Goal: Task Accomplishment & Management: Manage account settings

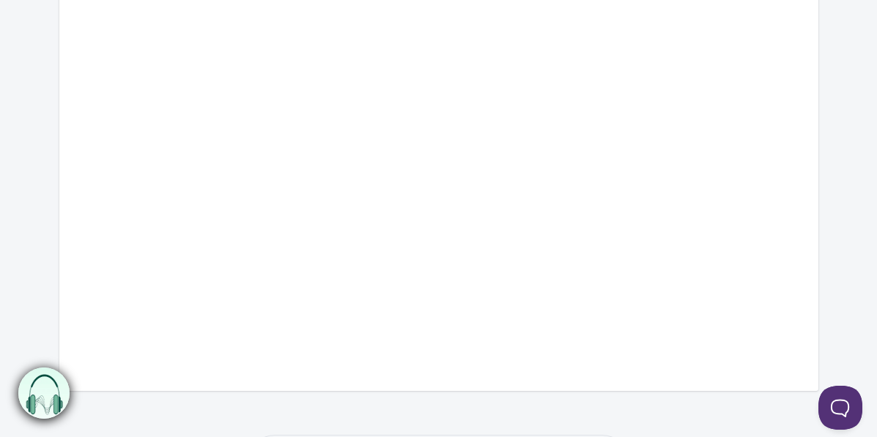
scroll to position [599, 0]
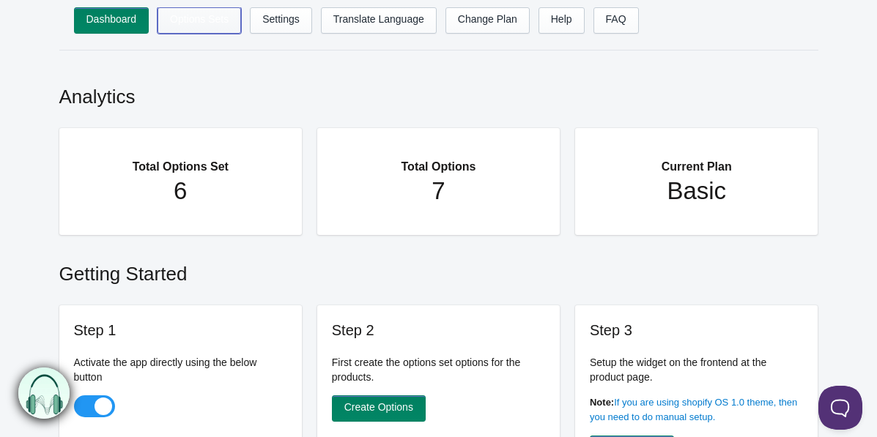
click at [211, 18] on link "Options Sets" at bounding box center [200, 20] width 84 height 26
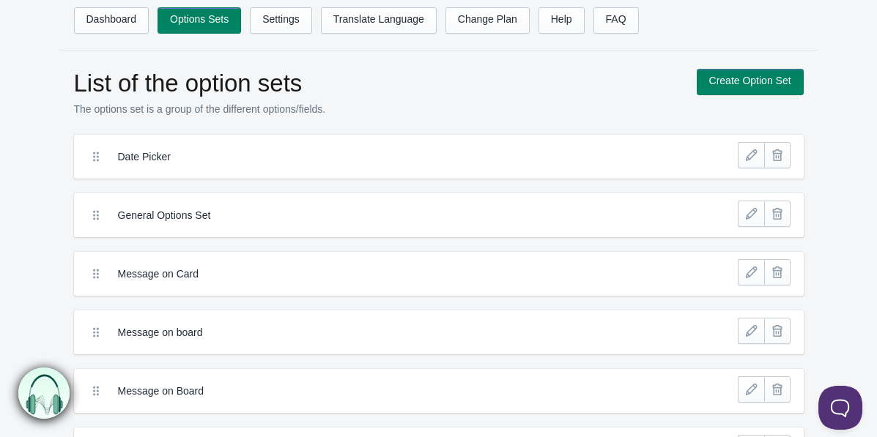
click at [747, 158] on link at bounding box center [751, 155] width 26 height 26
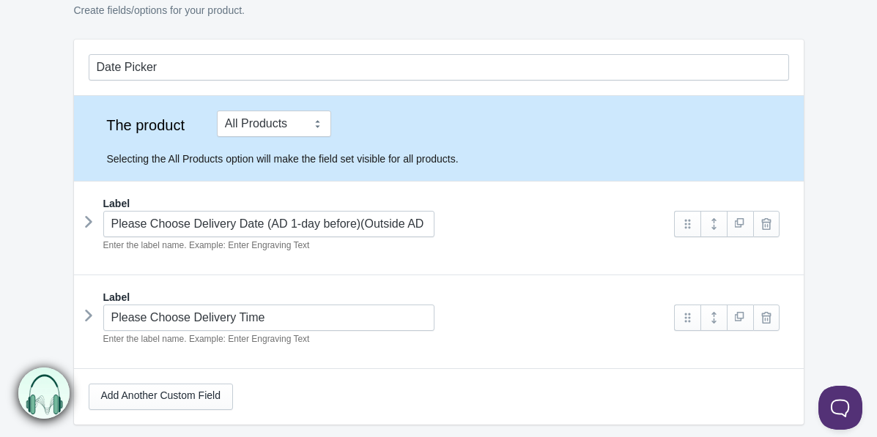
scroll to position [102, 0]
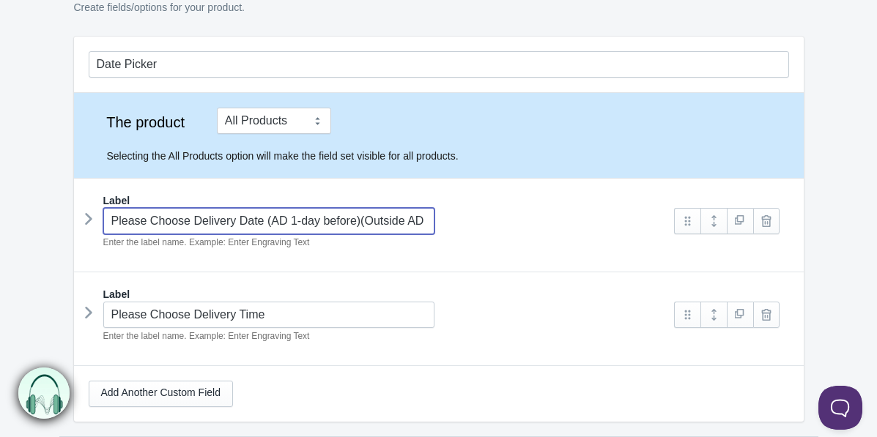
click at [410, 225] on input "Please Choose Delivery Date (AD 1-day before)(Outside AD 2-days before)" at bounding box center [269, 221] width 332 height 26
click at [473, 225] on div "Please Choose Delivery Date (AD 1-day before)(Outside AD 2-days before) Enter t…" at bounding box center [375, 229] width 572 height 42
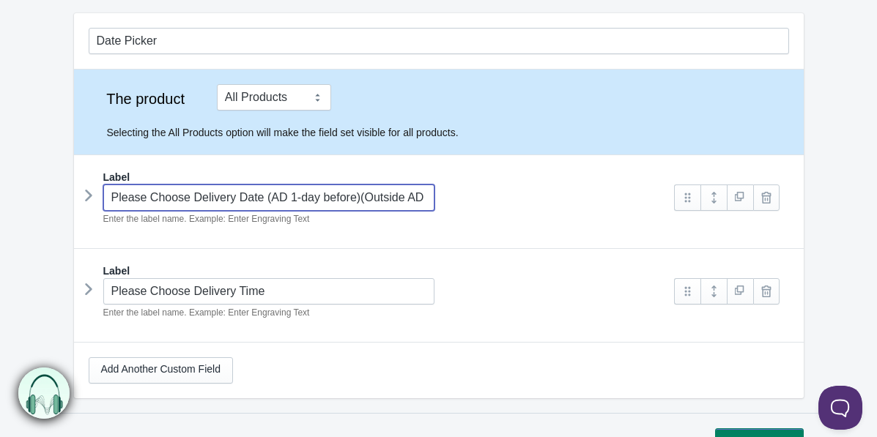
scroll to position [133, 0]
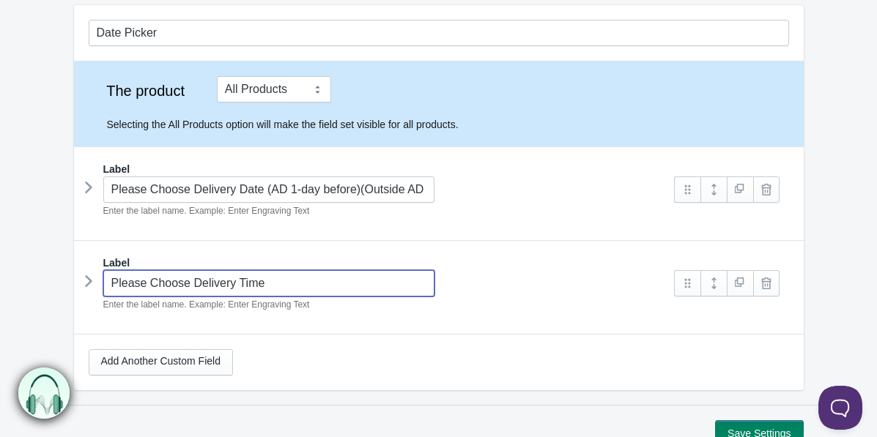
click at [263, 281] on input "Please Choose Delivery Time" at bounding box center [269, 283] width 332 height 26
click at [89, 283] on icon at bounding box center [89, 281] width 0 height 22
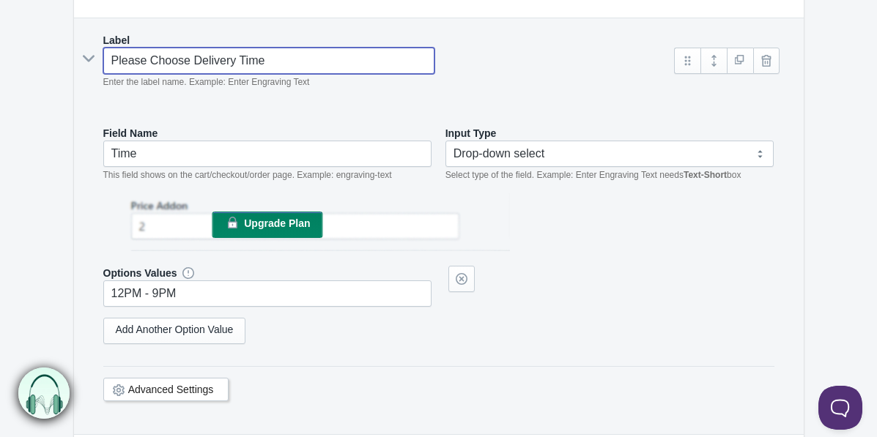
scroll to position [358, 0]
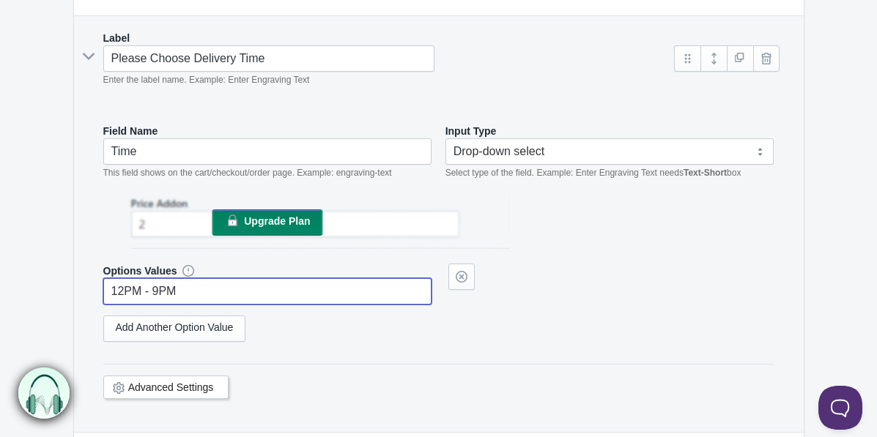
click at [192, 286] on input "12PM - 9PM" at bounding box center [267, 291] width 329 height 26
click at [122, 288] on input "12PM - 9PM" at bounding box center [267, 291] width 329 height 26
click at [159, 293] on input "12PM - 9PM" at bounding box center [267, 291] width 329 height 26
type input "12PM - 5PM"
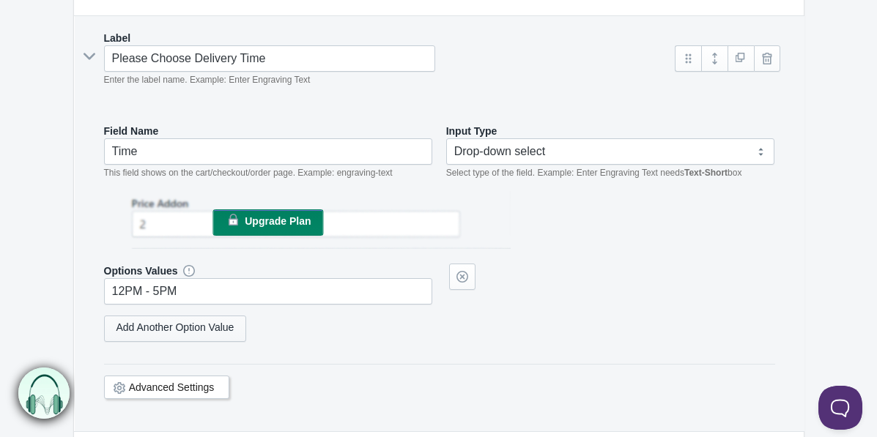
scroll to position [352, 0]
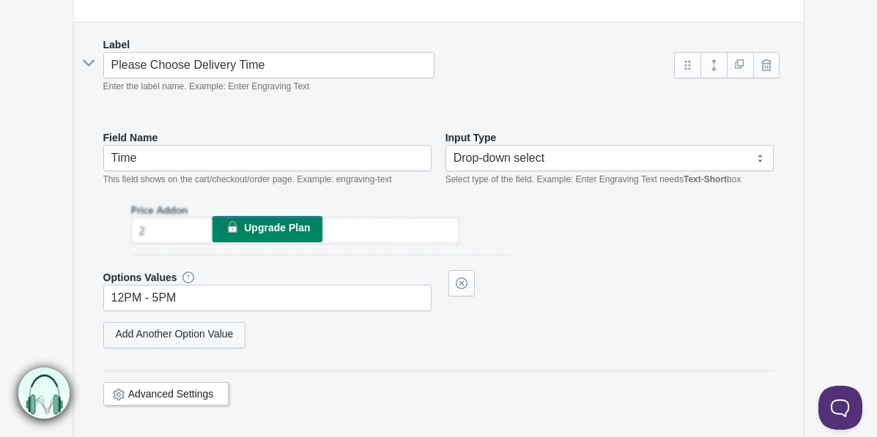
click at [150, 333] on link "Add Another Option Value" at bounding box center [174, 335] width 143 height 26
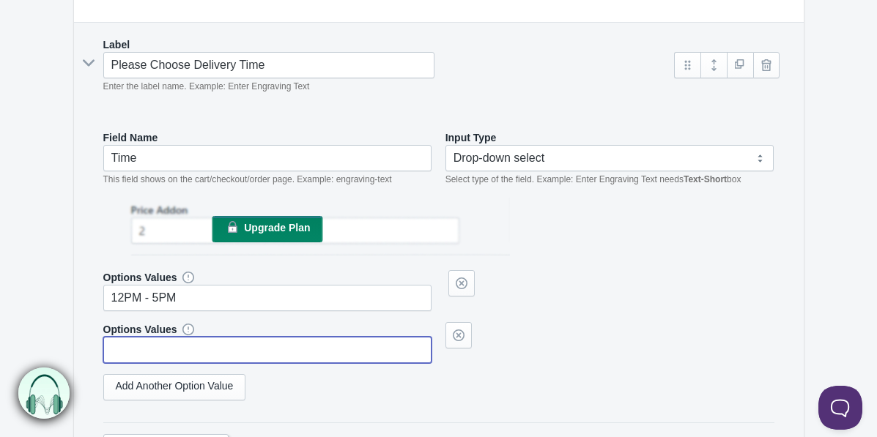
click at [149, 343] on input "text" at bounding box center [267, 350] width 329 height 26
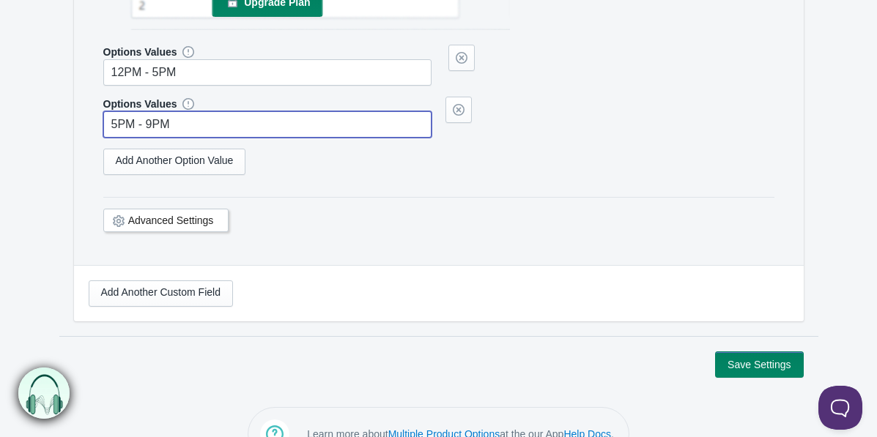
scroll to position [615, 0]
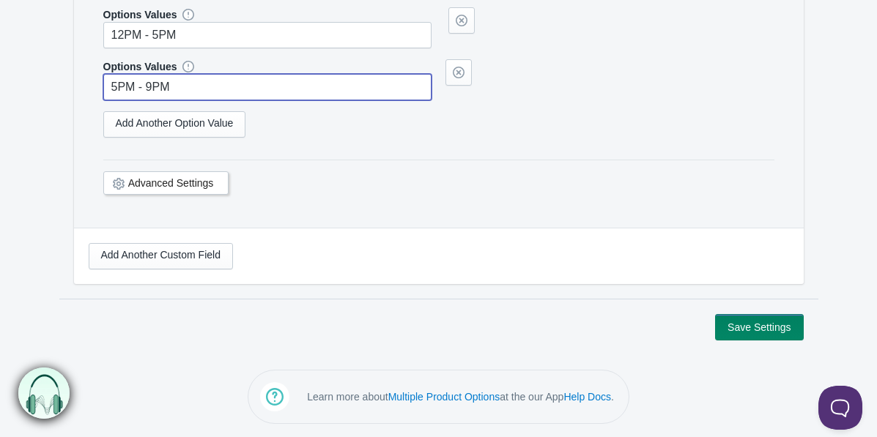
type input "5PM - 9PM"
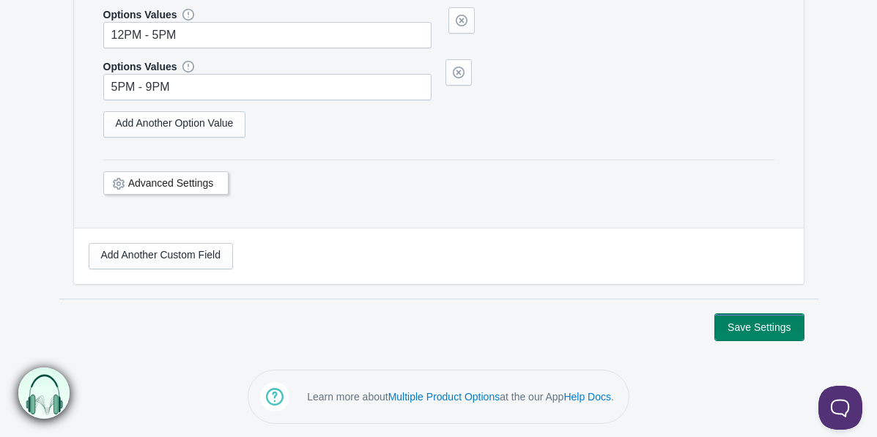
click at [726, 328] on button "Save Settings" at bounding box center [759, 327] width 88 height 26
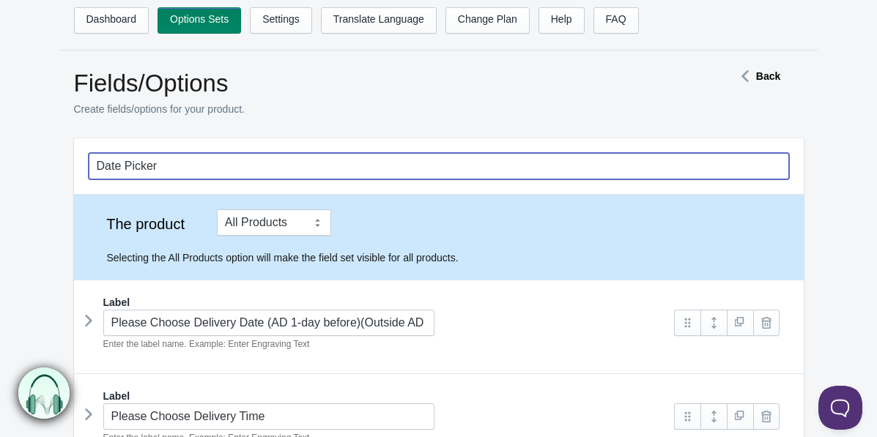
click at [137, 176] on input "Date Picker" at bounding box center [439, 166] width 700 height 26
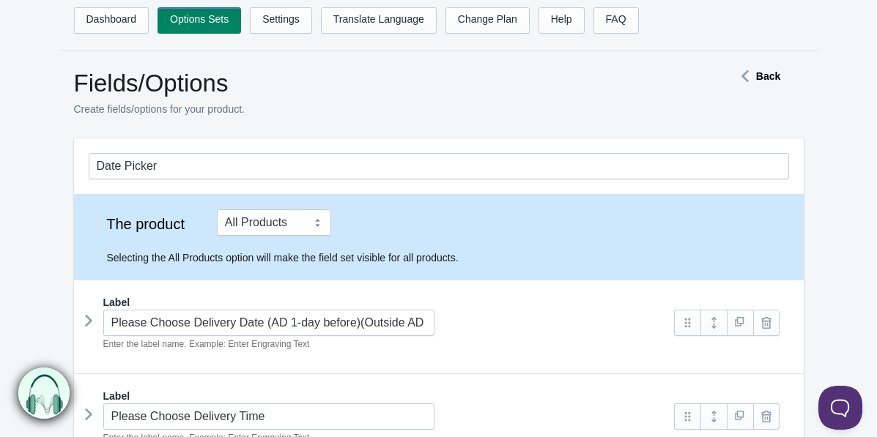
click at [766, 70] on strong "Back" at bounding box center [768, 76] width 24 height 12
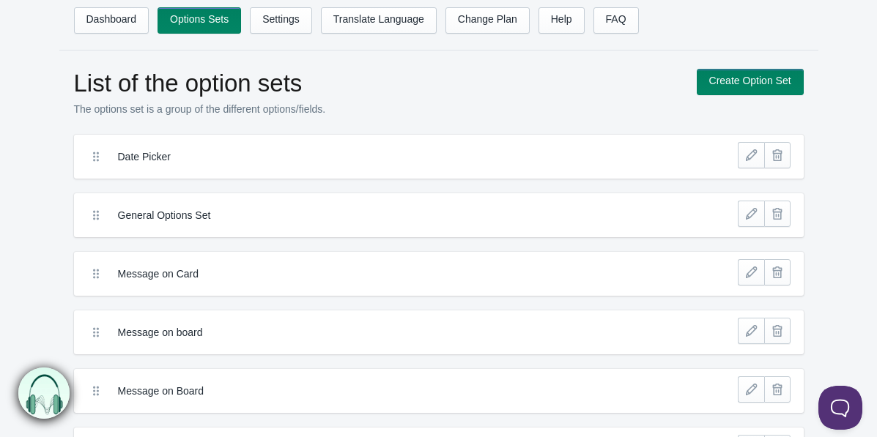
scroll to position [6, 0]
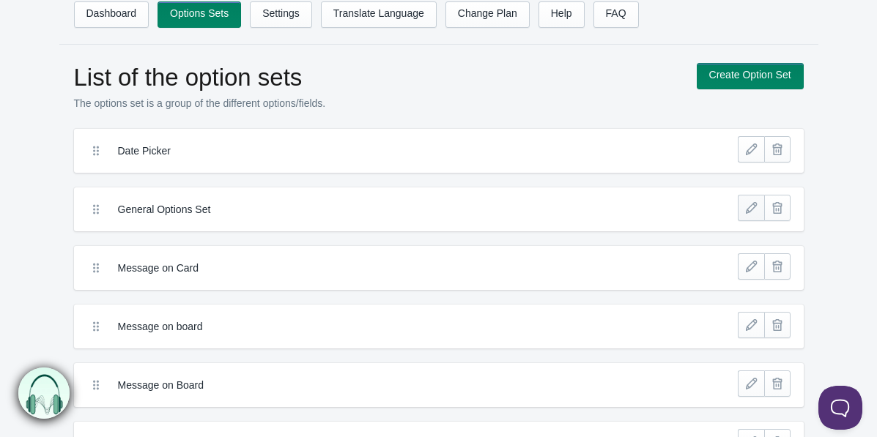
click at [752, 208] on link at bounding box center [751, 208] width 26 height 26
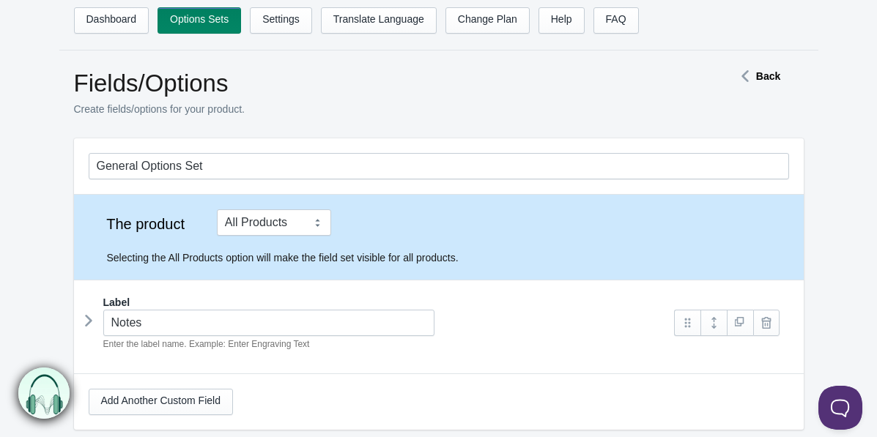
click at [774, 70] on strong "Back" at bounding box center [768, 76] width 24 height 12
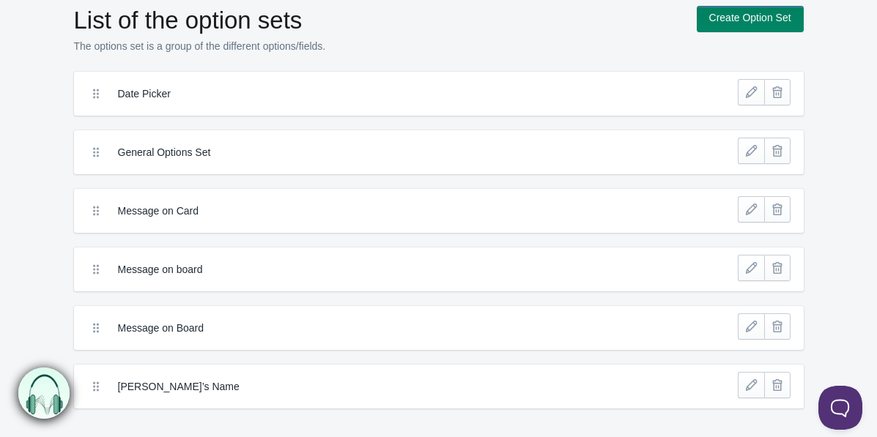
scroll to position [71, 0]
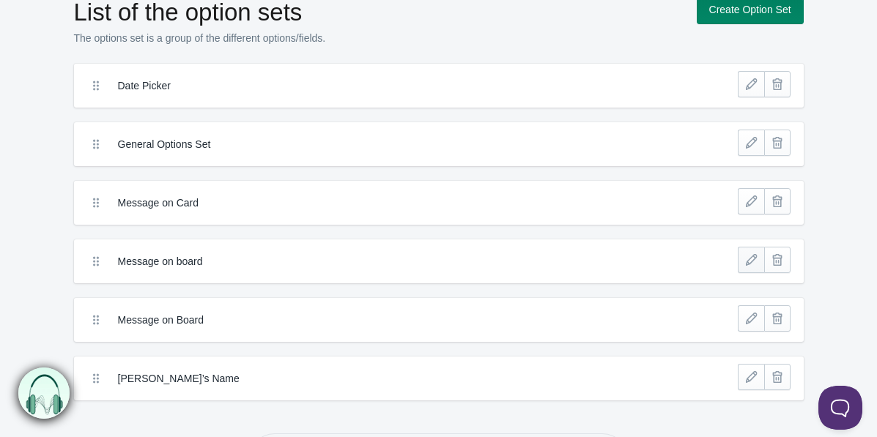
click at [753, 259] on link at bounding box center [751, 260] width 26 height 26
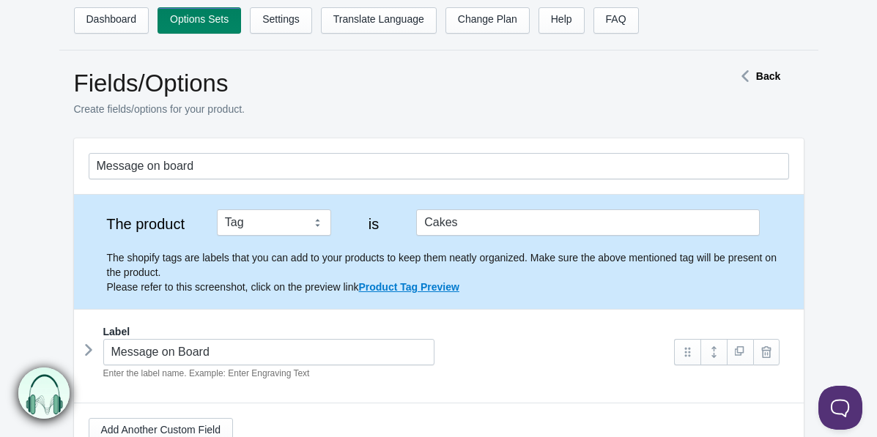
scroll to position [176, 0]
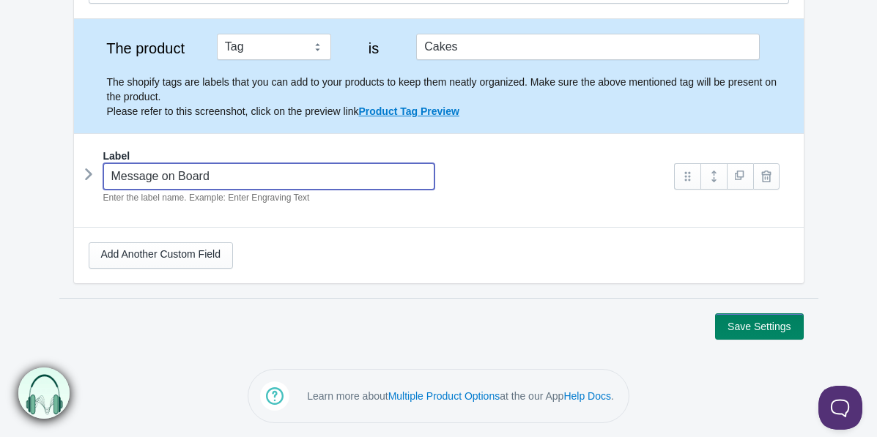
click at [226, 171] on input "Message on Board" at bounding box center [269, 176] width 332 height 26
click at [181, 176] on input "Message on Board" at bounding box center [269, 176] width 332 height 26
click at [169, 180] on input "Message on Cake Board" at bounding box center [269, 176] width 332 height 26
click at [166, 177] on input "Message in Cake Board" at bounding box center [269, 176] width 332 height 26
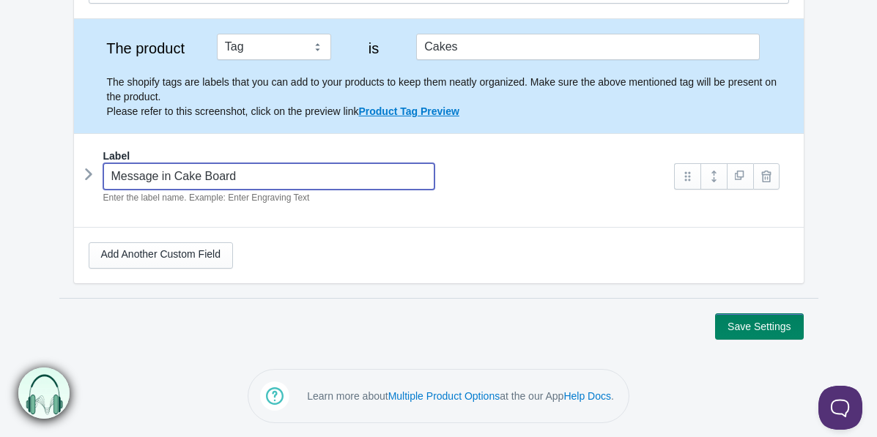
click at [166, 177] on input "Message in Cake Board" at bounding box center [269, 176] width 332 height 26
click at [168, 177] on input "Message on Cake Board" at bounding box center [269, 176] width 332 height 26
click at [572, 194] on div "Message on Cake Board Enter the label name. Example: Enter Engraving Text" at bounding box center [375, 184] width 572 height 42
click at [98, 210] on div "Label Message on Cake Board Enter the label name. Example: Enter Engraving Text" at bounding box center [439, 182] width 700 height 67
type input "Message on Cake Board"
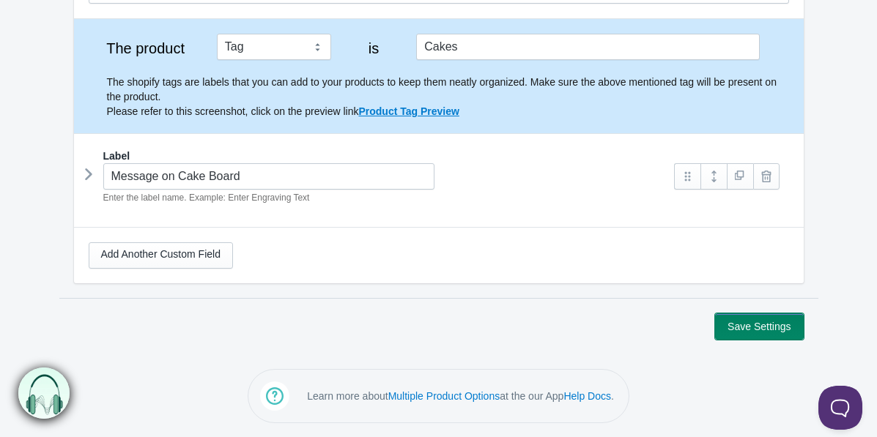
click at [769, 320] on button "Save Settings" at bounding box center [759, 327] width 88 height 26
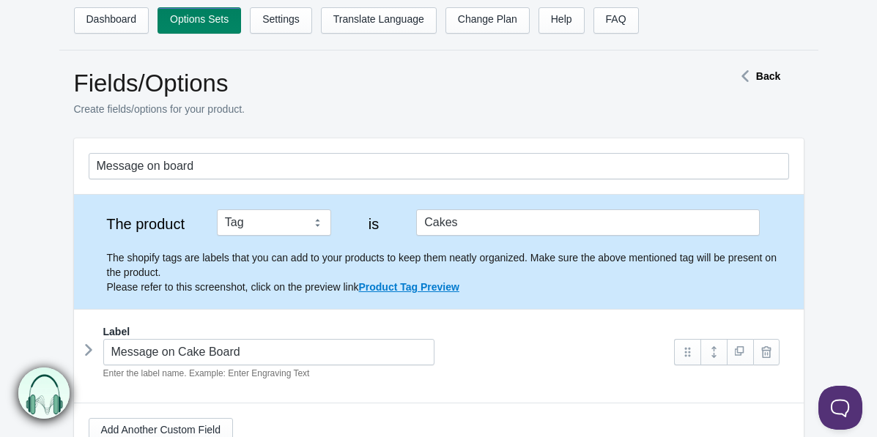
click at [764, 77] on strong "Back" at bounding box center [768, 76] width 24 height 12
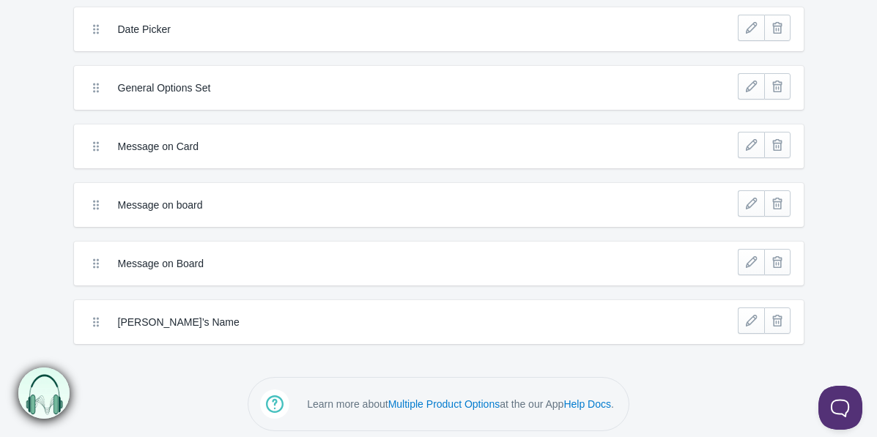
scroll to position [136, 0]
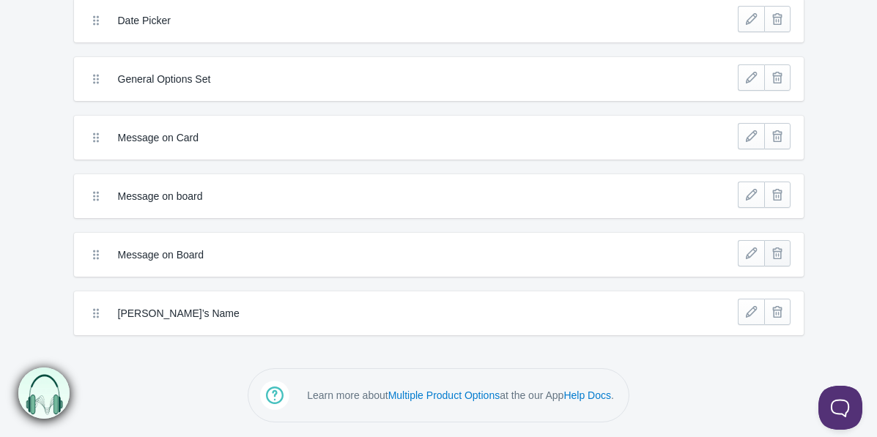
click at [777, 259] on link at bounding box center [777, 253] width 26 height 26
click at [751, 257] on link at bounding box center [751, 253] width 26 height 26
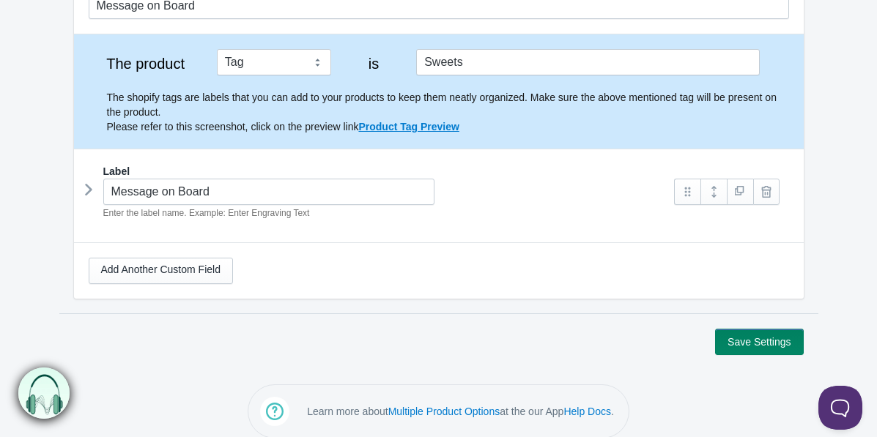
scroll to position [176, 0]
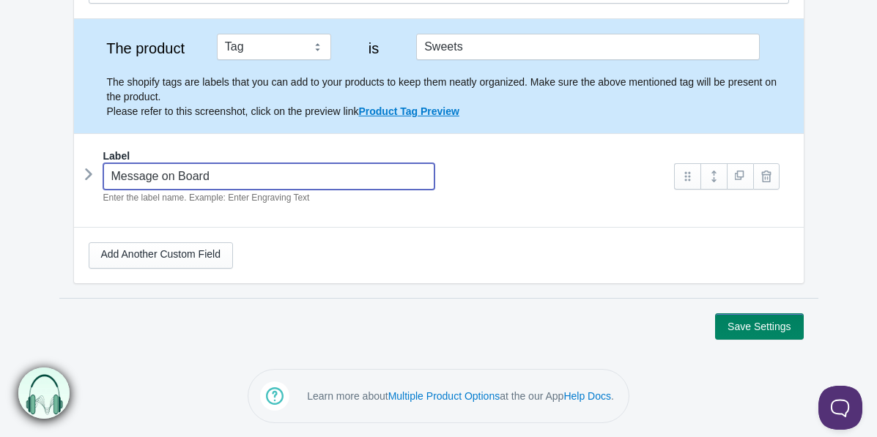
click at [197, 175] on input "Message on Board" at bounding box center [269, 176] width 332 height 26
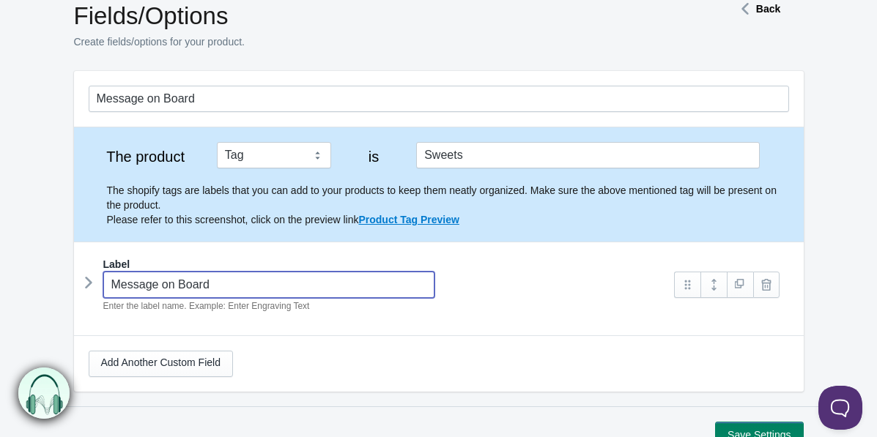
scroll to position [0, 0]
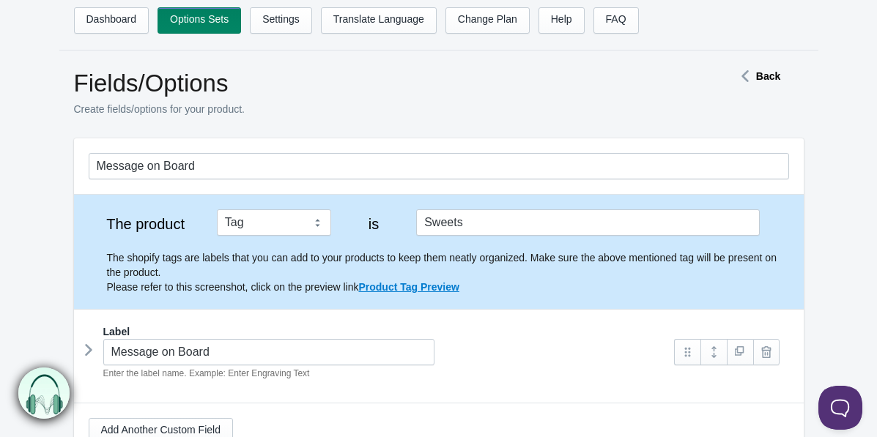
click at [758, 78] on strong "Back" at bounding box center [768, 76] width 24 height 12
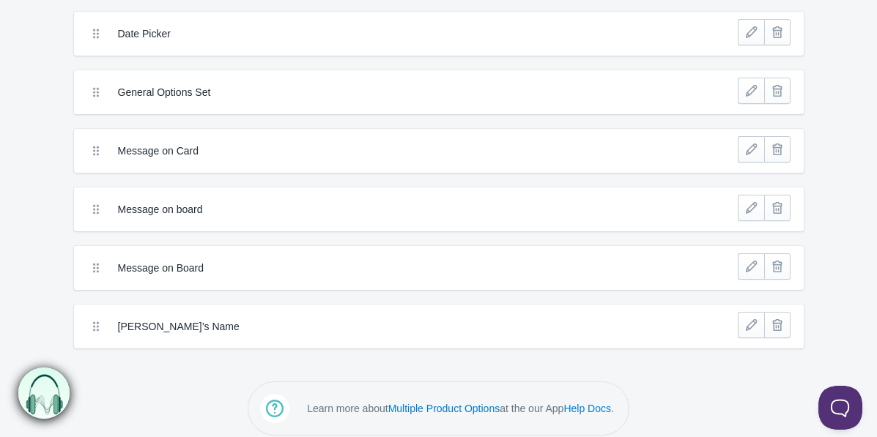
scroll to position [136, 0]
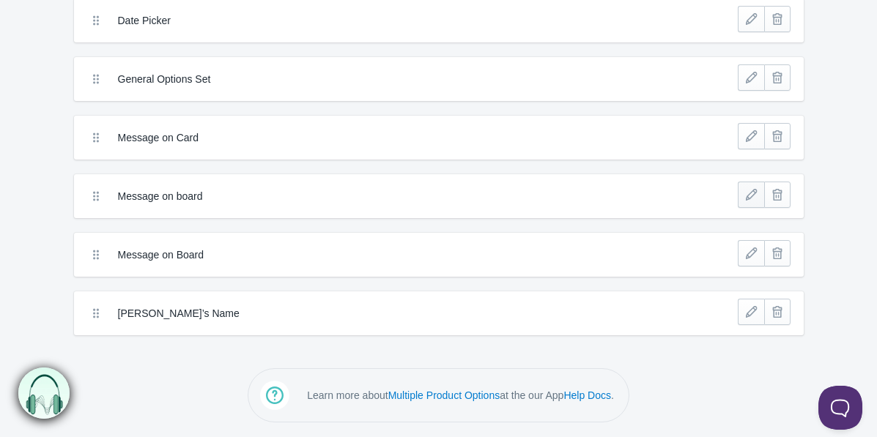
click at [748, 192] on link at bounding box center [751, 195] width 26 height 26
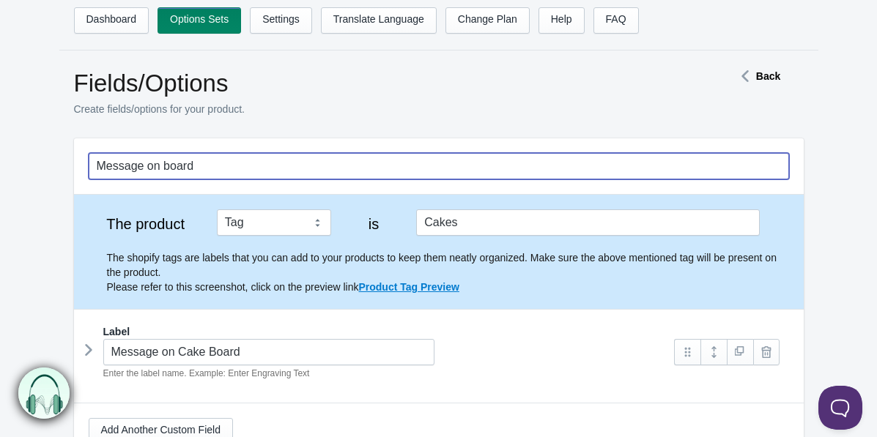
click at [164, 163] on input "Message on board" at bounding box center [439, 166] width 700 height 26
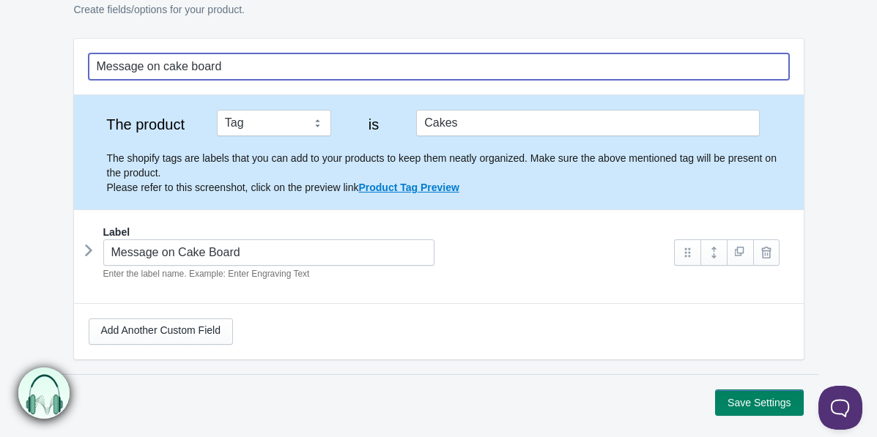
scroll to position [176, 0]
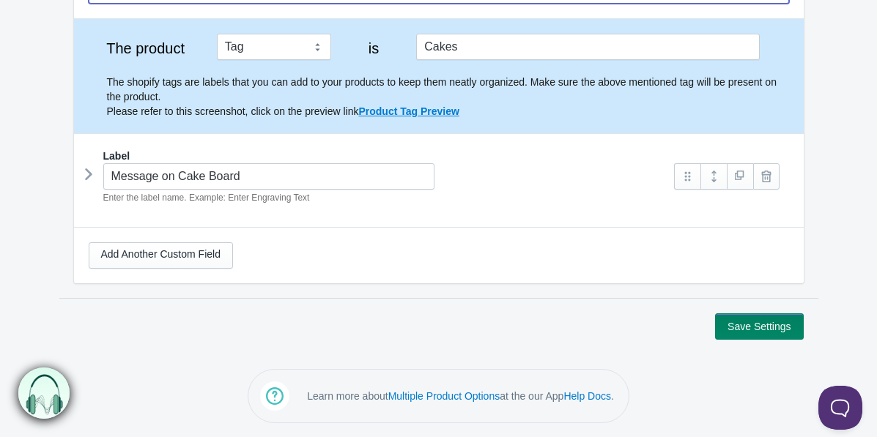
type input "Message on cake board"
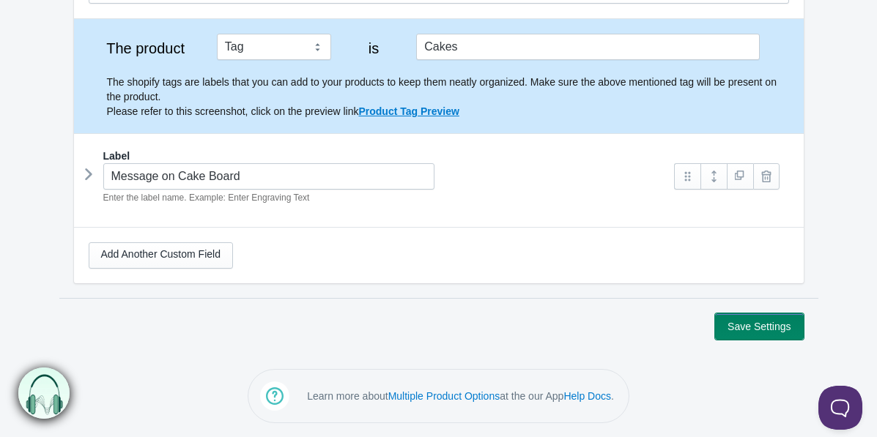
click at [752, 322] on button "Save Settings" at bounding box center [759, 327] width 88 height 26
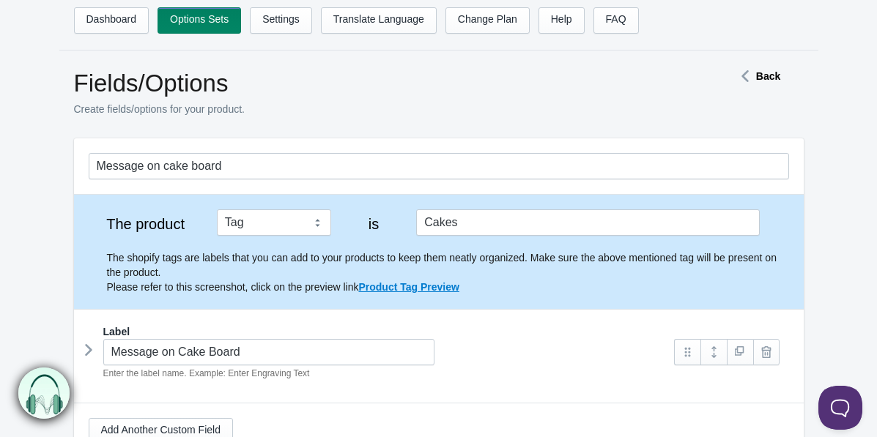
scroll to position [4, 0]
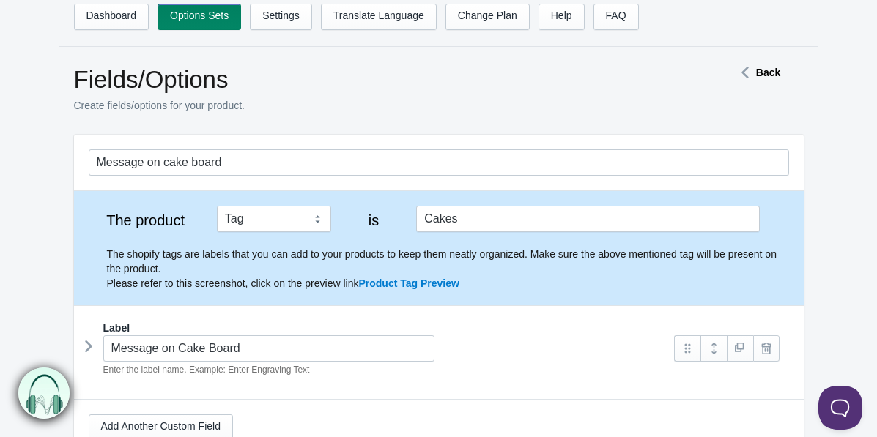
click at [768, 73] on strong "Back" at bounding box center [768, 73] width 24 height 12
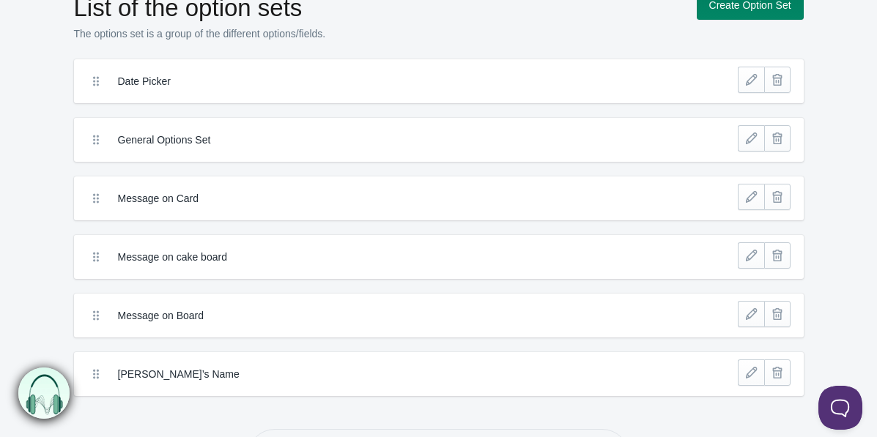
scroll to position [77, 0]
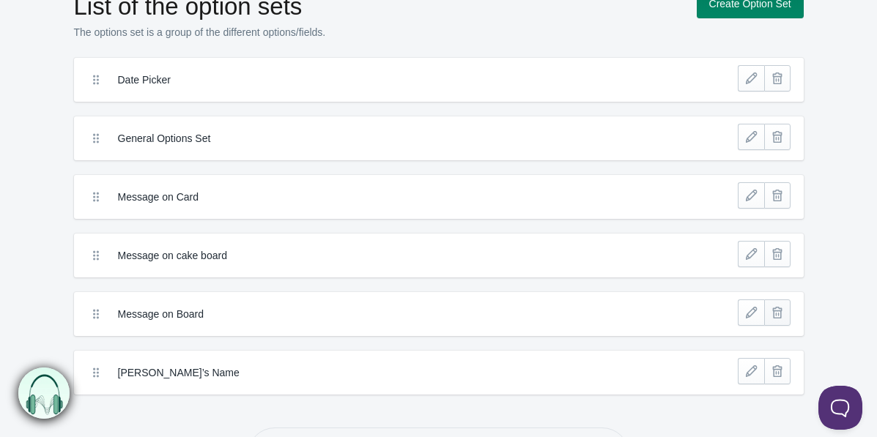
click at [778, 313] on link at bounding box center [777, 313] width 26 height 26
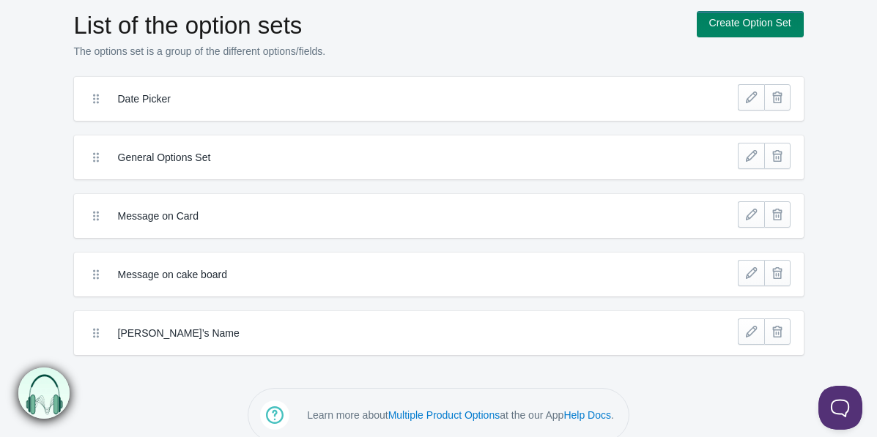
scroll to position [78, 0]
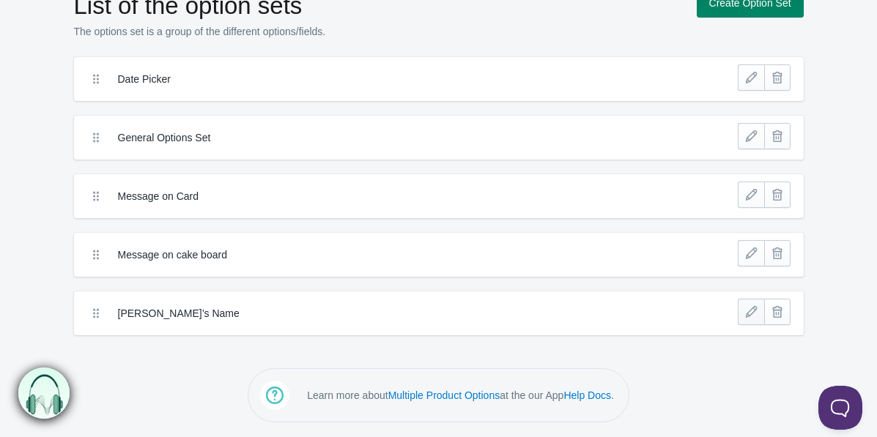
click at [751, 318] on link at bounding box center [751, 312] width 26 height 26
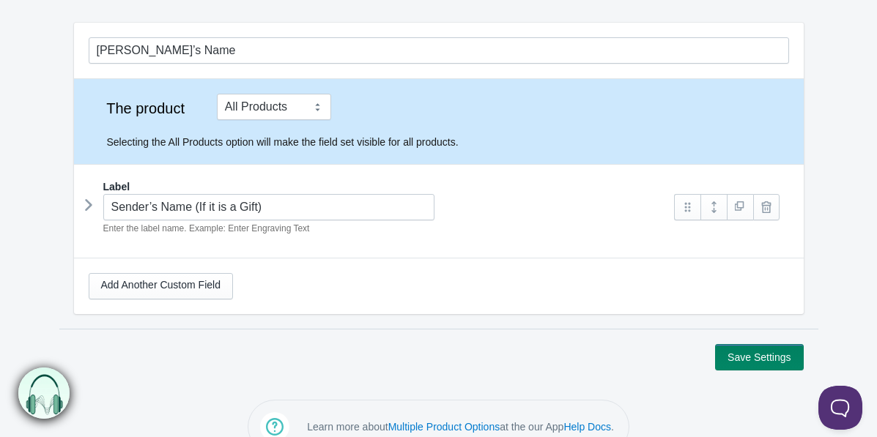
scroll to position [119, 0]
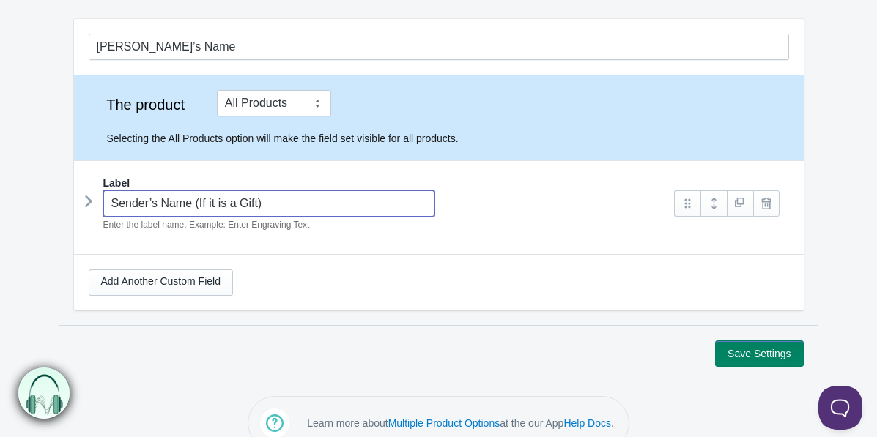
drag, startPoint x: 158, startPoint y: 206, endPoint x: 113, endPoint y: 204, distance: 45.5
click at [113, 205] on input "Sender’s Name (If it is a Gift)" at bounding box center [269, 203] width 332 height 26
click at [89, 203] on icon at bounding box center [89, 201] width 0 height 22
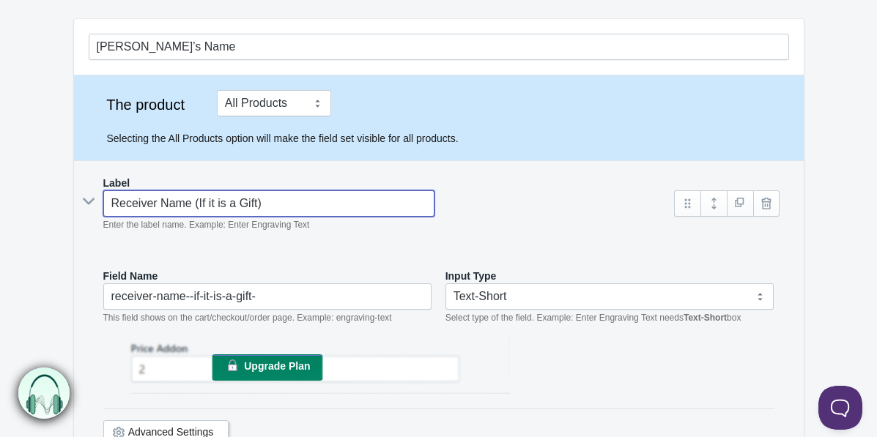
type input "Receiver Name (If it is a Gift)"
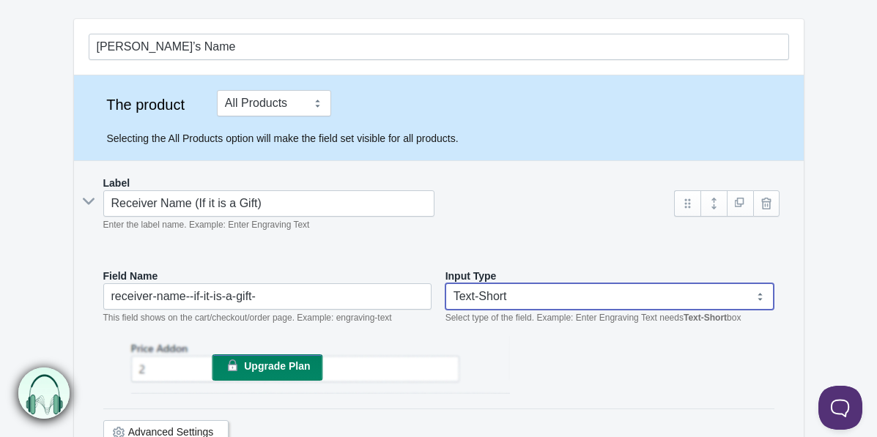
click at [529, 292] on select "Text-Short Text-Long Radio button Drop-down select Image Checkbox Datepicker" at bounding box center [609, 297] width 329 height 26
click at [445, 284] on select "Text-Short Text-Long Radio button Drop-down select Image Checkbox Datepicker" at bounding box center [609, 297] width 329 height 26
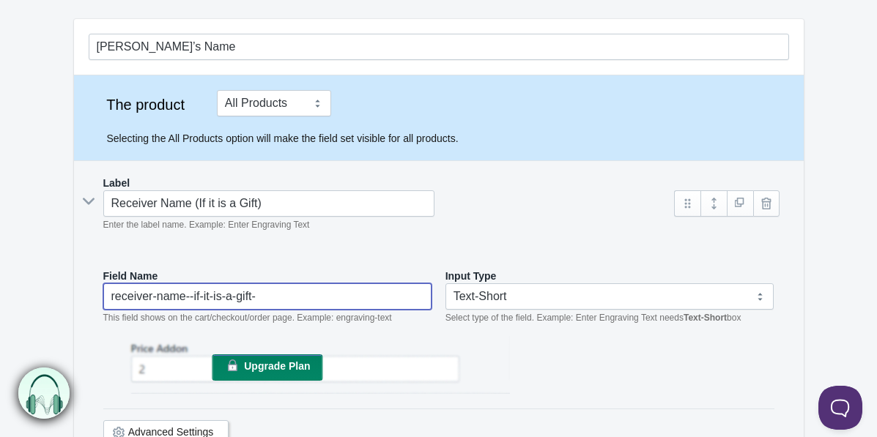
click at [174, 292] on input "receiver-name--if-it-is-a-gift-" at bounding box center [267, 297] width 329 height 26
drag, startPoint x: 290, startPoint y: 294, endPoint x: 153, endPoint y: 292, distance: 137.0
click at [153, 292] on input "receiver-name--if-it-is-a-gift-" at bounding box center [267, 297] width 329 height 26
type input "receiver number"
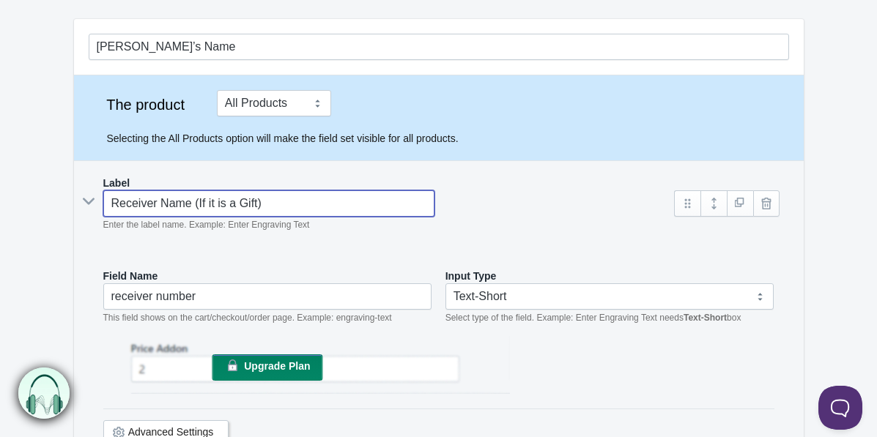
click at [187, 202] on input "Receiver Name (If it is a Gift)" at bounding box center [269, 203] width 332 height 26
type input "Receiver n (If it is a Gift)"
type input "receiver-n--if-it-is-a-gift-"
type input "Receiver nu (If it is a Gift)"
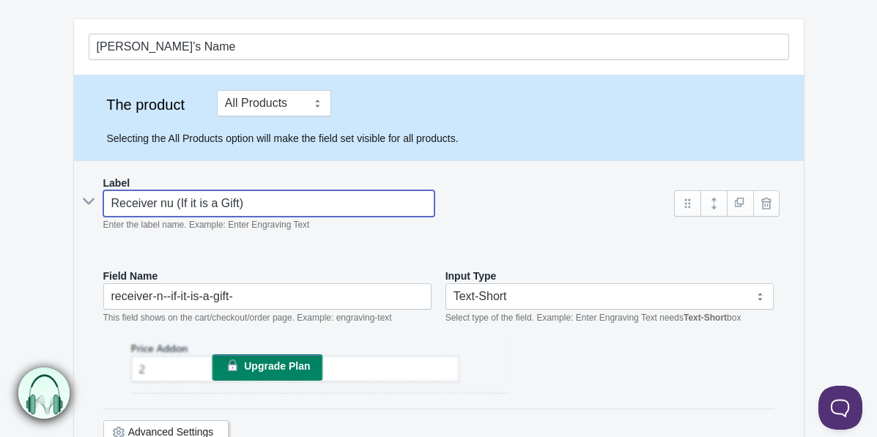
type input "receiver-nu--if-it-is-a-gift-"
type input "Receiver num (If it is a Gift)"
type input "receiver-num--if-it-is-a-gift-"
type input "Receiver numb (If it is a Gift)"
type input "receiver-numb--if-it-is-a-gift-"
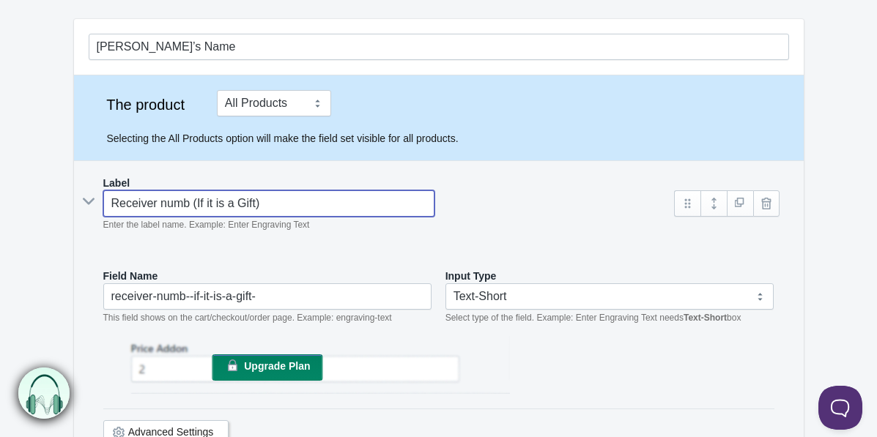
type input "Receiver numbe (If it is a Gift)"
type input "receiver-numbe--if-it-is-a-gift-"
type input "Receiver number (If it is a Gift)"
type input "receiver-number--if-it-is-a-gift-"
click at [163, 208] on input "Receiver number (If it is a Gift)" at bounding box center [269, 203] width 332 height 26
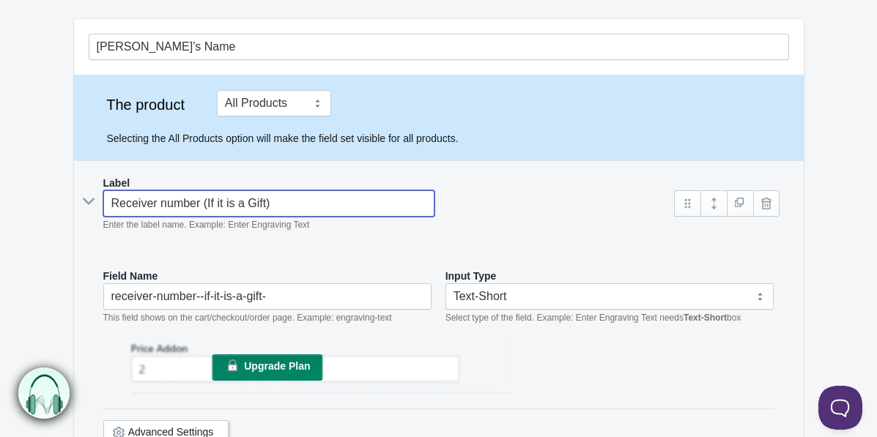
type input "Receiver umber (If it is a Gift)"
type input "receiver-umber--if-it-is-a-gift-"
type input "Receiver Number (If it is a Gift)"
type input "receiver-number--if-it-is-a-gift-"
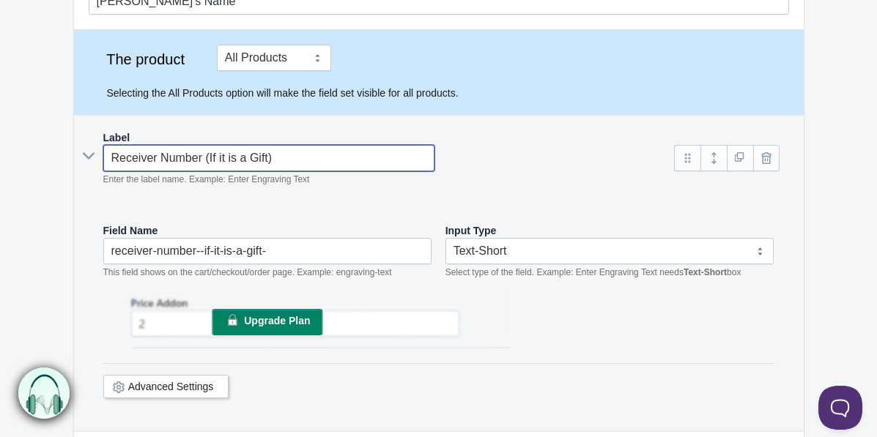
scroll to position [174, 0]
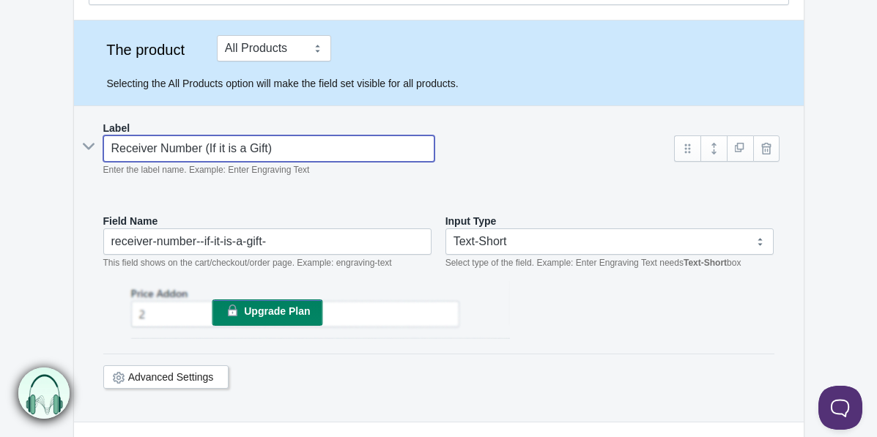
type input "Receiver Number (If it is a Gift)"
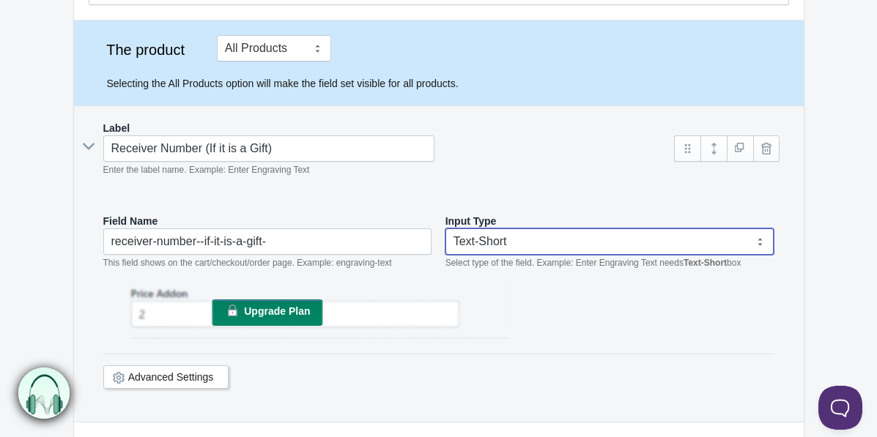
click at [554, 240] on select "Text-Short Text-Long Radio button Drop-down select Image Checkbox Datepicker" at bounding box center [609, 242] width 329 height 26
click at [445, 229] on select "Text-Short Text-Long Radio button Drop-down select Image Checkbox Datepicker" at bounding box center [609, 242] width 329 height 26
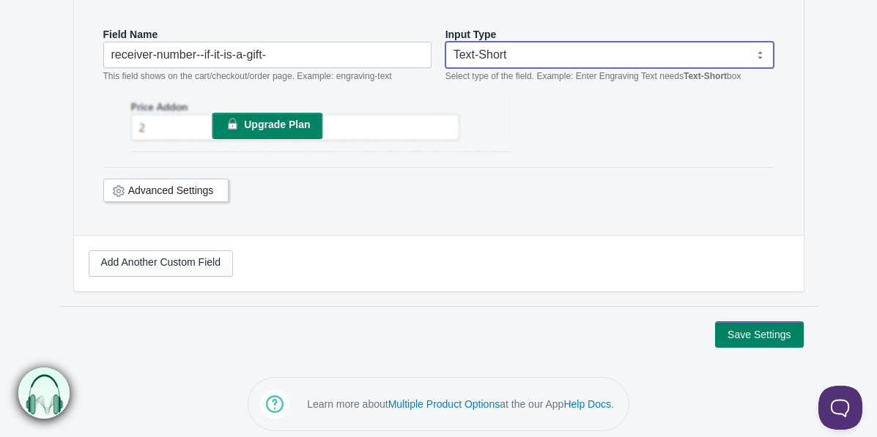
scroll to position [369, 0]
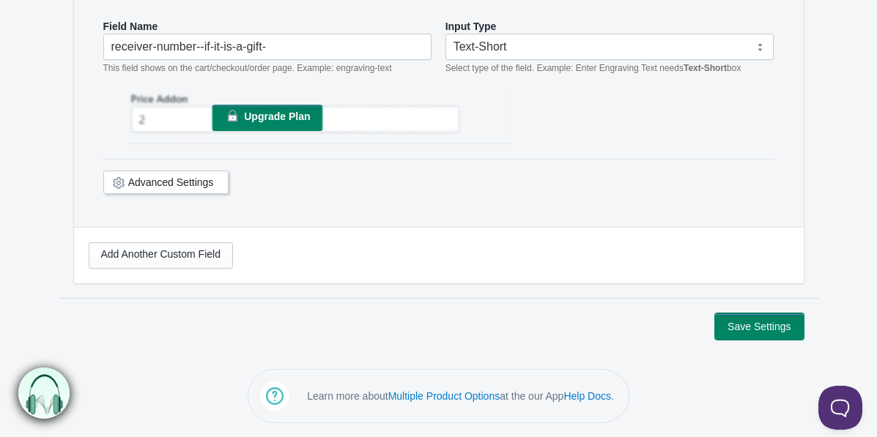
click at [786, 333] on button "Save Settings" at bounding box center [759, 327] width 88 height 26
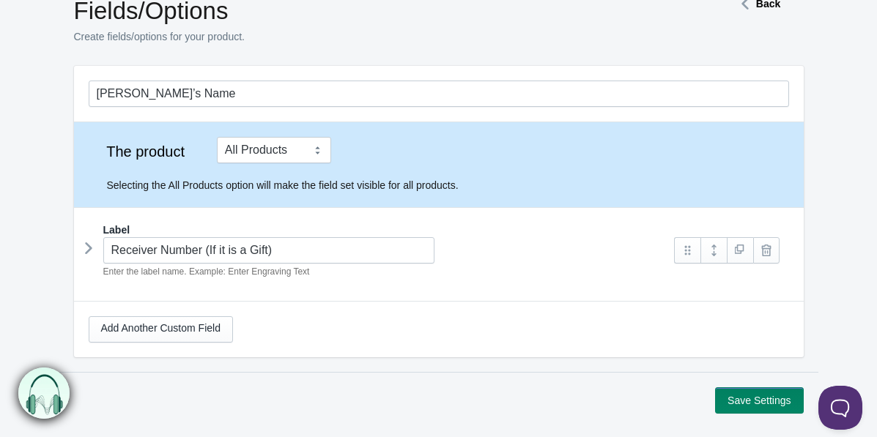
scroll to position [75, 0]
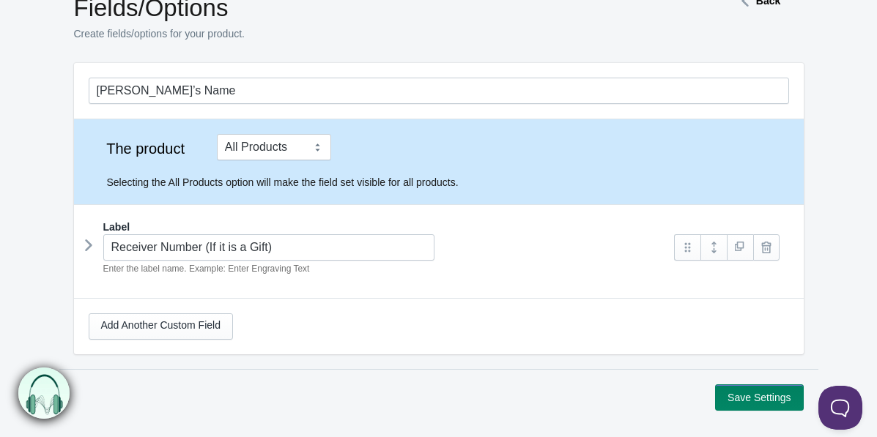
click at [89, 242] on icon at bounding box center [89, 245] width 0 height 22
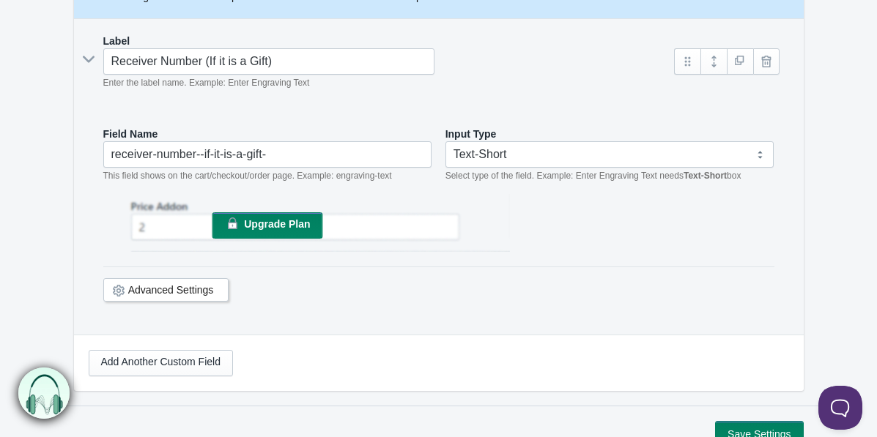
scroll to position [273, 0]
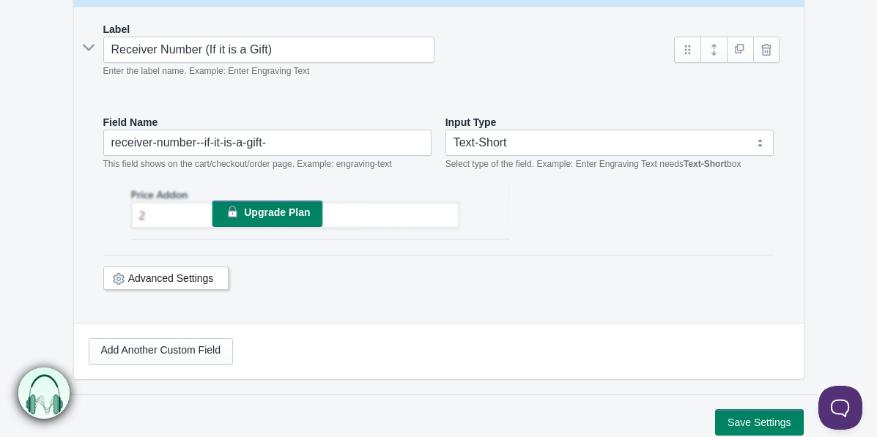
click at [183, 281] on link "Advanced Settings" at bounding box center [171, 279] width 86 height 12
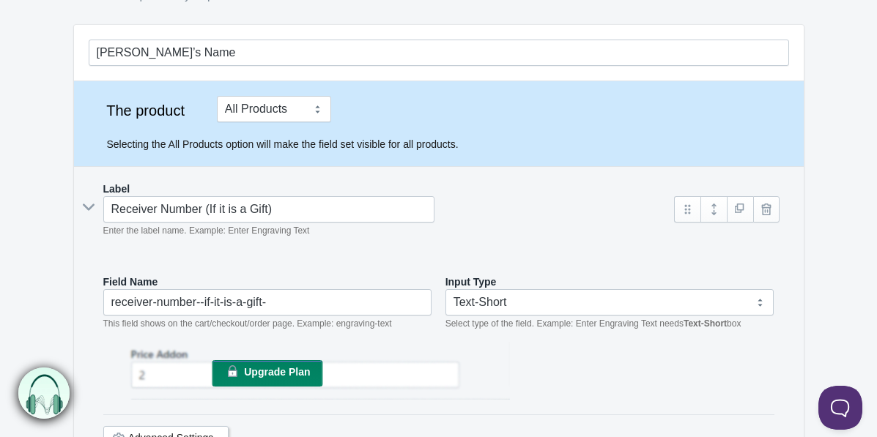
scroll to position [0, 0]
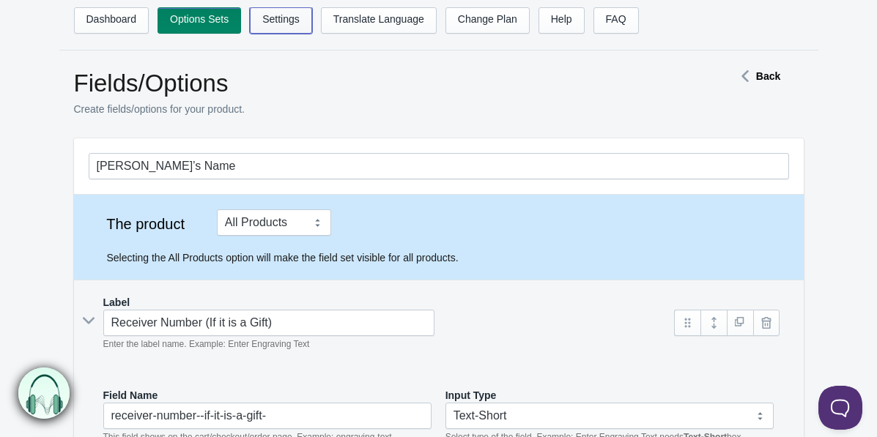
click at [304, 21] on link "Settings" at bounding box center [281, 20] width 62 height 26
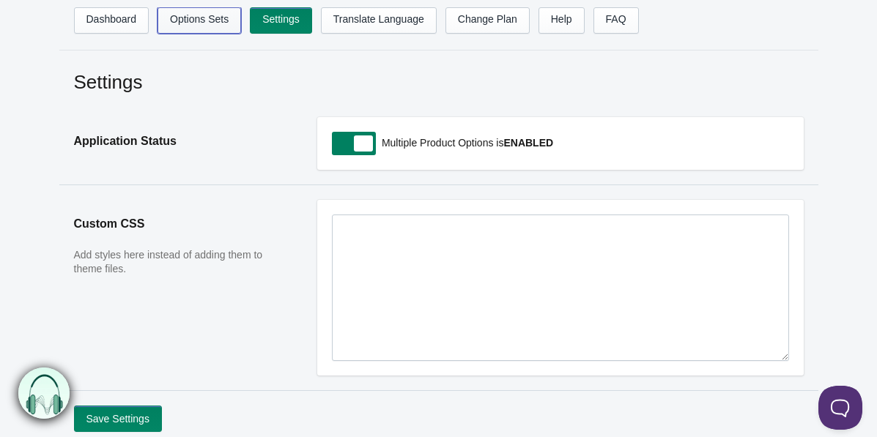
click at [184, 18] on link "Options Sets" at bounding box center [200, 20] width 84 height 26
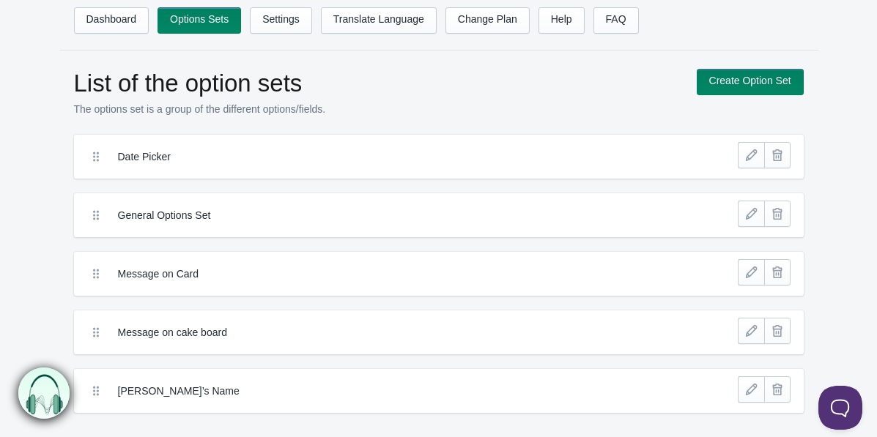
scroll to position [78, 0]
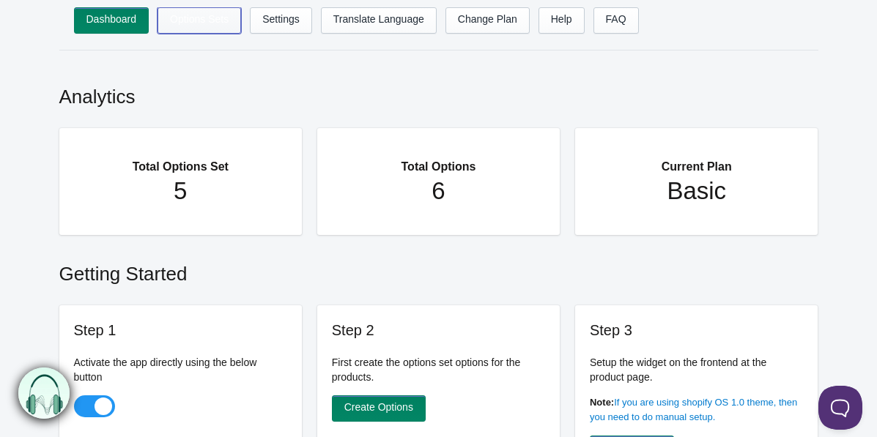
click at [204, 15] on link "Options Sets" at bounding box center [200, 20] width 84 height 26
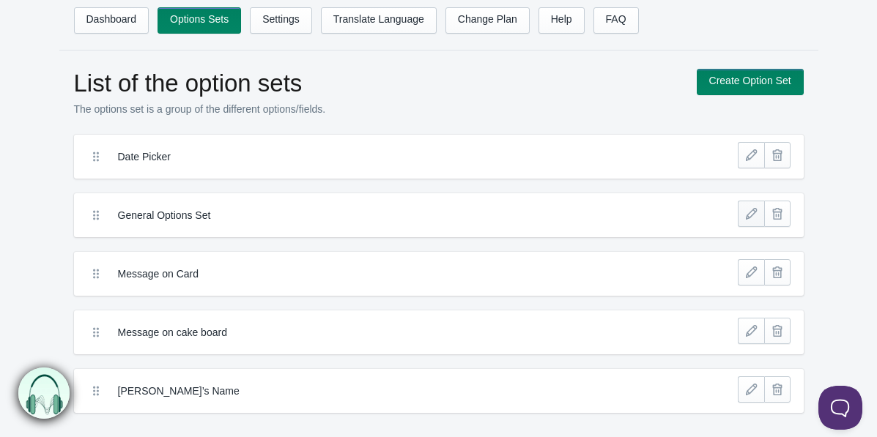
click at [749, 212] on link at bounding box center [751, 214] width 26 height 26
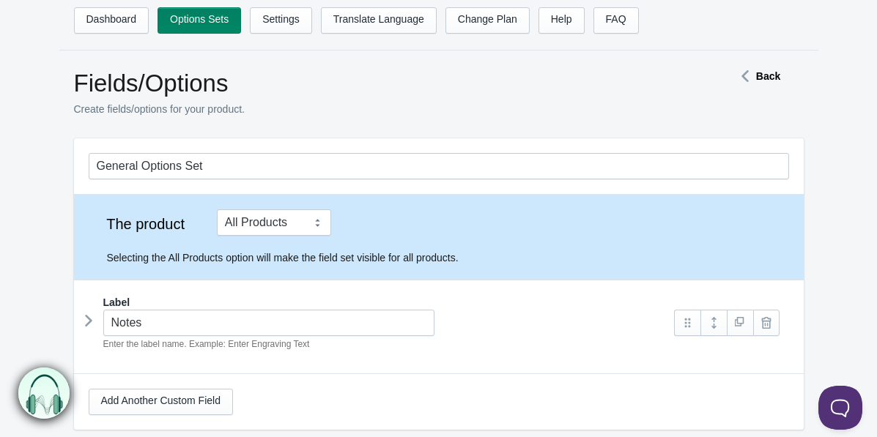
click at [747, 77] on icon at bounding box center [745, 76] width 22 height 7
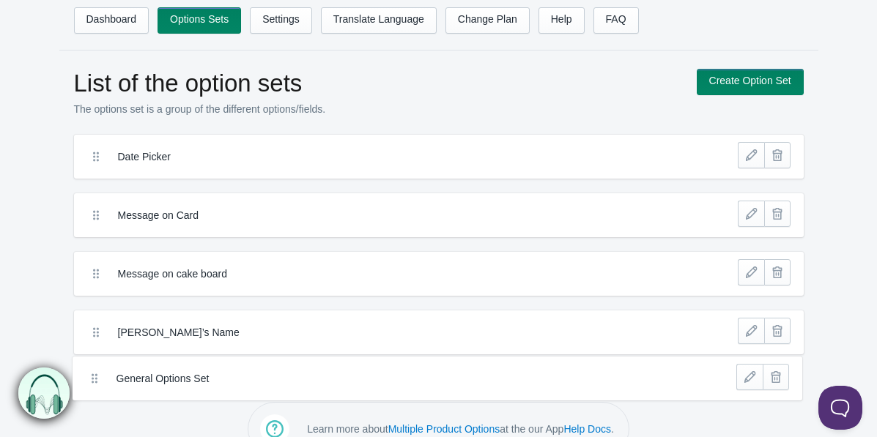
drag, startPoint x: 95, startPoint y: 215, endPoint x: 92, endPoint y: 376, distance: 160.5
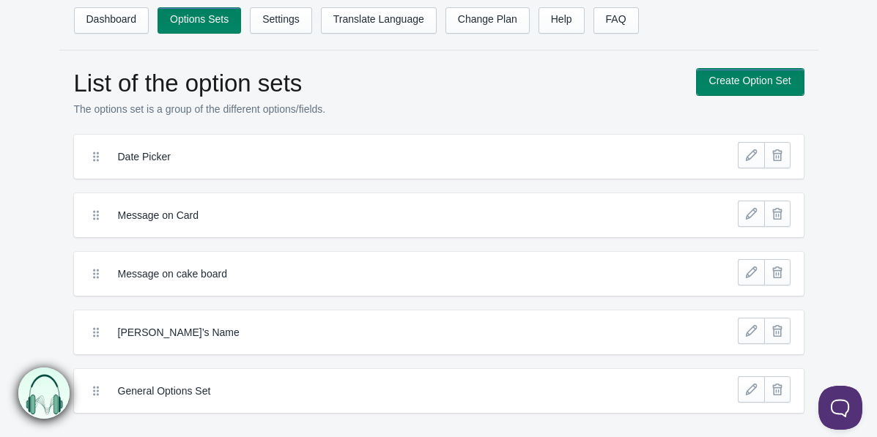
click at [733, 73] on link "Create Option Set" at bounding box center [750, 82] width 107 height 26
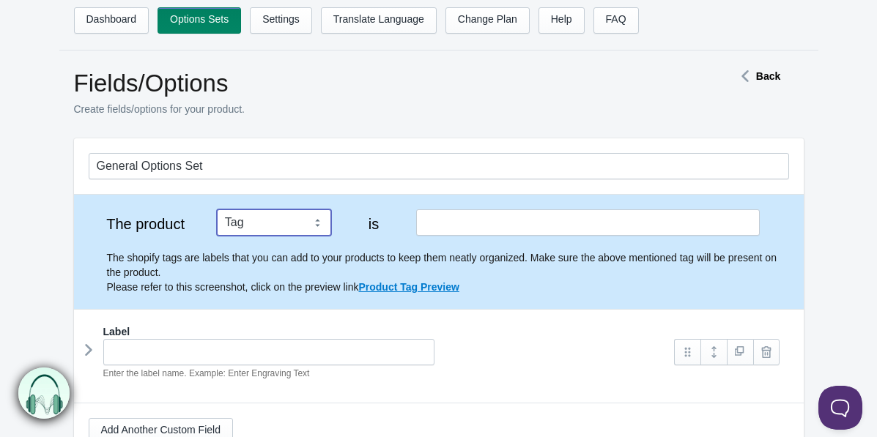
click at [264, 216] on select "Tag Vendor Type URL Handle All Products" at bounding box center [274, 223] width 114 height 26
select select "6"
click at [217, 210] on select "Tag Vendor Type URL Handle All Products" at bounding box center [274, 223] width 114 height 26
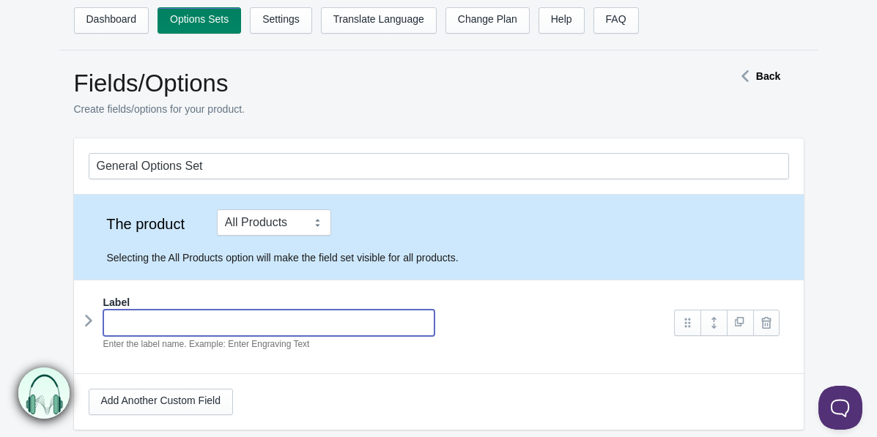
click at [240, 317] on input "text" at bounding box center [269, 323] width 332 height 26
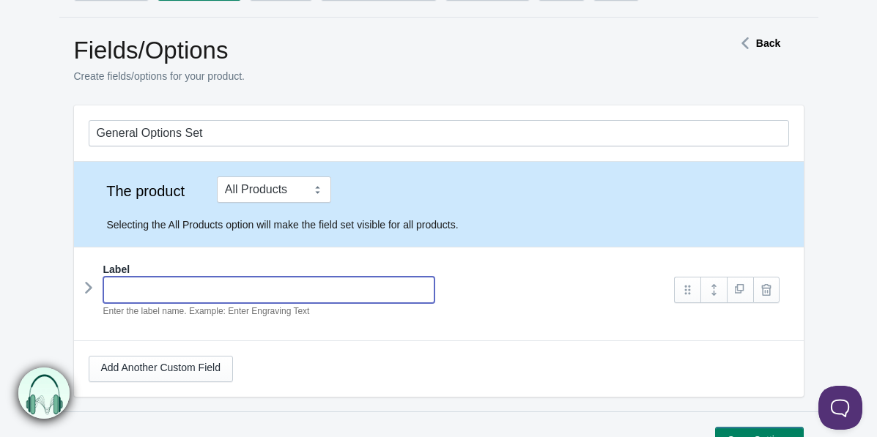
scroll to position [36, 0]
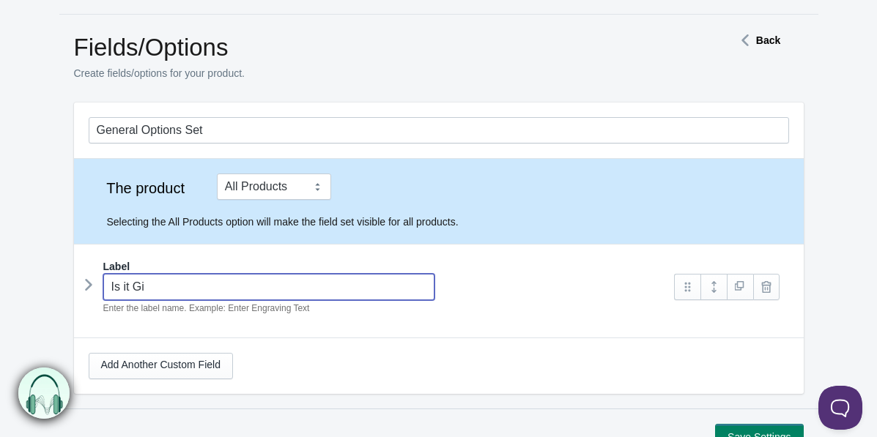
type input "Is it Gif"
type input "is-it-gif"
type input "Is it Gift"
type input "is-it-gift"
type input "Is it Gift?"
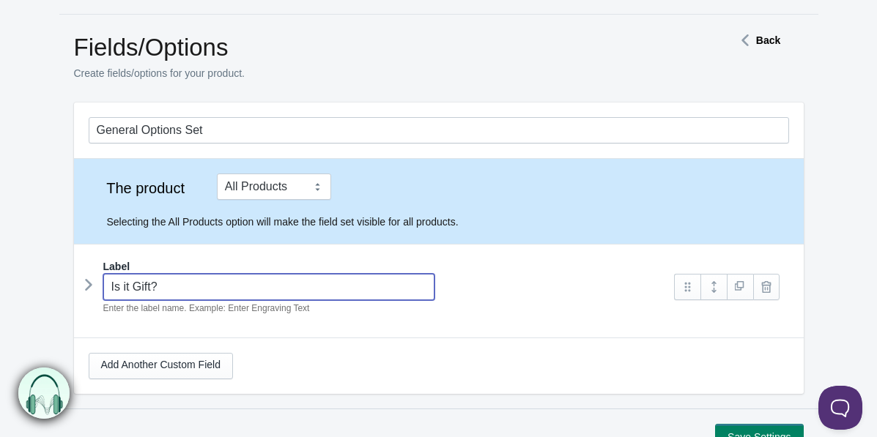
type input "is-it-gift-"
click at [100, 287] on div "Is it Gift? Enter the label name. Example: Enter Engraving Text" at bounding box center [375, 295] width 572 height 42
click at [89, 285] on icon at bounding box center [89, 285] width 0 height 22
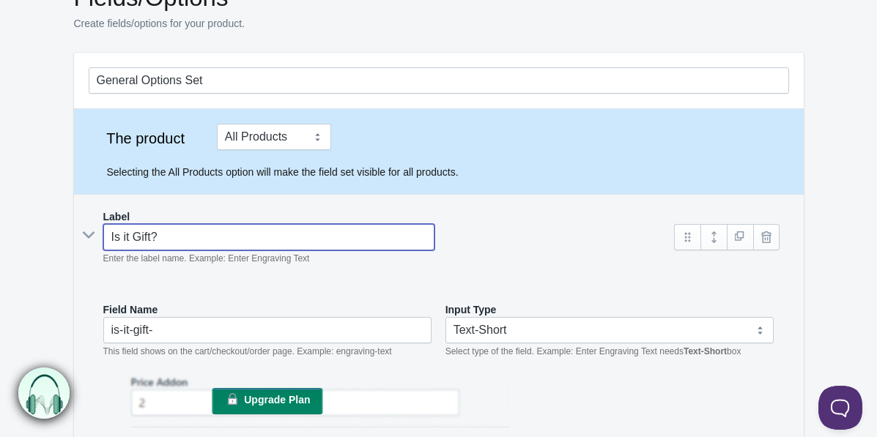
scroll to position [119, 0]
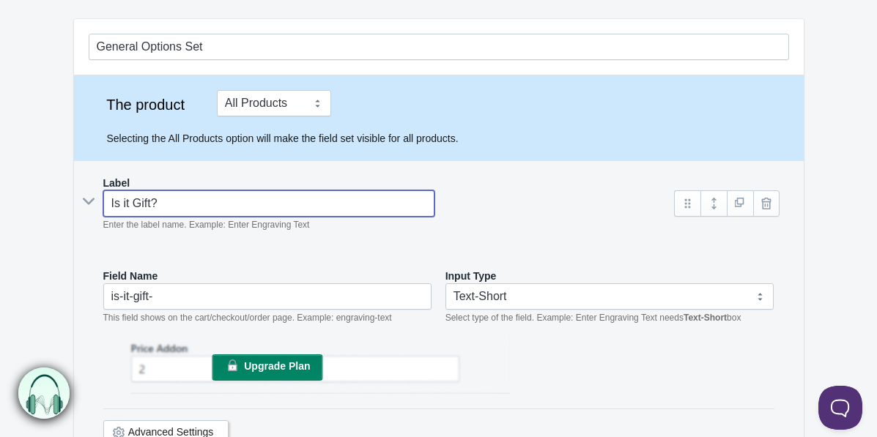
type input "Is it Gift?"
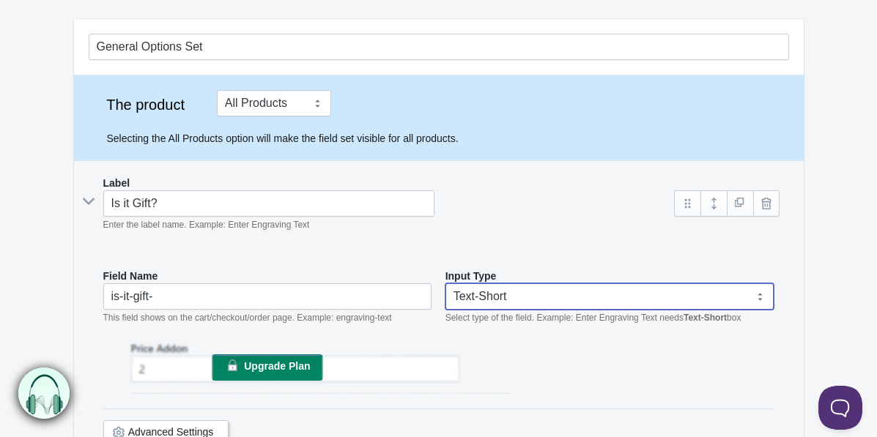
click at [486, 295] on select "Text-Short Text-Long Radio button Drop-down select Image Checkbox Datepicker" at bounding box center [609, 297] width 329 height 26
select select "4"
click at [445, 284] on select "Text-Short Text-Long Radio button Drop-down select Image Checkbox Datepicker" at bounding box center [609, 297] width 329 height 26
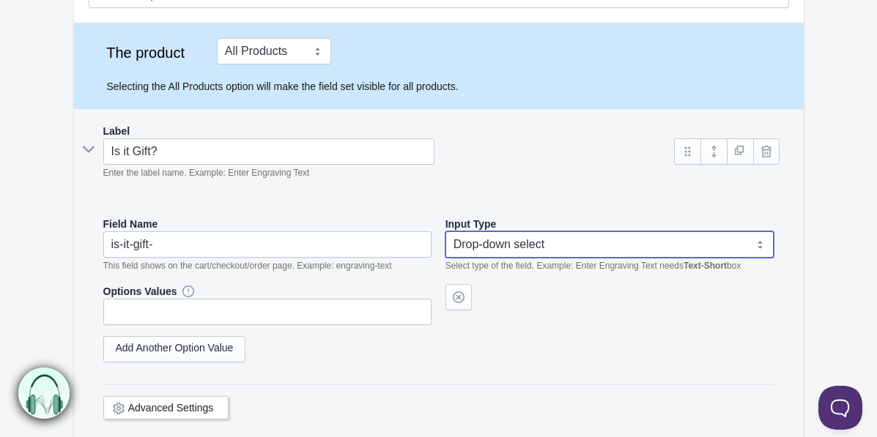
scroll to position [196, 0]
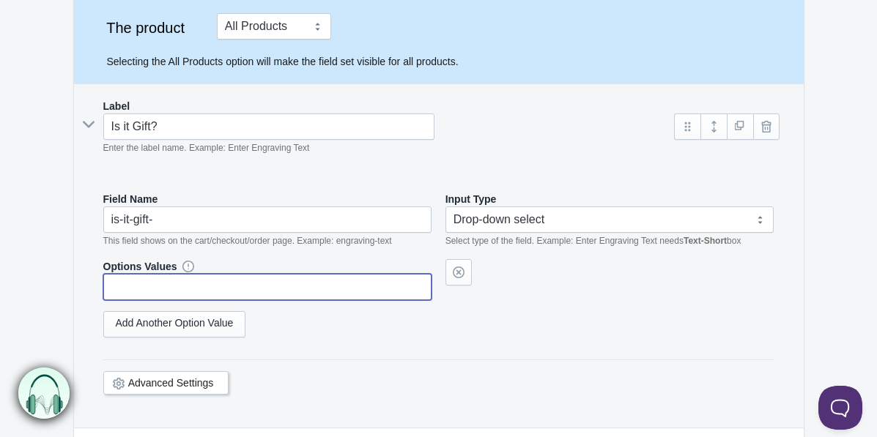
click at [300, 285] on input "text" at bounding box center [267, 287] width 329 height 26
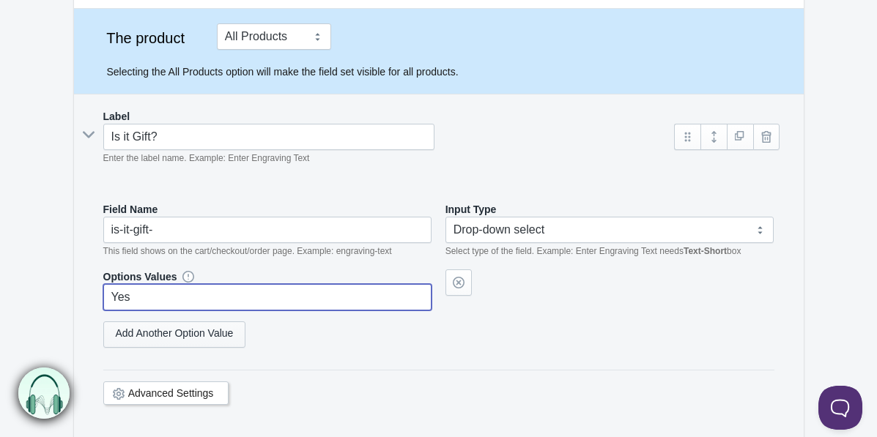
type input "Yes"
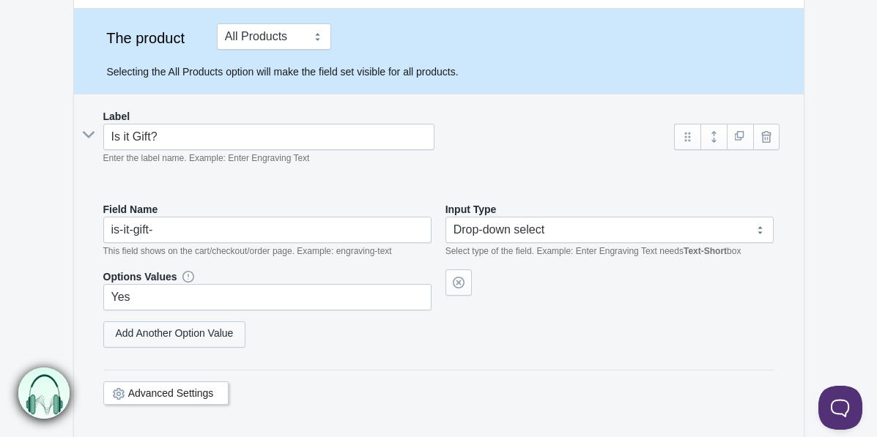
select select "4"
click at [218, 335] on link "Add Another Option Value" at bounding box center [174, 335] width 143 height 26
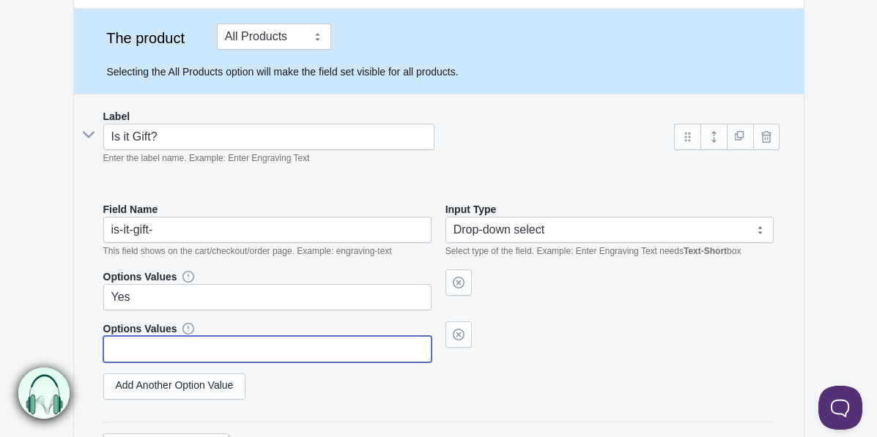
click at [211, 342] on input "text" at bounding box center [267, 349] width 329 height 26
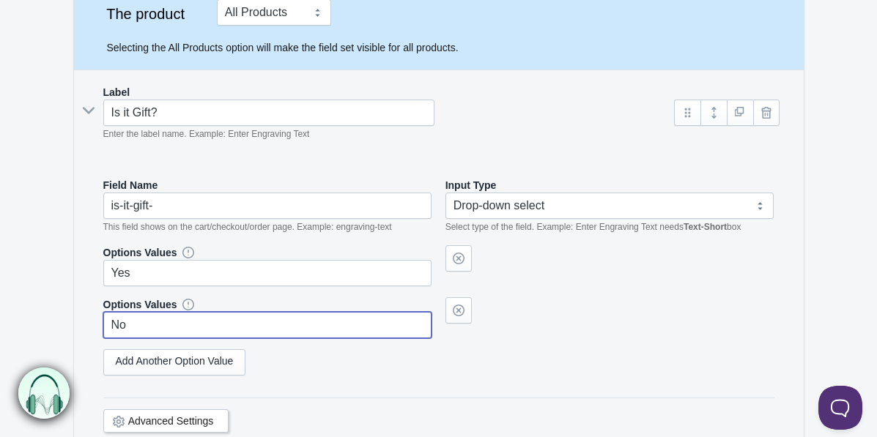
scroll to position [212, 0]
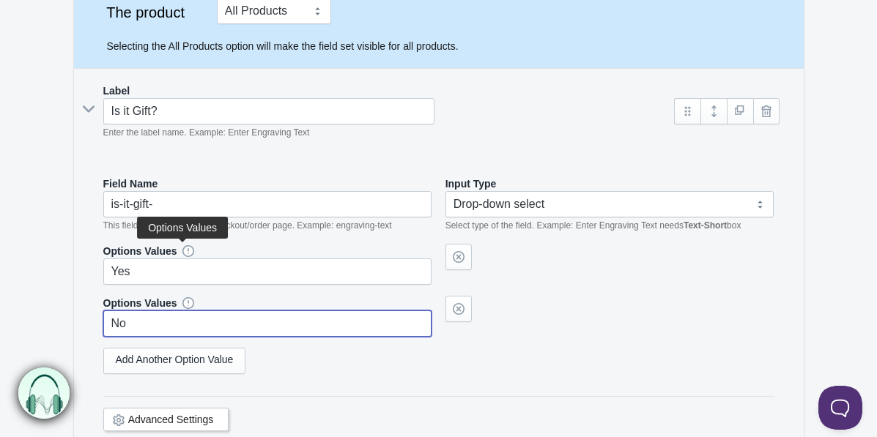
click at [181, 249] on div at bounding box center [182, 251] width 11 height 12
click at [188, 251] on icon at bounding box center [188, 251] width 0 height 0
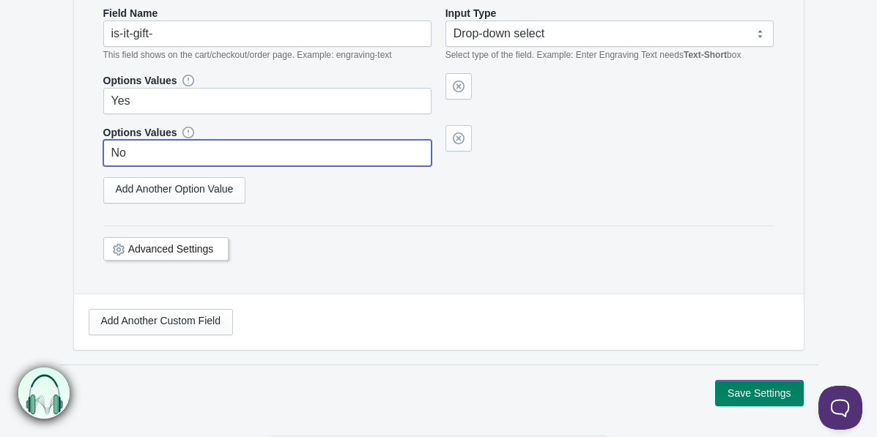
scroll to position [401, 0]
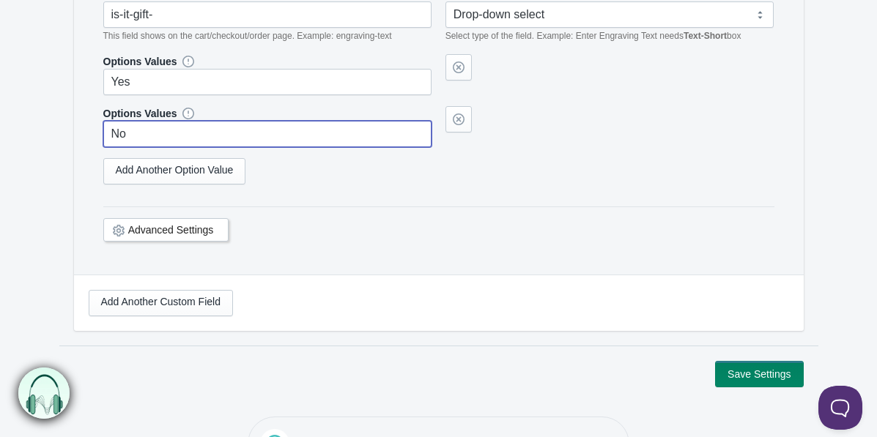
type input "No"
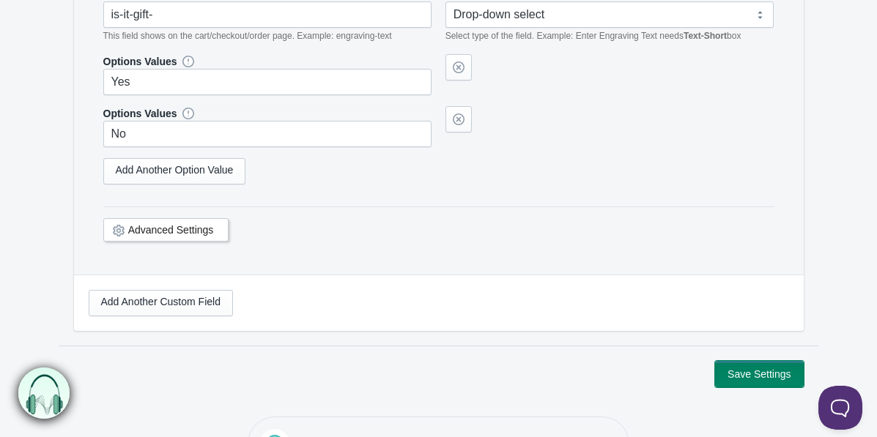
click at [772, 368] on button "Save Settings" at bounding box center [759, 374] width 88 height 26
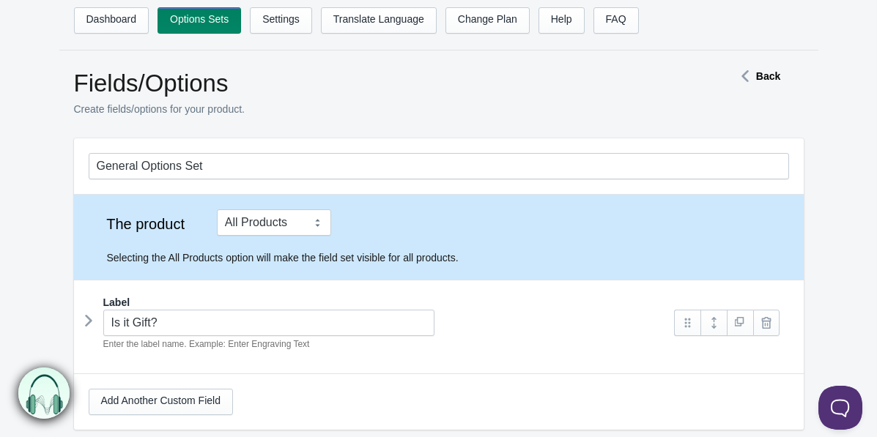
click at [89, 319] on icon at bounding box center [89, 321] width 0 height 22
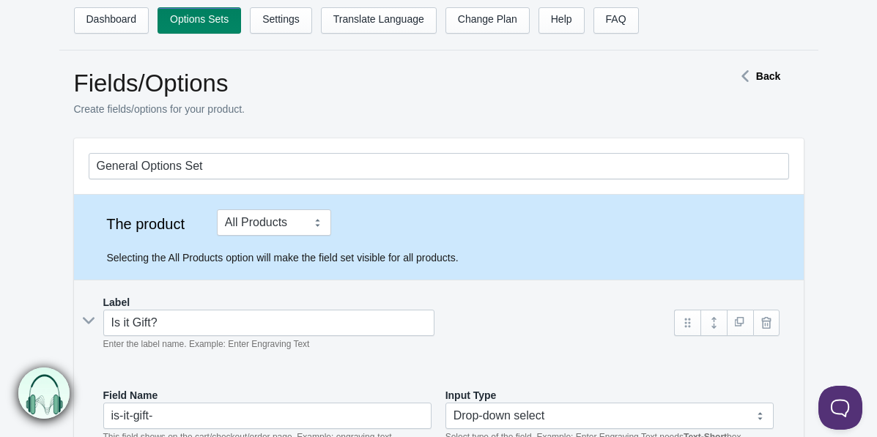
click at [89, 321] on icon at bounding box center [89, 321] width 22 height 0
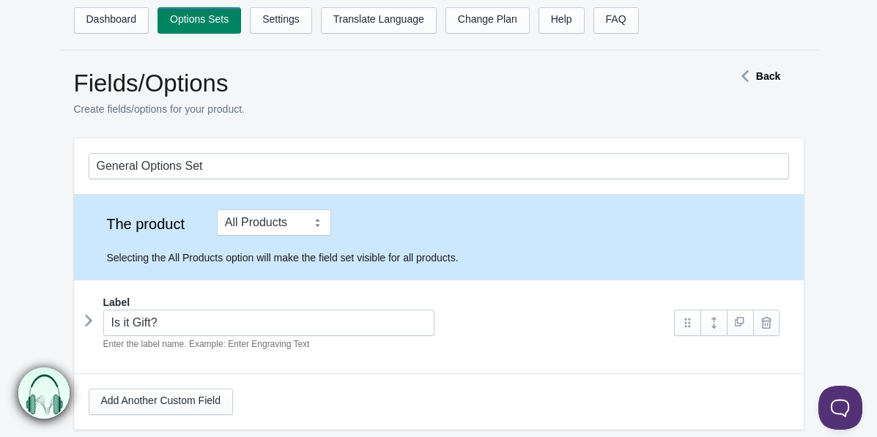
click at [768, 80] on strong "Back" at bounding box center [768, 76] width 24 height 12
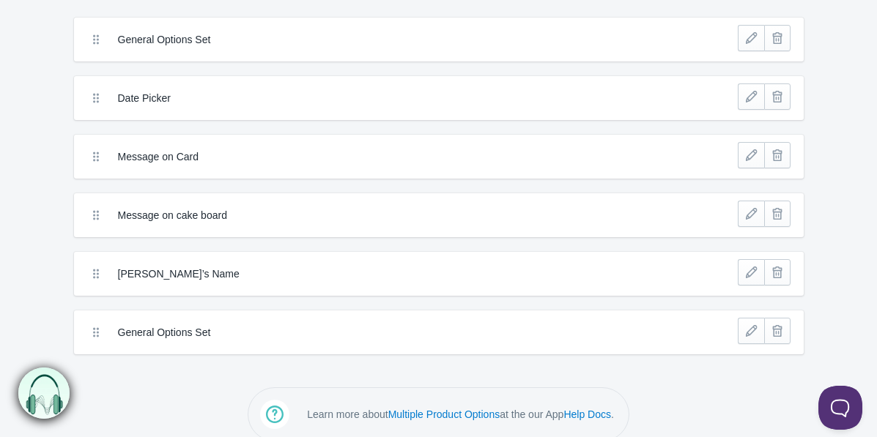
scroll to position [78, 0]
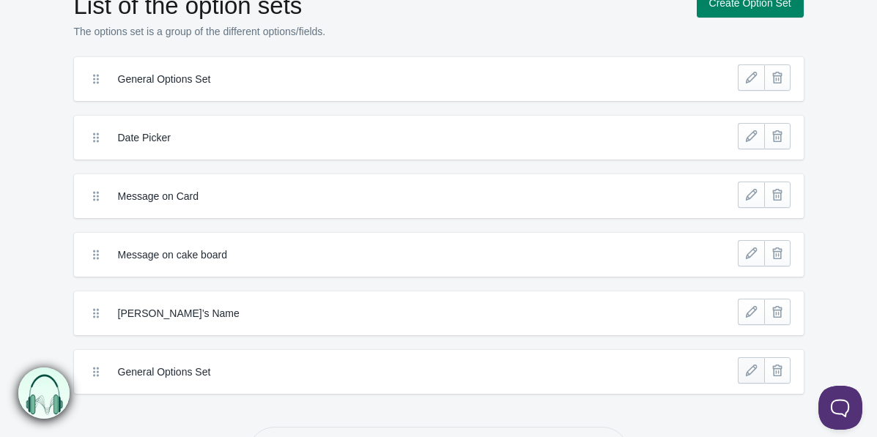
click at [748, 369] on link at bounding box center [751, 371] width 26 height 26
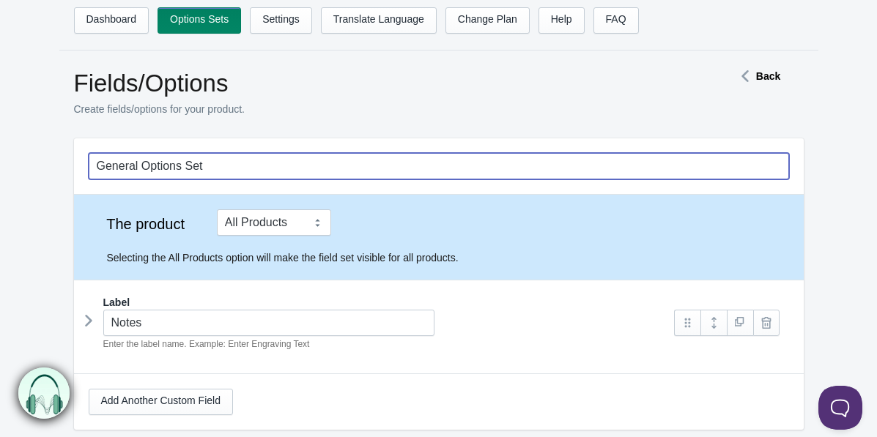
click at [207, 161] on input "General Options Set" at bounding box center [439, 166] width 700 height 26
drag, startPoint x: 207, startPoint y: 161, endPoint x: 96, endPoint y: 164, distance: 110.7
click at [96, 164] on input "General Options Set" at bounding box center [439, 166] width 700 height 26
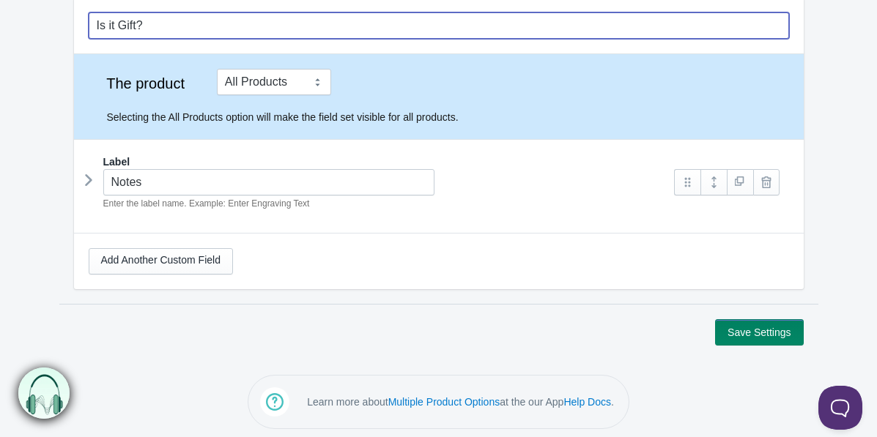
scroll to position [147, 0]
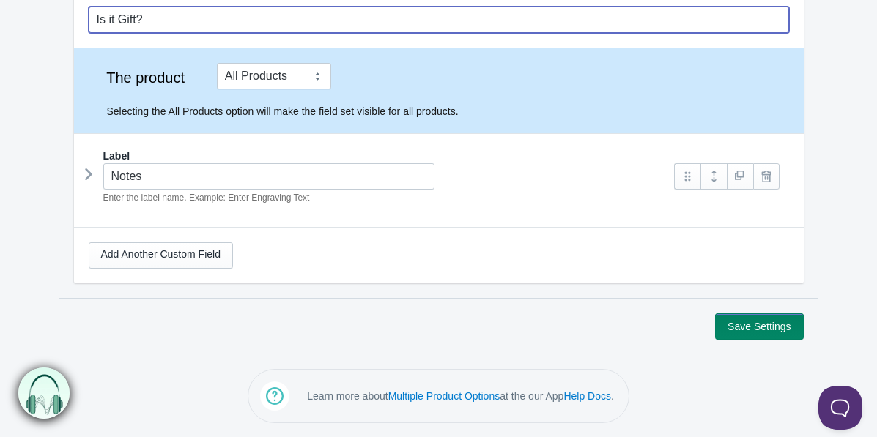
drag, startPoint x: 157, startPoint y: 12, endPoint x: 75, endPoint y: 13, distance: 81.3
click at [75, 13] on div "Is it Gift?" at bounding box center [439, 20] width 730 height 56
type input "Note"
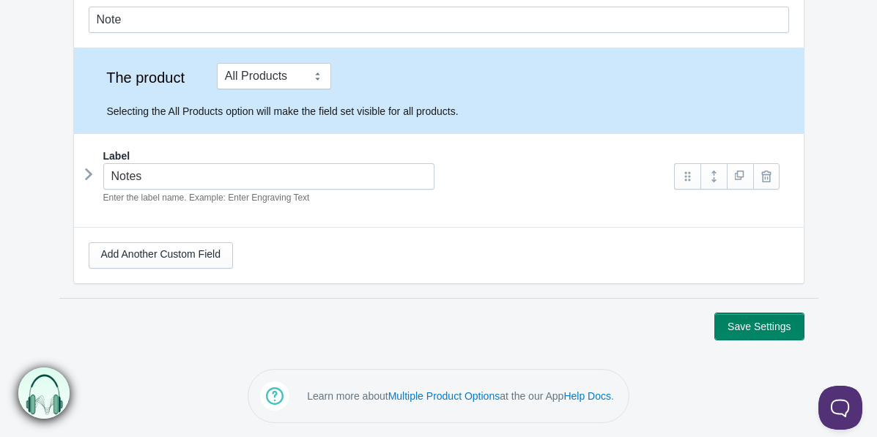
click at [772, 331] on button "Save Settings" at bounding box center [759, 327] width 88 height 26
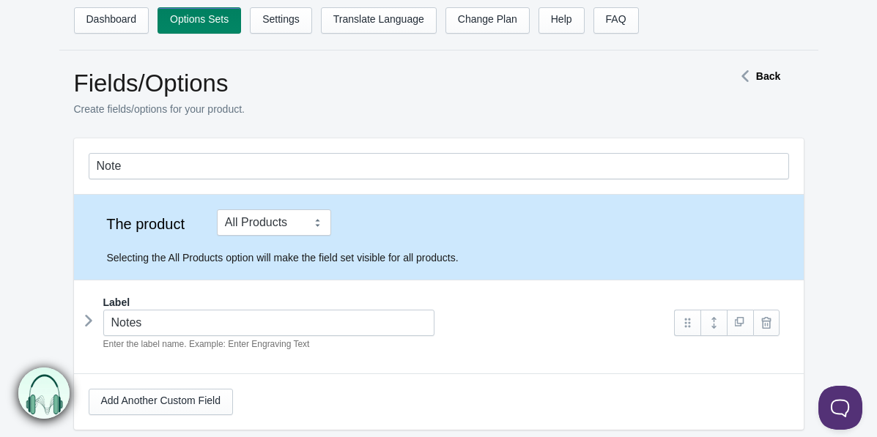
click at [773, 73] on strong "Back" at bounding box center [768, 76] width 24 height 12
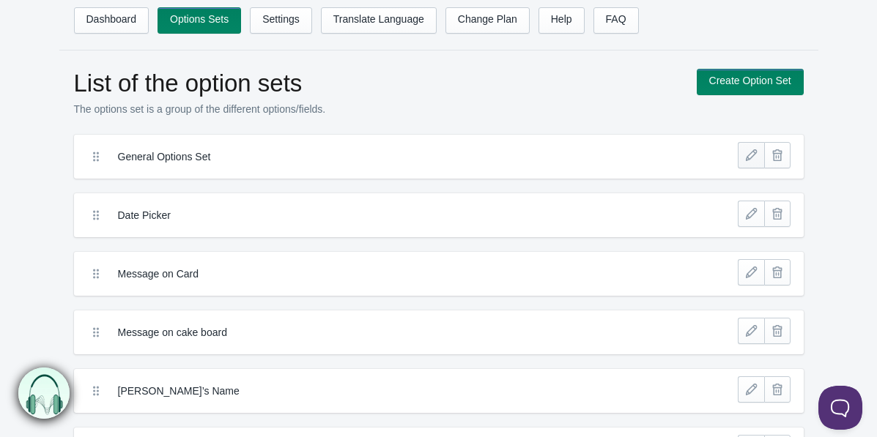
click at [750, 158] on link at bounding box center [751, 155] width 26 height 26
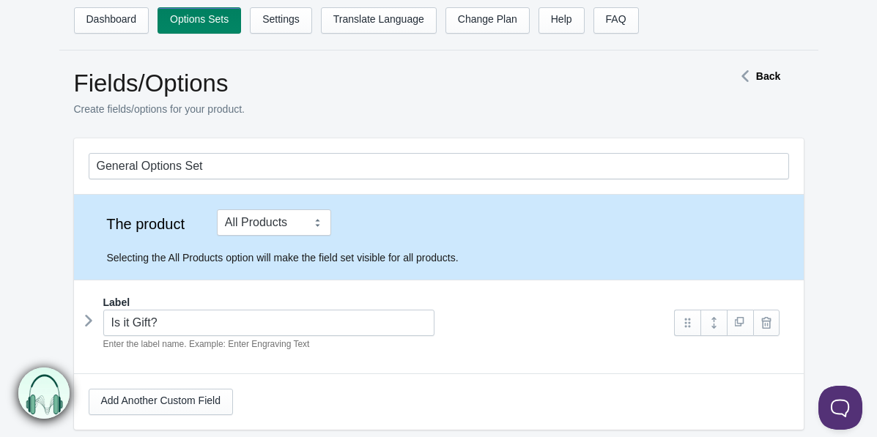
scroll to position [7, 0]
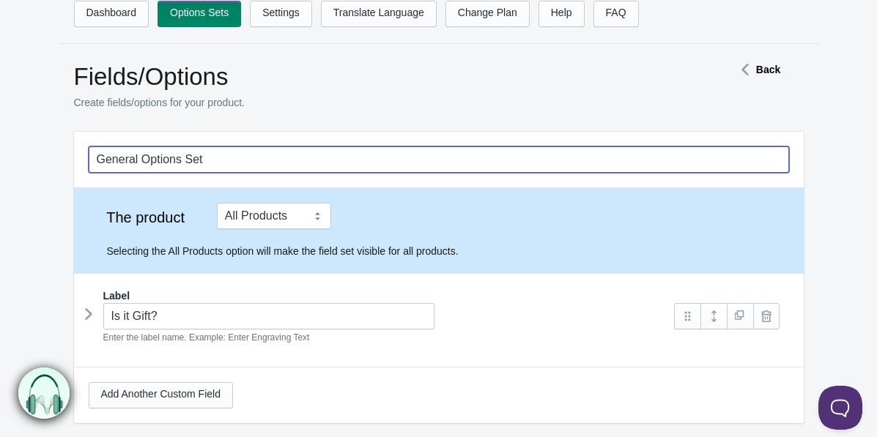
click at [240, 162] on input "General Options Set" at bounding box center [439, 160] width 700 height 26
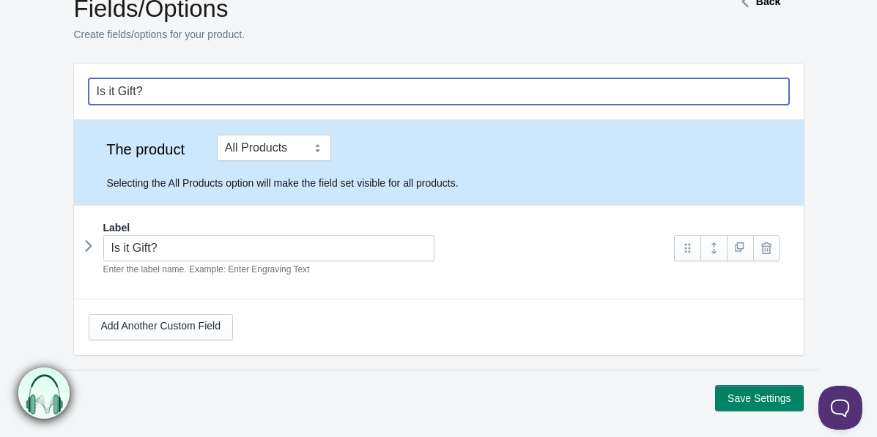
scroll to position [147, 0]
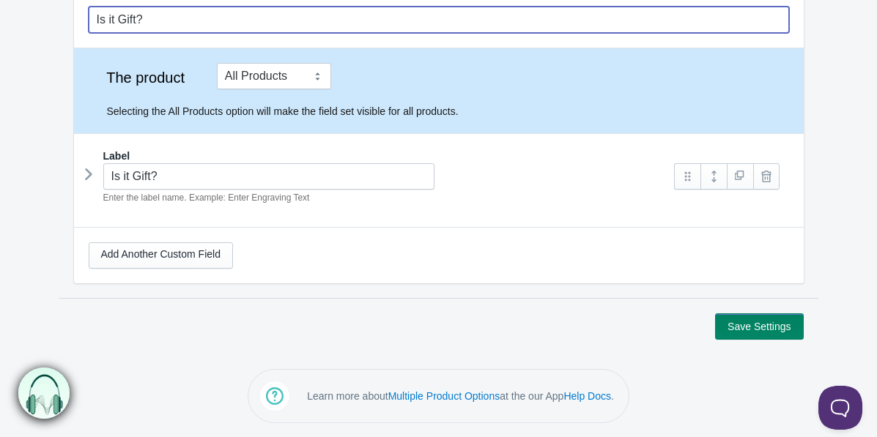
type input "Is it Gift?"
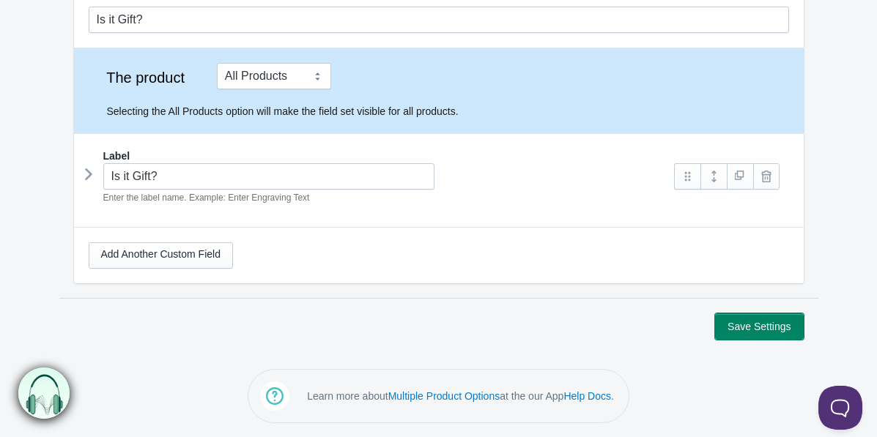
click at [753, 325] on button "Save Settings" at bounding box center [759, 327] width 88 height 26
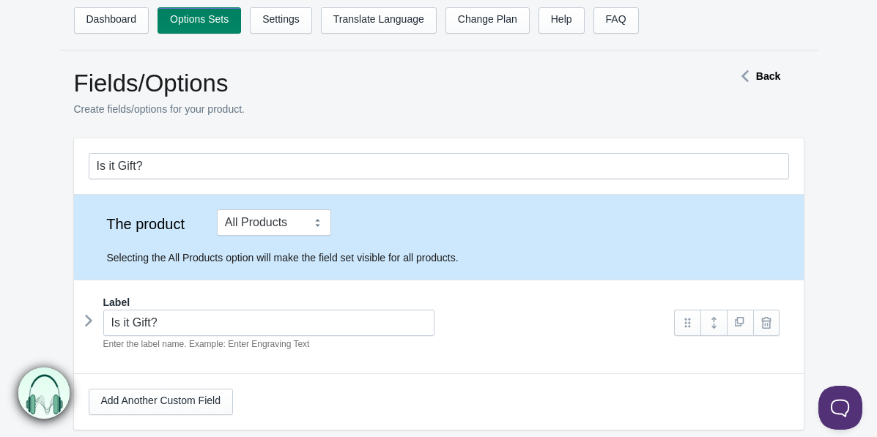
click at [766, 84] on div "Fields/Options Create fields/options for your product. Back" at bounding box center [446, 102] width 744 height 66
click at [766, 81] on strong "Back" at bounding box center [768, 76] width 24 height 12
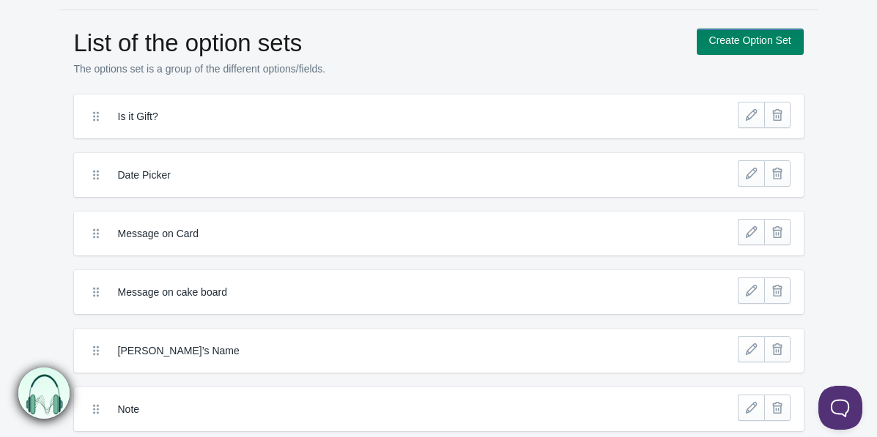
scroll to position [43, 0]
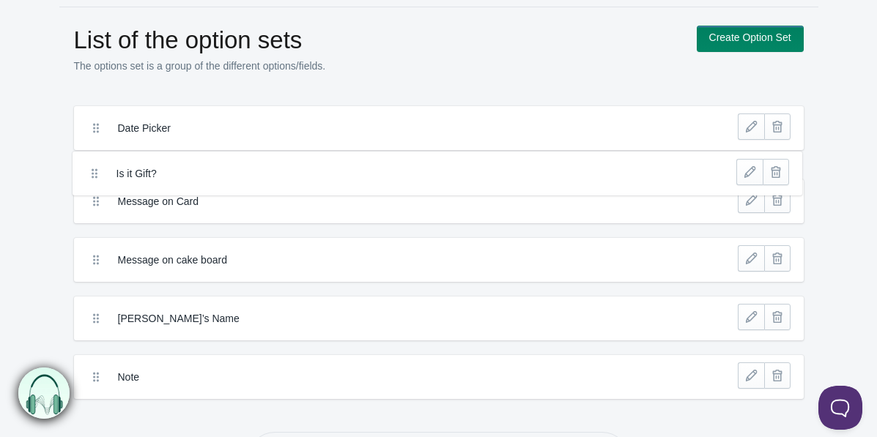
drag, startPoint x: 93, startPoint y: 114, endPoint x: 92, endPoint y: 173, distance: 59.4
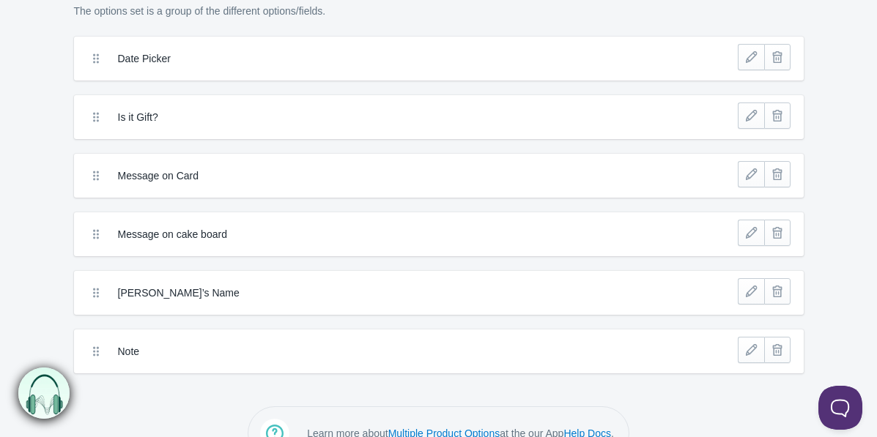
scroll to position [78, 0]
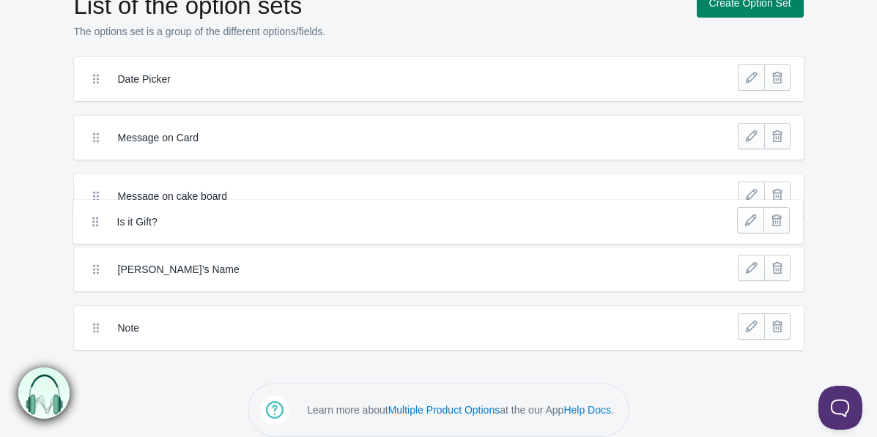
drag, startPoint x: 95, startPoint y: 116, endPoint x: 93, endPoint y: 219, distance: 103.3
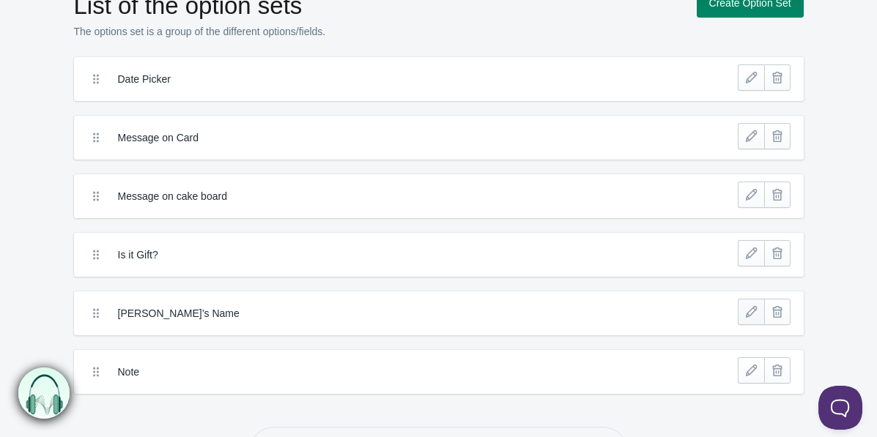
click at [752, 311] on link at bounding box center [751, 312] width 26 height 26
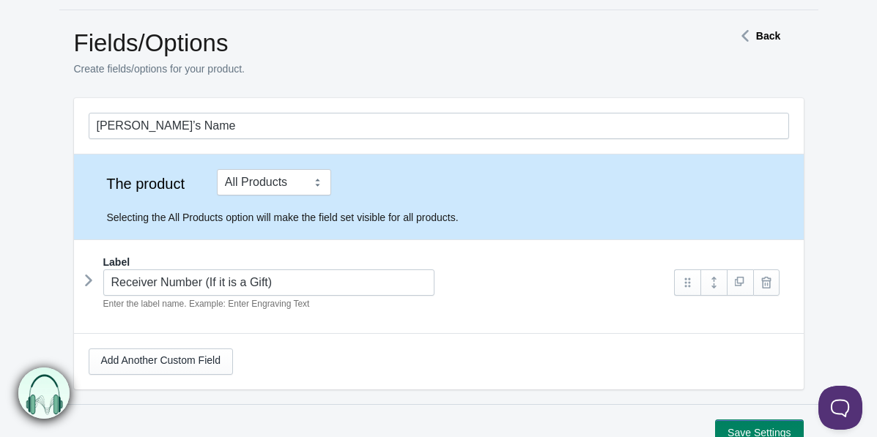
scroll to position [53, 0]
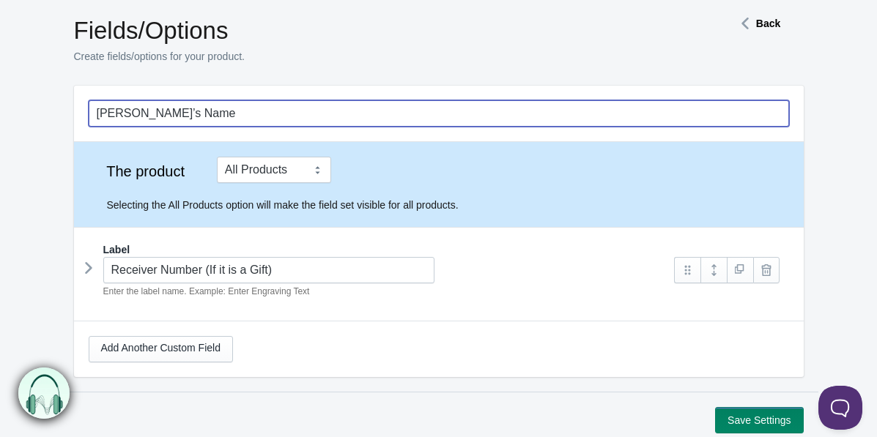
click at [124, 119] on input "[PERSON_NAME]’s Name" at bounding box center [439, 113] width 700 height 26
click at [156, 123] on input "Receiver Name" at bounding box center [439, 113] width 700 height 26
type input "Receiver Number"
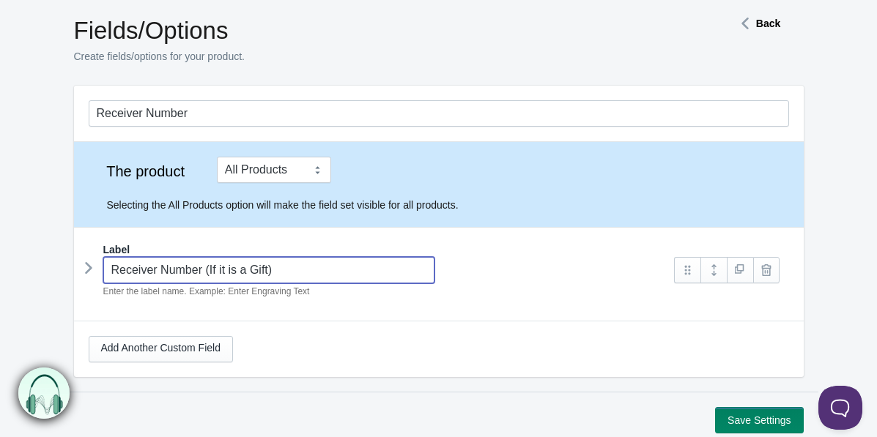
click at [286, 267] on input "Receiver Number (If it is a Gift)" at bounding box center [269, 270] width 332 height 26
drag, startPoint x: 284, startPoint y: 269, endPoint x: 204, endPoint y: 269, distance: 79.9
click at [204, 269] on input "Receiver Number (If it is a Gift)" at bounding box center [269, 270] width 332 height 26
type input "Receiver Number"
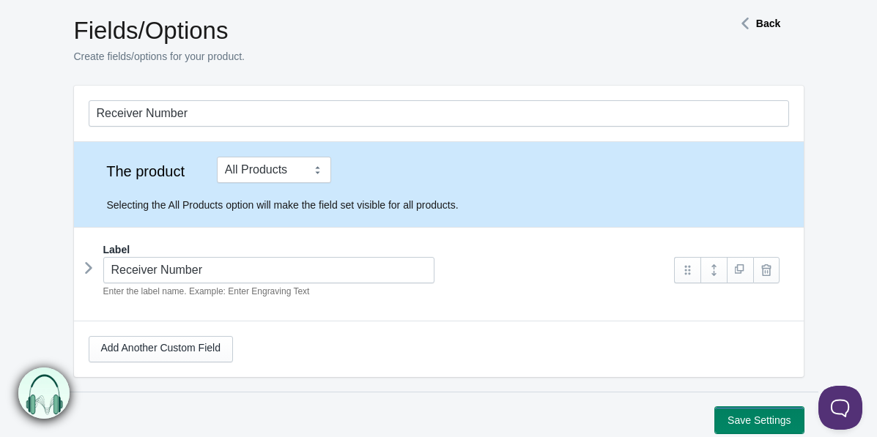
click at [741, 416] on button "Save Settings" at bounding box center [759, 420] width 88 height 26
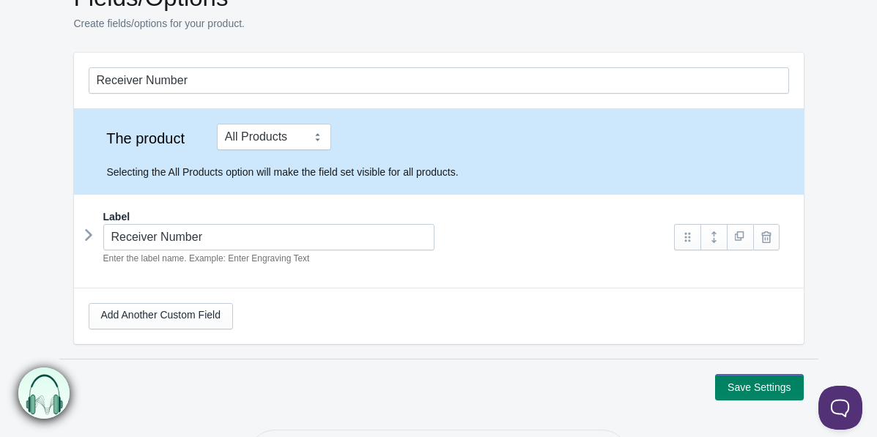
scroll to position [54, 0]
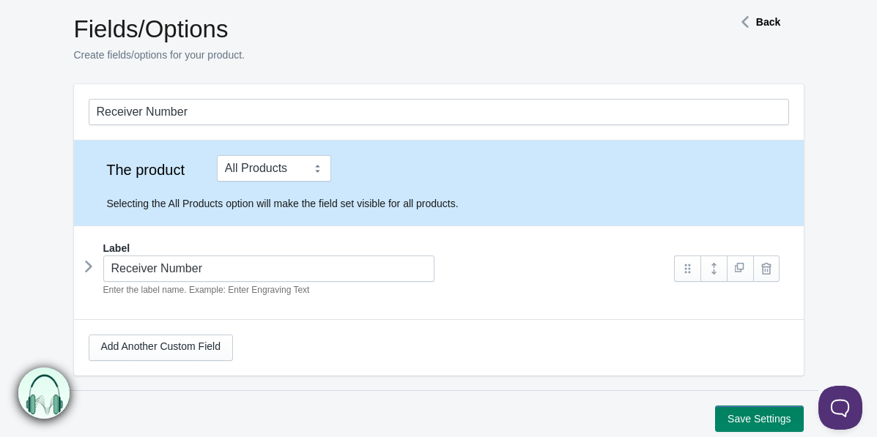
click at [89, 264] on icon at bounding box center [89, 267] width 0 height 22
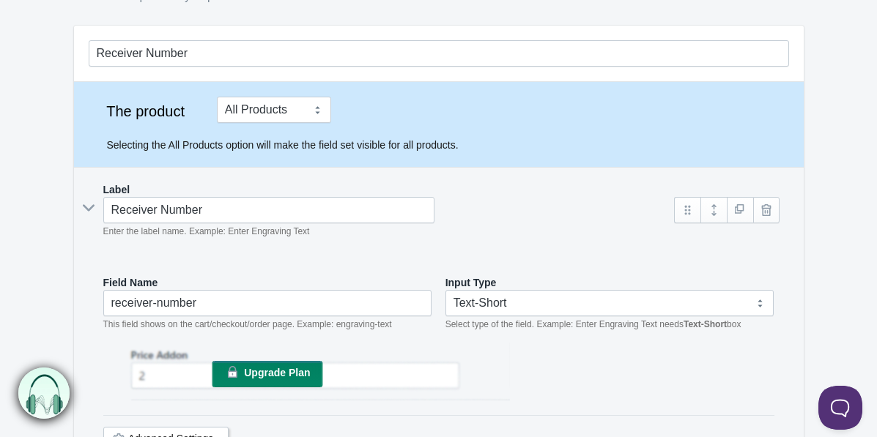
scroll to position [114, 0]
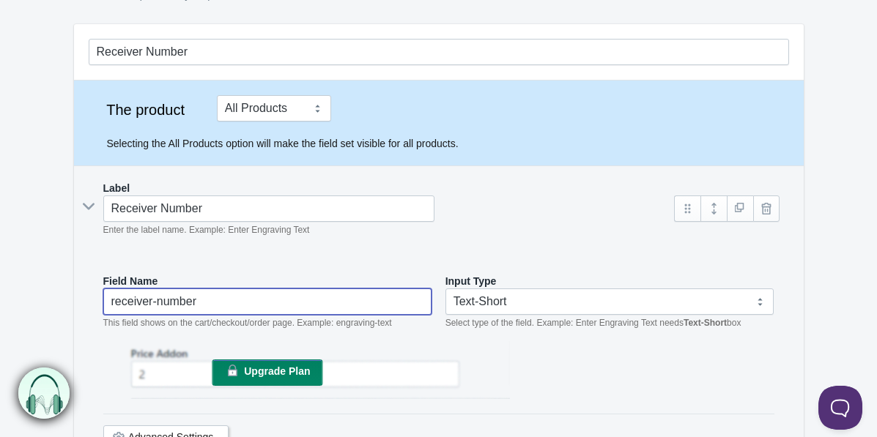
click at [240, 304] on input "receiver-number" at bounding box center [267, 302] width 329 height 26
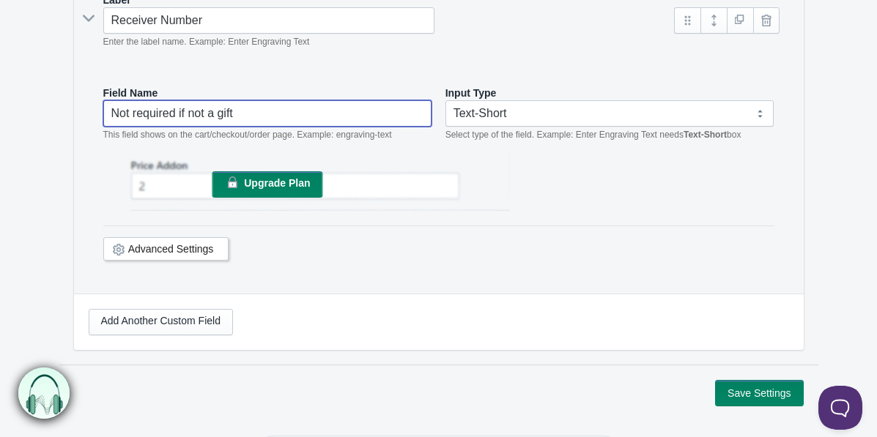
scroll to position [299, 0]
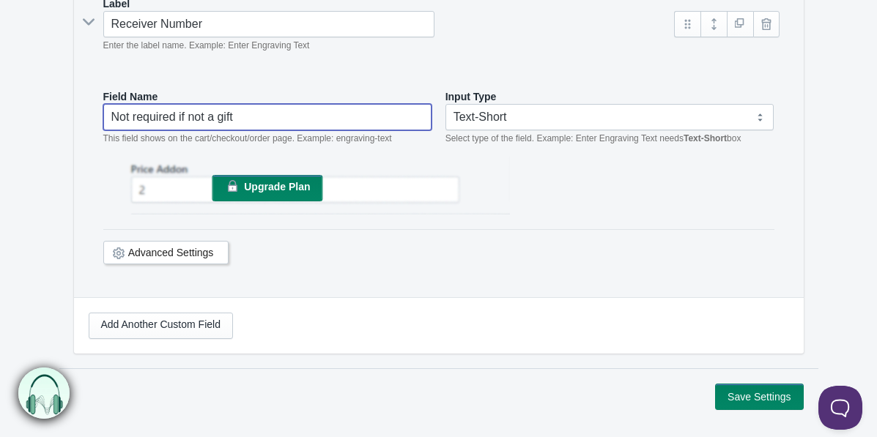
click at [189, 256] on link "Advanced Settings" at bounding box center [171, 253] width 86 height 12
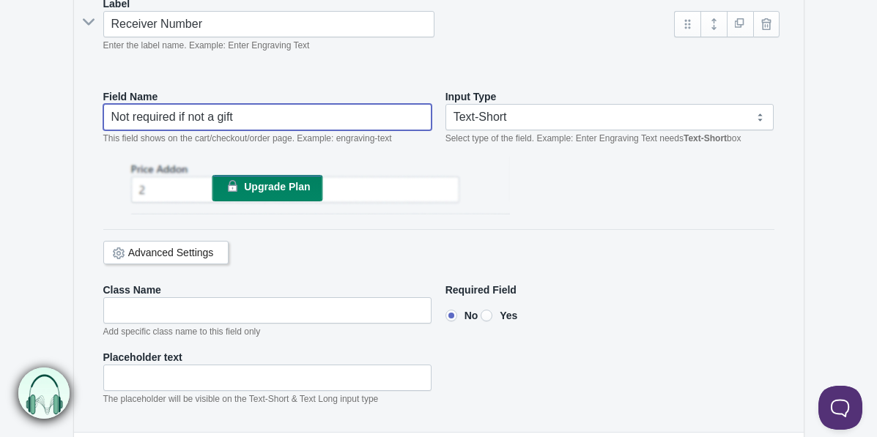
type input "Not required if not a gift"
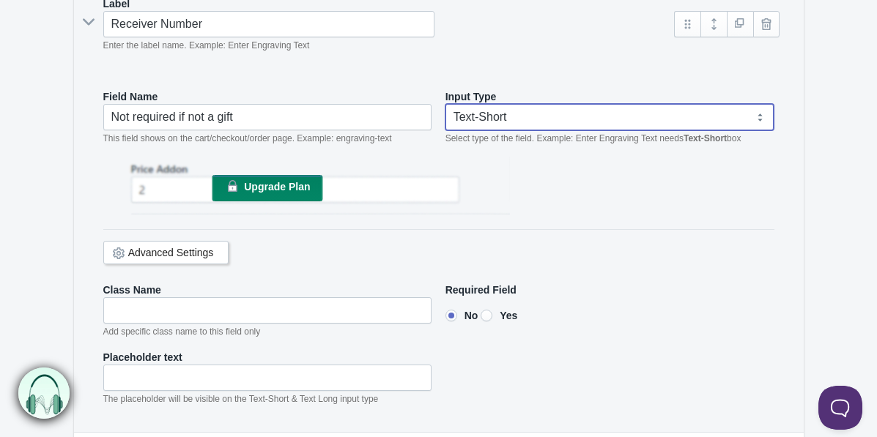
click at [530, 122] on select "Text-Short Text-Long Radio button Drop-down select Image Checkbox Datepicker" at bounding box center [609, 117] width 329 height 26
click at [445, 104] on select "Text-Short Text-Long Radio button Drop-down select Image Checkbox Datepicker" at bounding box center [609, 117] width 329 height 26
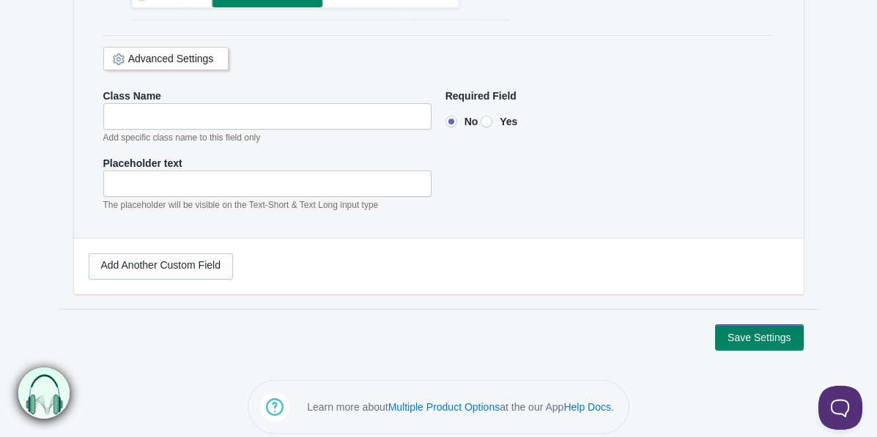
scroll to position [503, 0]
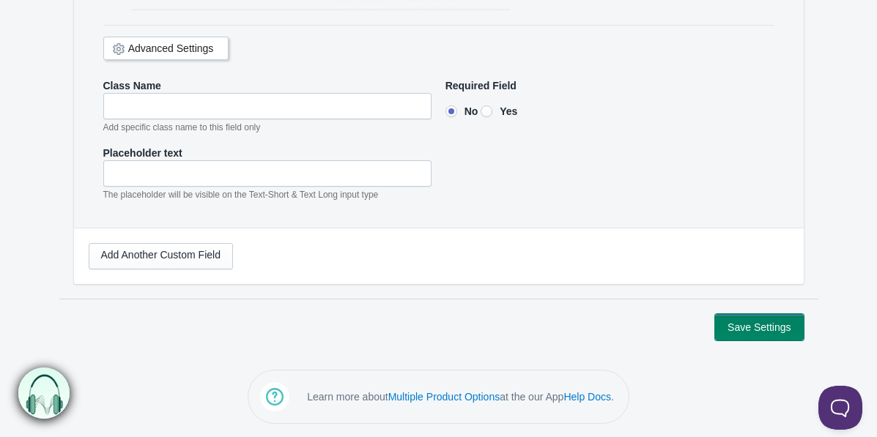
click at [776, 318] on button "Save Settings" at bounding box center [759, 327] width 88 height 26
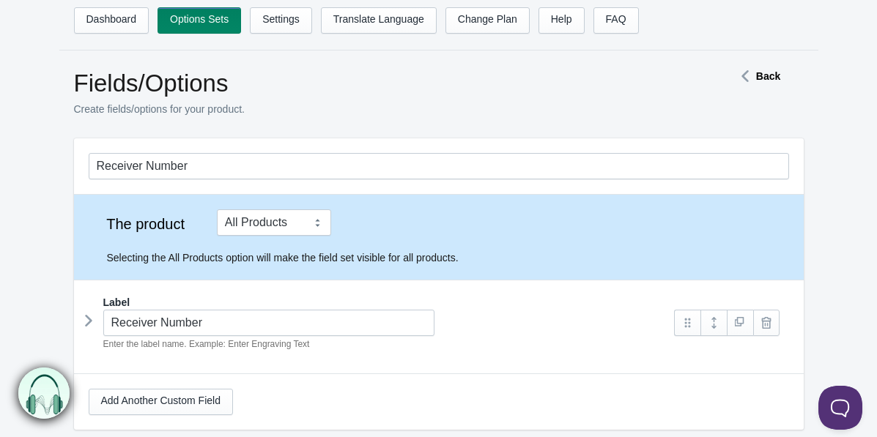
click at [755, 73] on icon at bounding box center [745, 76] width 22 height 7
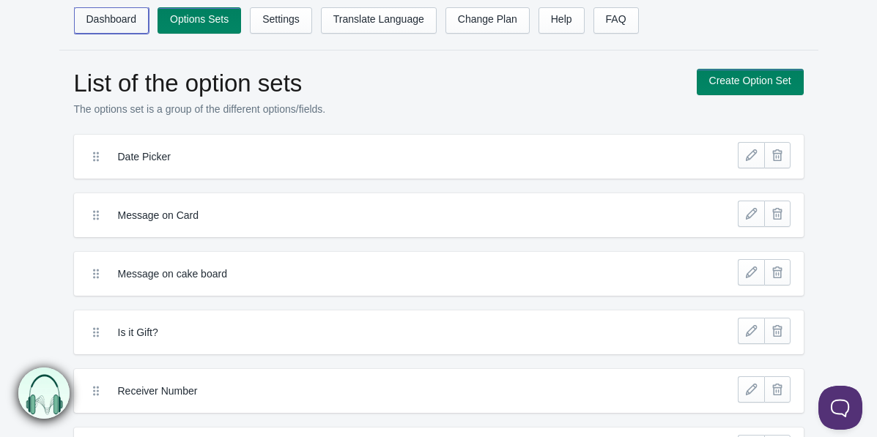
click at [103, 20] on link "Dashboard" at bounding box center [111, 20] width 75 height 26
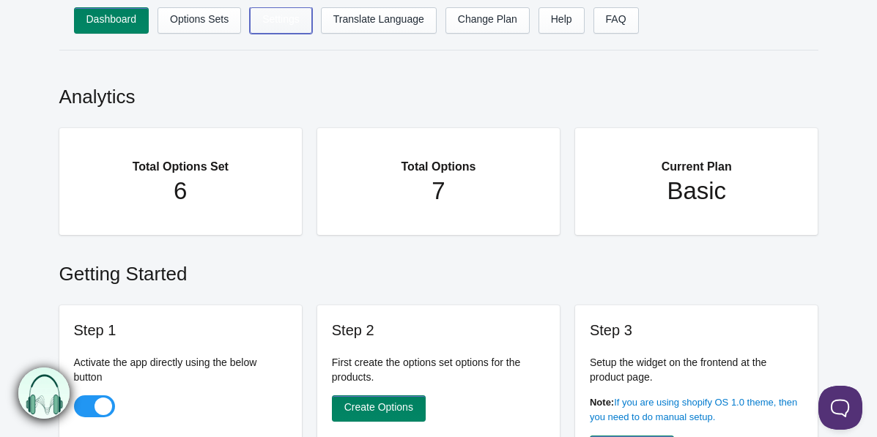
click at [272, 24] on link "Settings" at bounding box center [281, 20] width 62 height 26
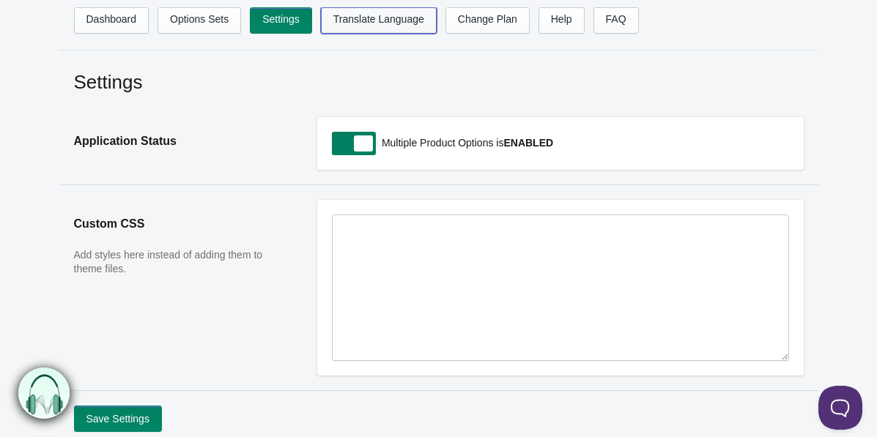
click at [382, 21] on link "Translate Language" at bounding box center [379, 20] width 116 height 26
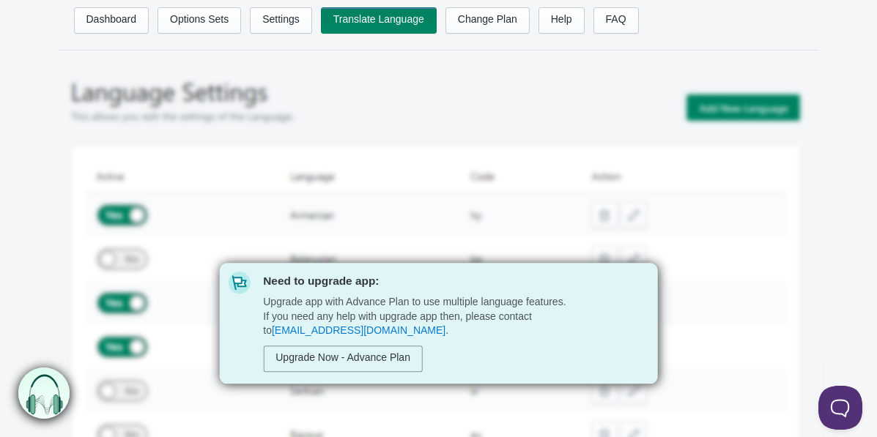
click at [365, 201] on img at bounding box center [439, 323] width 772 height 509
click at [475, 26] on link "Change Plan" at bounding box center [487, 20] width 84 height 26
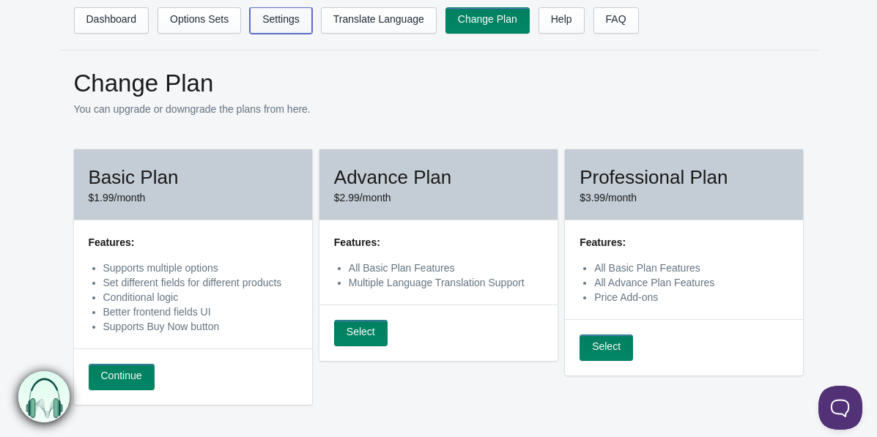
click at [295, 18] on link "Settings" at bounding box center [281, 20] width 62 height 26
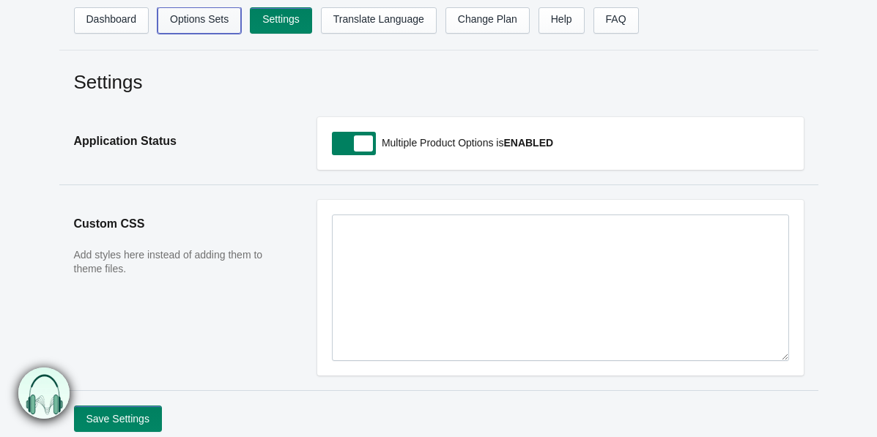
click at [206, 22] on link "Options Sets" at bounding box center [200, 20] width 84 height 26
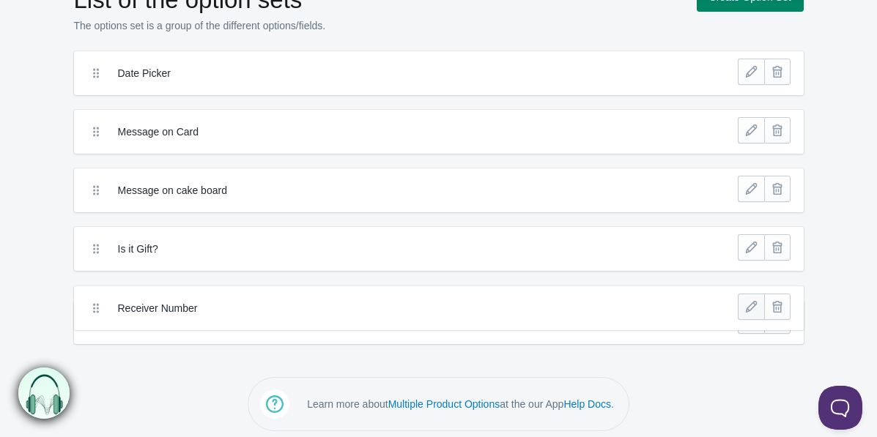
scroll to position [78, 0]
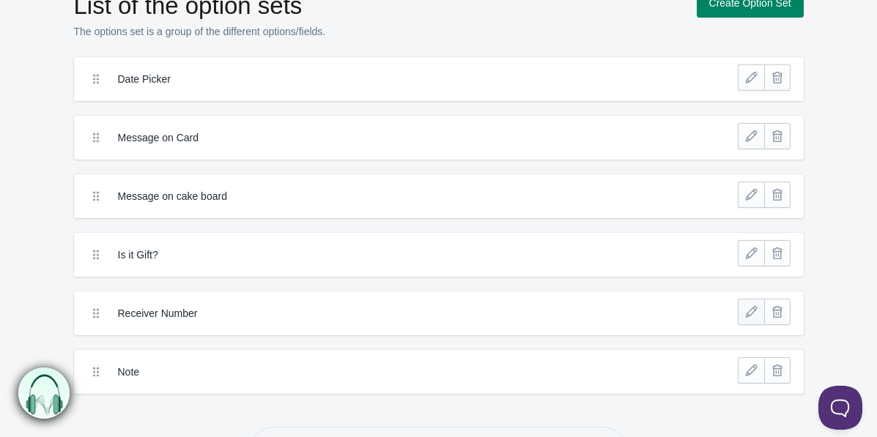
click at [752, 311] on link at bounding box center [751, 312] width 26 height 26
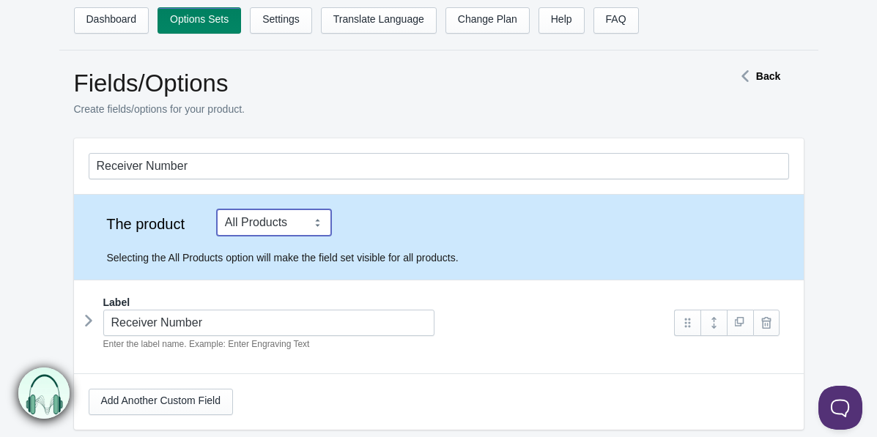
click at [305, 220] on select "Tag Vendor Type URL Handle All Products" at bounding box center [274, 223] width 114 height 26
click at [217, 210] on select "Tag Vendor Type URL Handle All Products" at bounding box center [274, 223] width 114 height 26
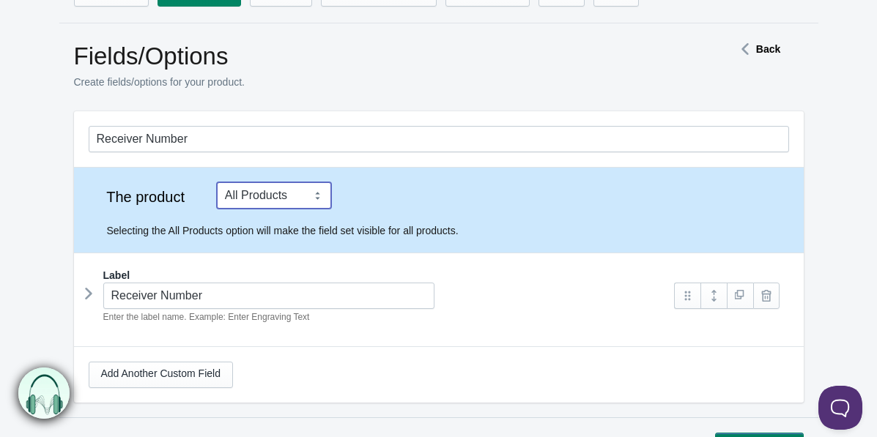
scroll to position [72, 0]
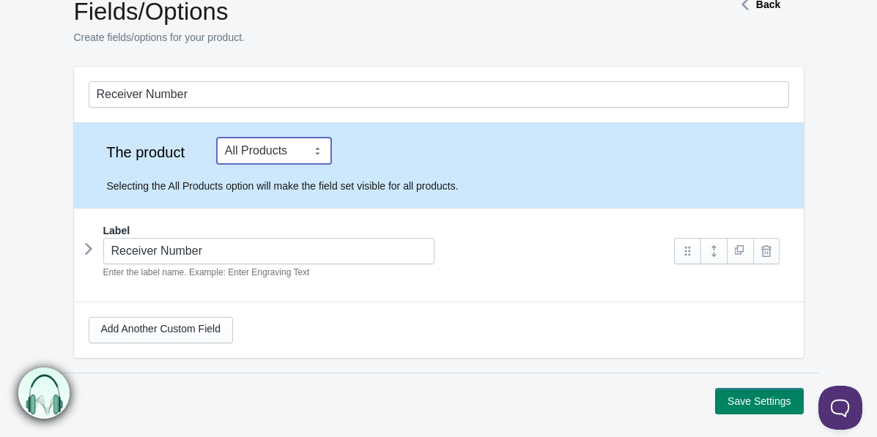
click at [89, 252] on icon at bounding box center [89, 249] width 0 height 22
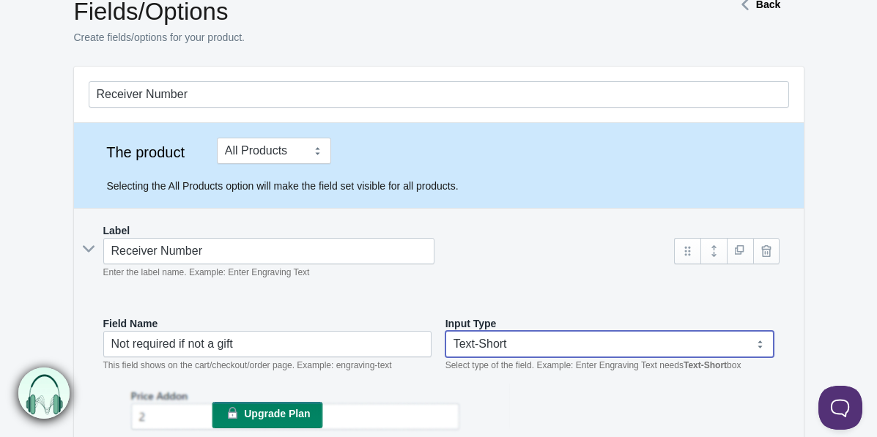
click at [517, 344] on select "Text-Short Text-Long Radio button Drop-down select Image Checkbox Datepicker" at bounding box center [609, 344] width 329 height 26
click at [445, 331] on select "Text-Short Text-Long Radio button Drop-down select Image Checkbox Datepicker" at bounding box center [609, 344] width 329 height 26
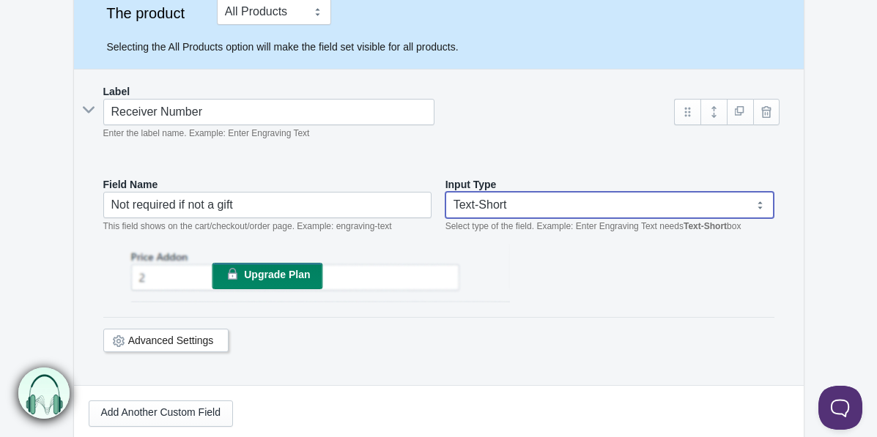
scroll to position [221, 0]
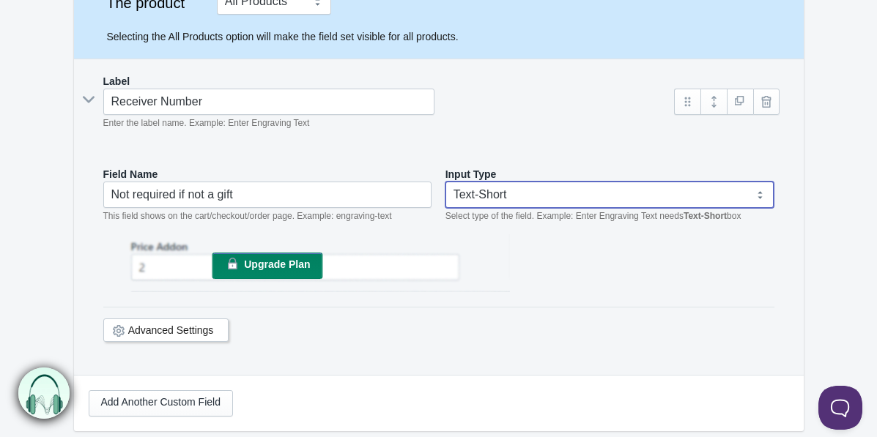
click at [276, 265] on span "Upgrade Plan" at bounding box center [277, 265] width 66 height 12
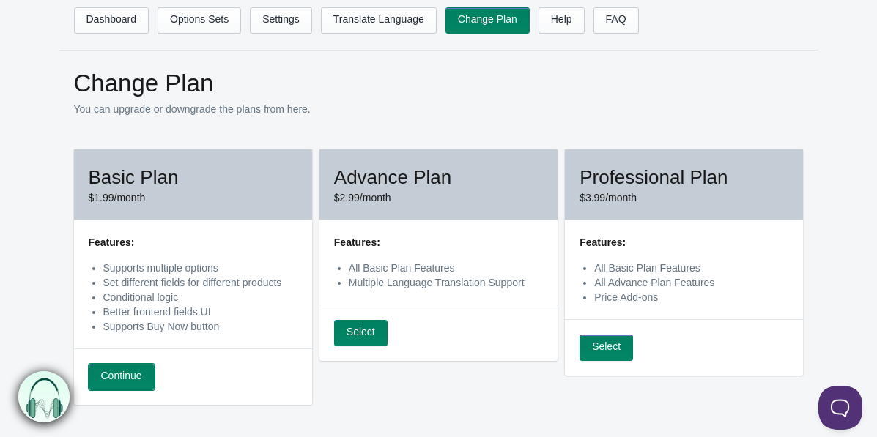
click at [121, 385] on link "Continue" at bounding box center [122, 377] width 66 height 26
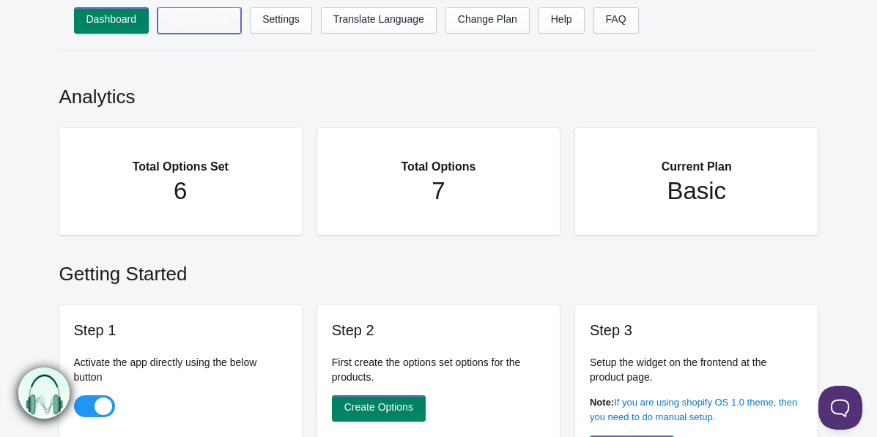
click at [208, 29] on link "Options Sets" at bounding box center [200, 20] width 84 height 26
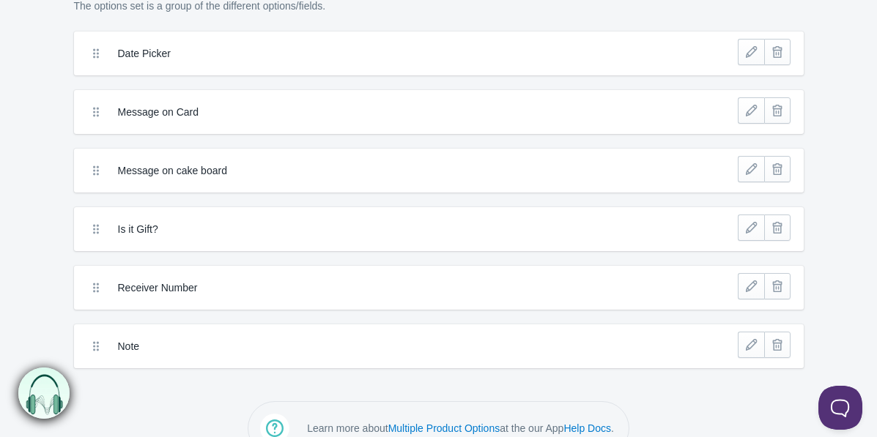
scroll to position [110, 0]
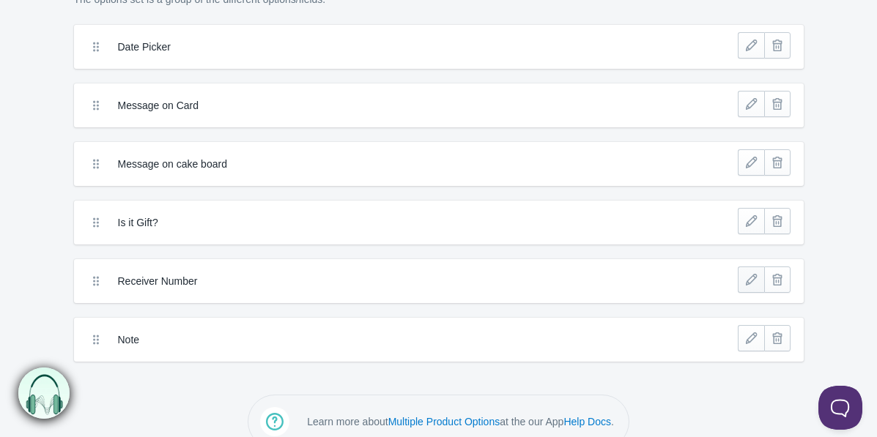
click at [754, 283] on link at bounding box center [751, 280] width 26 height 26
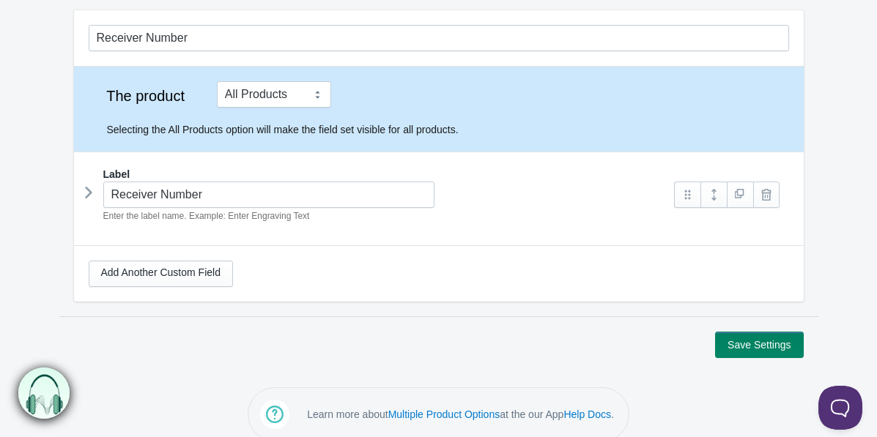
scroll to position [147, 0]
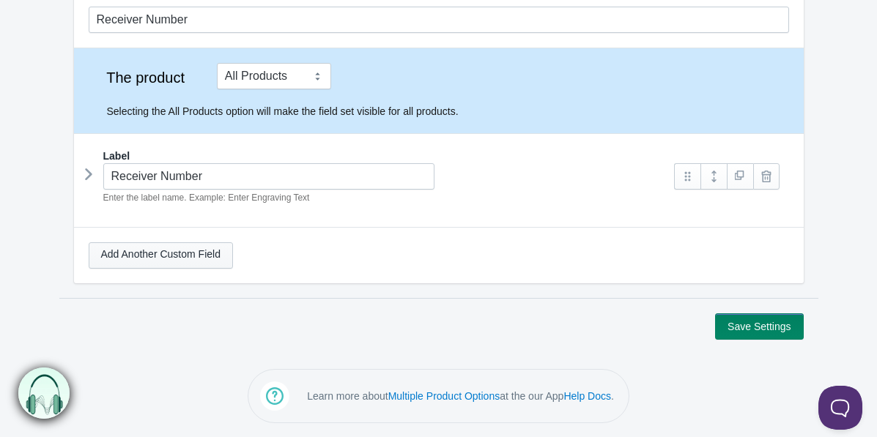
click at [221, 256] on link "Add Another Custom Field" at bounding box center [161, 255] width 144 height 26
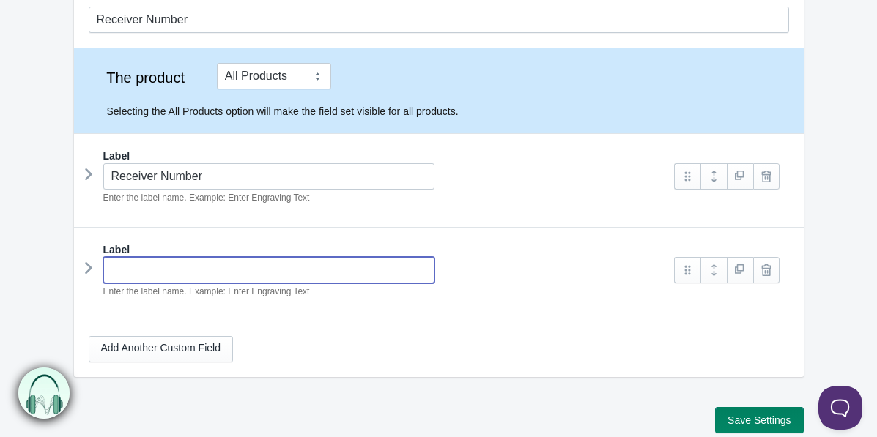
click at [223, 273] on input "text" at bounding box center [269, 270] width 332 height 26
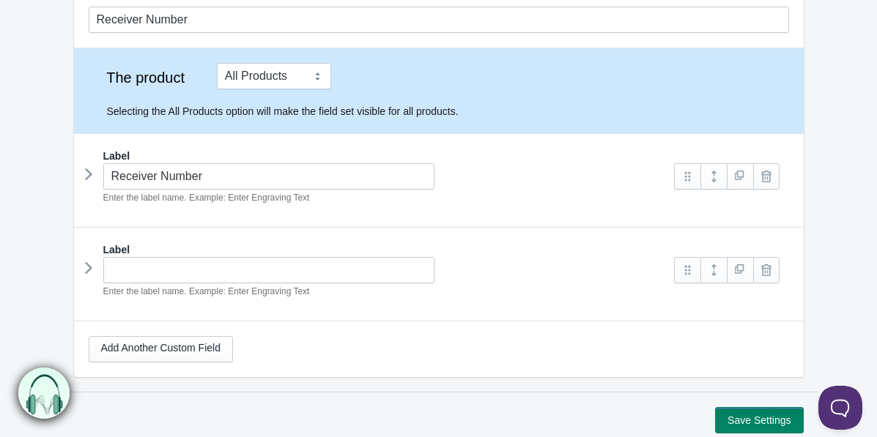
click at [322, 341] on div "Add Another Custom Field" at bounding box center [439, 349] width 700 height 26
click at [89, 270] on icon at bounding box center [89, 268] width 0 height 22
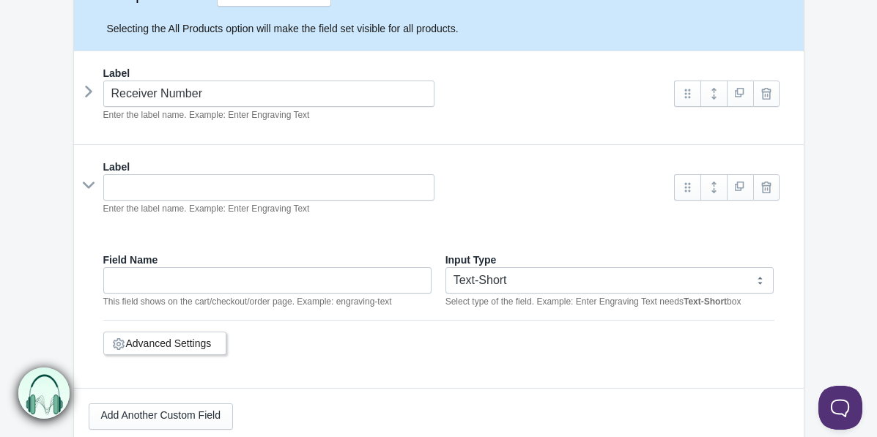
scroll to position [233, 0]
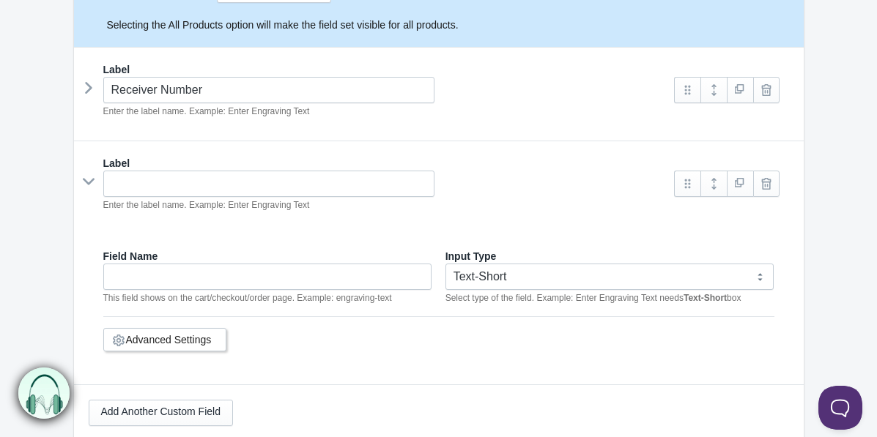
click at [136, 336] on link "Advanced Settings" at bounding box center [169, 340] width 86 height 12
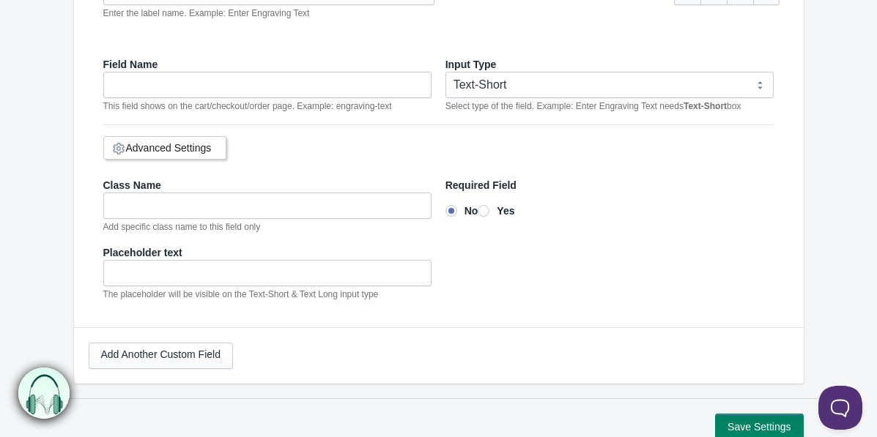
scroll to position [426, 0]
click at [486, 206] on input"] "Yes" at bounding box center [484, 210] width 12 height 12
radio input"] "true"
click at [197, 353] on link "Add Another Custom Field" at bounding box center [161, 355] width 144 height 26
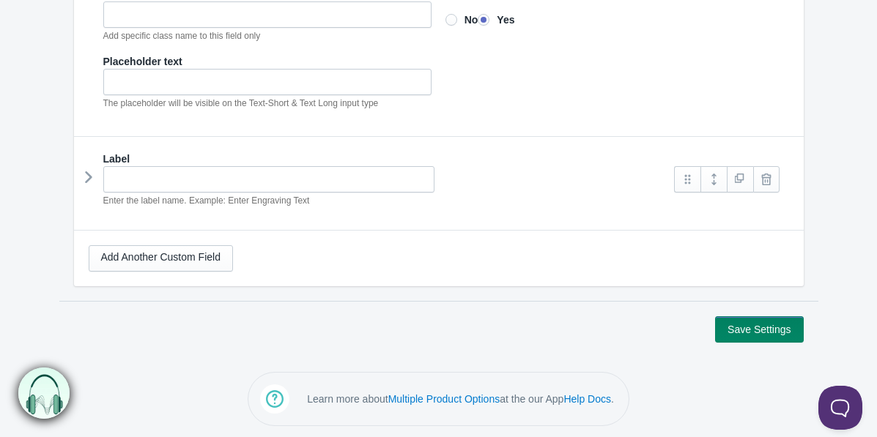
scroll to position [618, 0]
click at [200, 264] on link "Add Another Custom Field" at bounding box center [161, 257] width 144 height 26
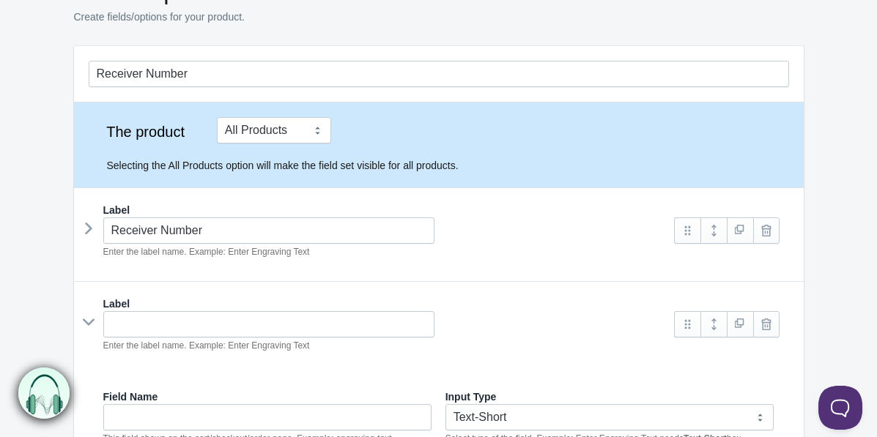
scroll to position [0, 0]
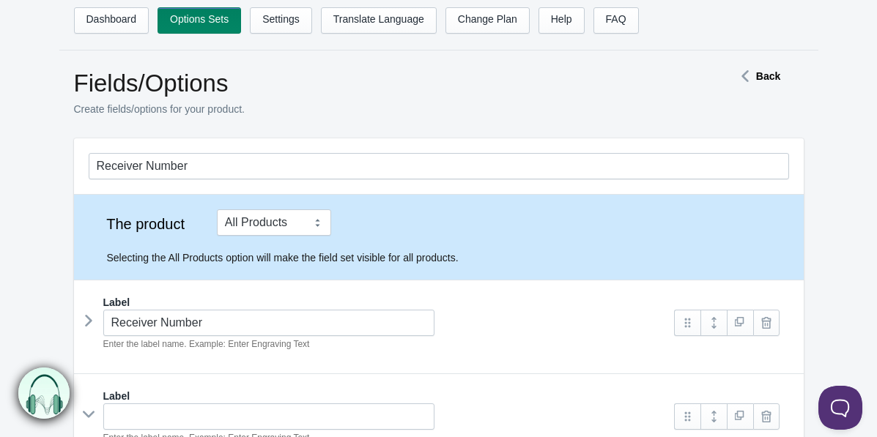
click at [752, 73] on icon at bounding box center [745, 76] width 22 height 7
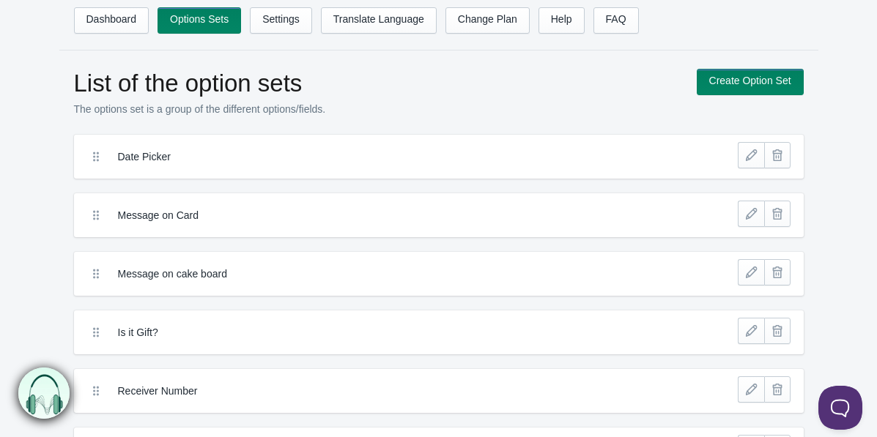
scroll to position [22, 0]
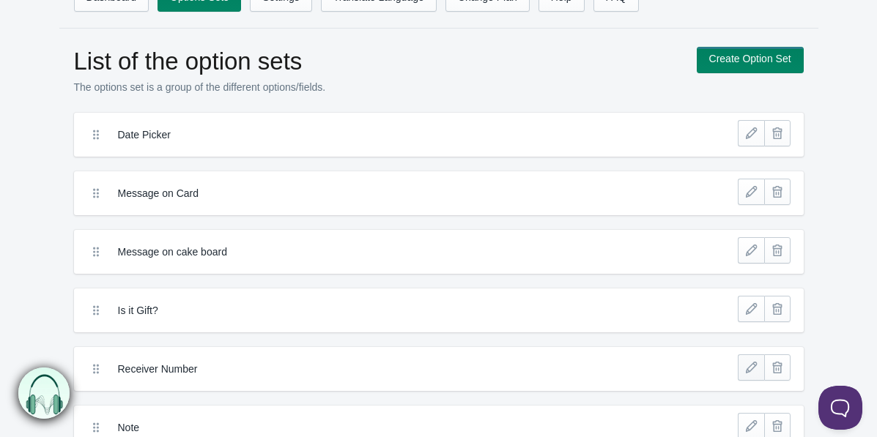
click at [746, 363] on link at bounding box center [751, 368] width 26 height 26
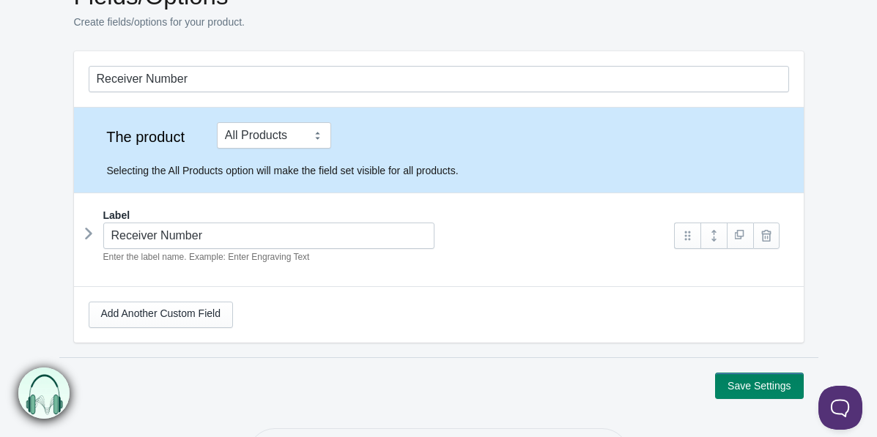
scroll to position [108, 0]
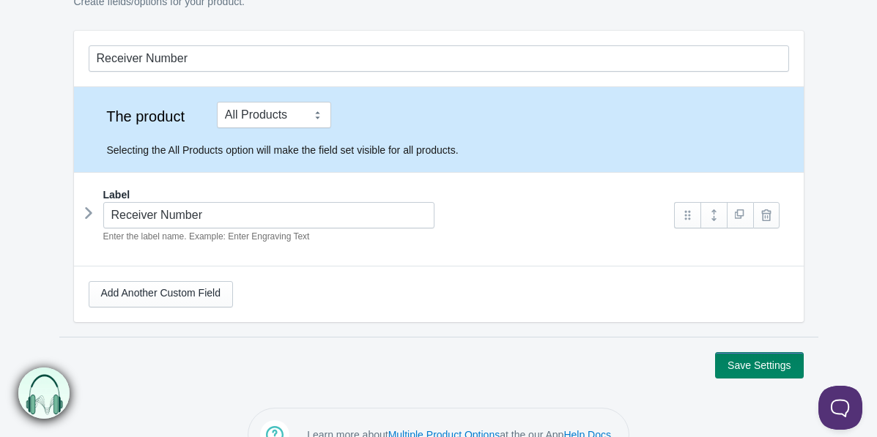
click at [89, 205] on icon at bounding box center [89, 213] width 0 height 22
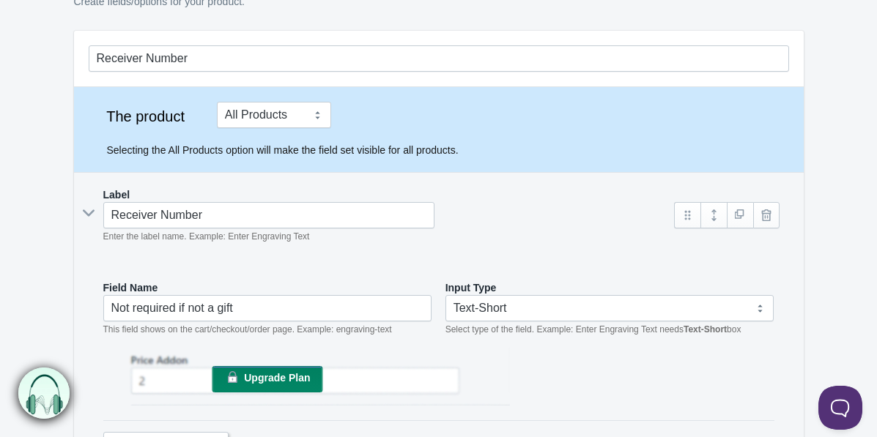
click at [91, 221] on div "Receiver Number Enter the label name. Example: Enter Engraving Text" at bounding box center [375, 223] width 572 height 42
click at [91, 213] on icon at bounding box center [89, 213] width 22 height 0
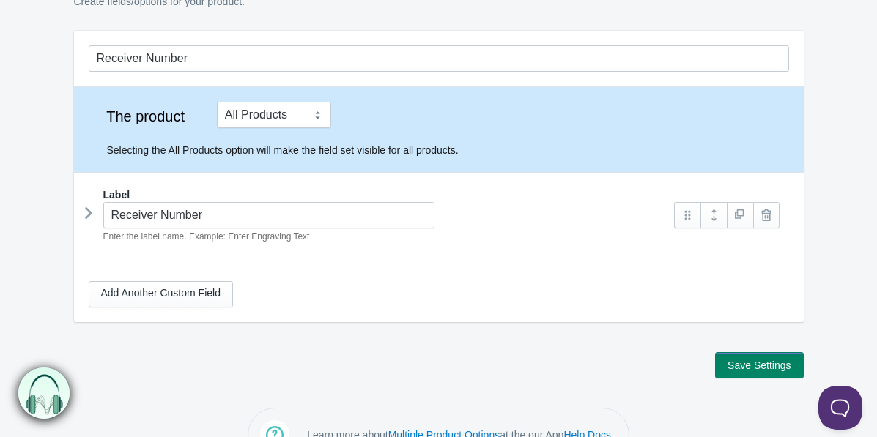
click at [89, 216] on icon at bounding box center [89, 213] width 0 height 22
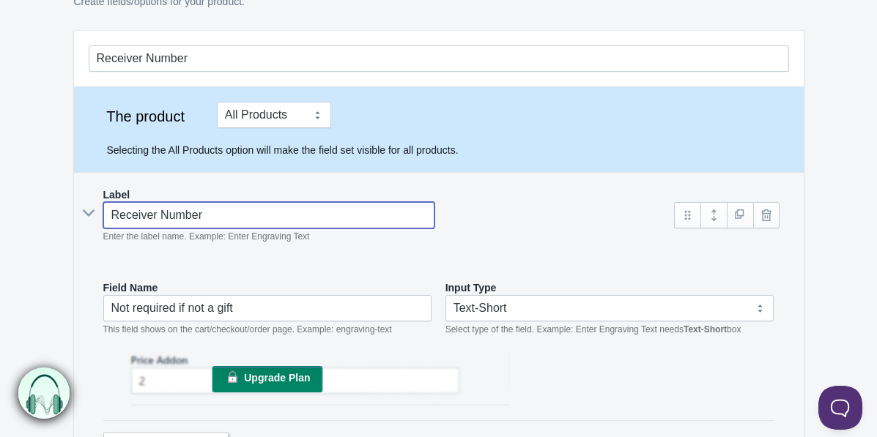
click at [182, 221] on input "Receiver Number" at bounding box center [269, 215] width 332 height 26
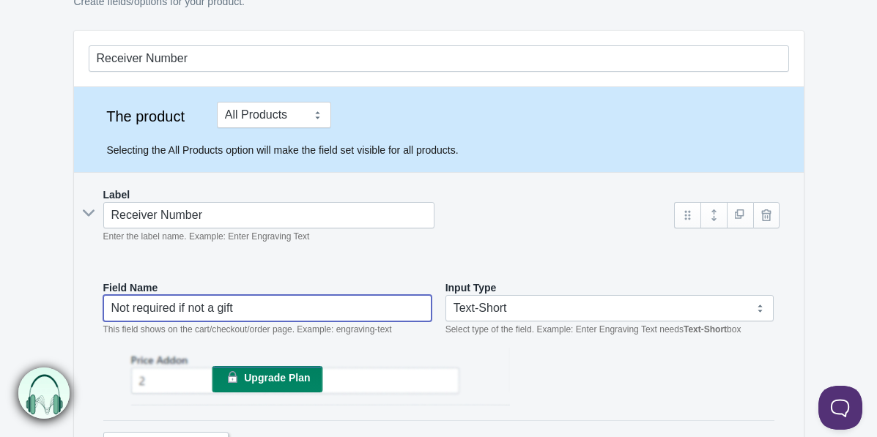
click at [150, 310] on input "Not required if not a gift" at bounding box center [267, 308] width 329 height 26
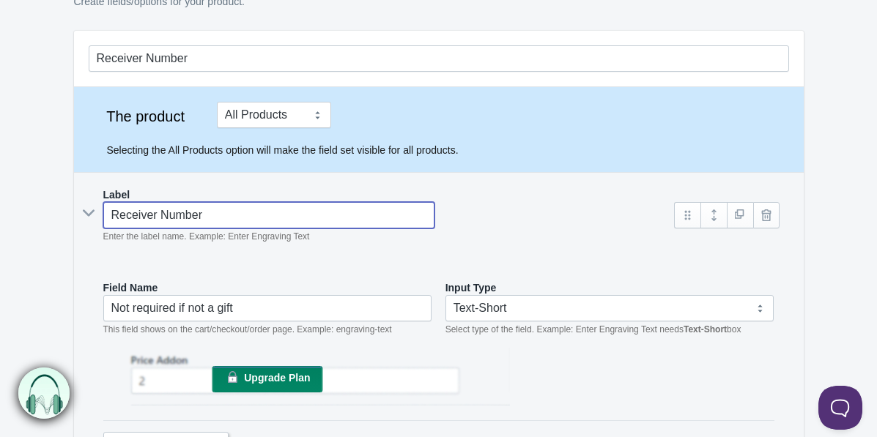
click at [175, 217] on input "Receiver Number" at bounding box center [269, 215] width 332 height 26
paste input "Not required if not a gift"
type input "Not required if not a gift"
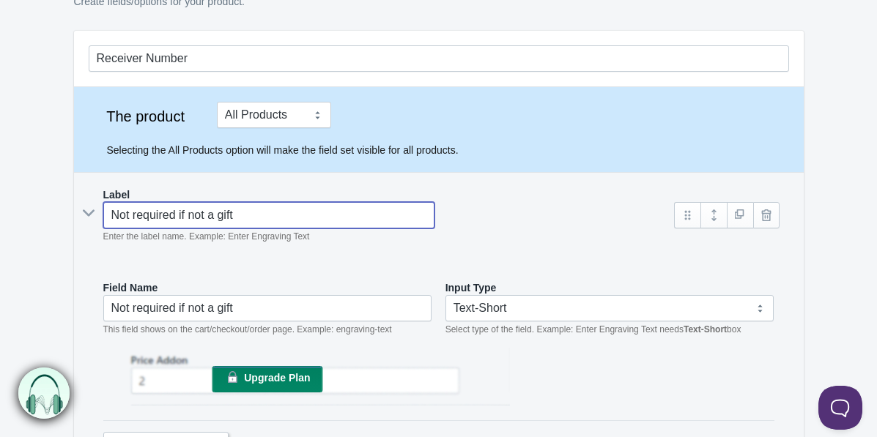
type input "not-required-if-not-a-gift"
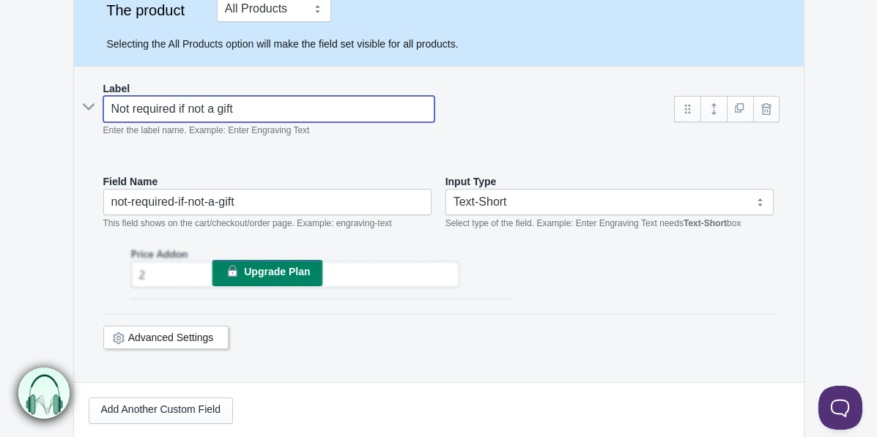
scroll to position [369, 0]
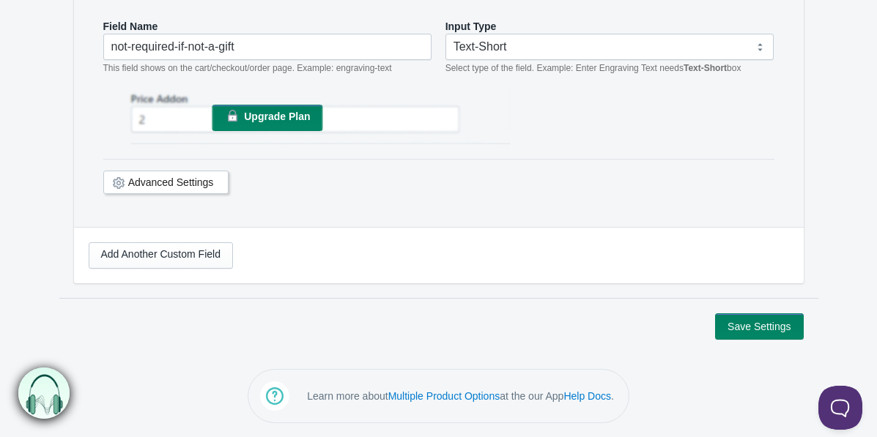
type input "Not required if not a gift"
click at [758, 327] on button "Save Settings" at bounding box center [759, 327] width 88 height 26
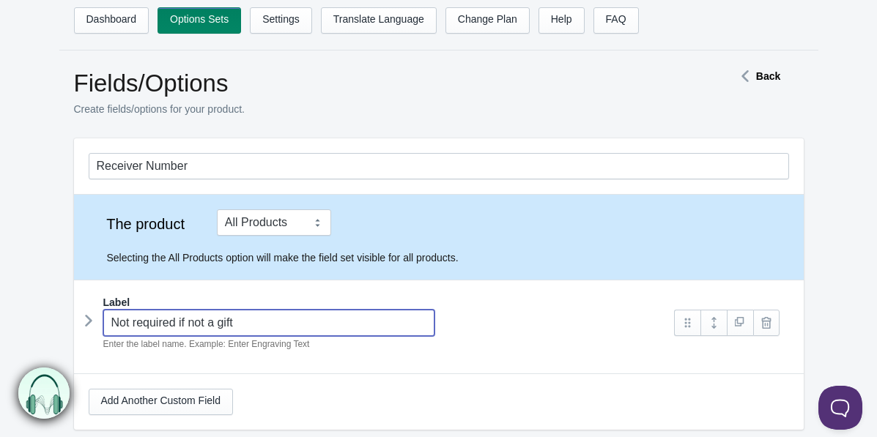
click at [136, 320] on input "Not required if not a gift" at bounding box center [269, 323] width 332 height 26
click at [89, 318] on icon at bounding box center [89, 321] width 0 height 22
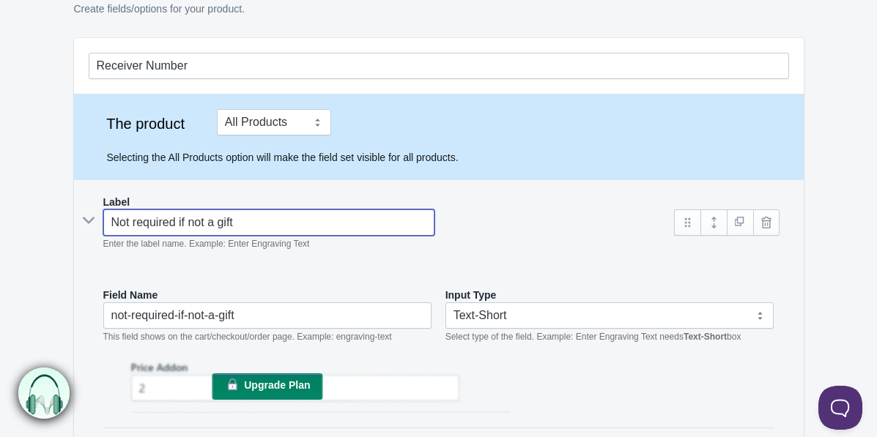
scroll to position [121, 0]
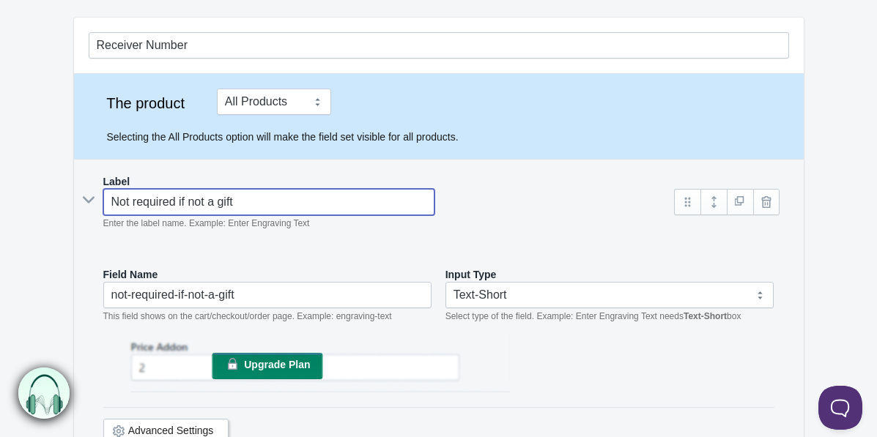
type input "R"
type input "r"
type input "Re"
type input "re"
type input "Rec"
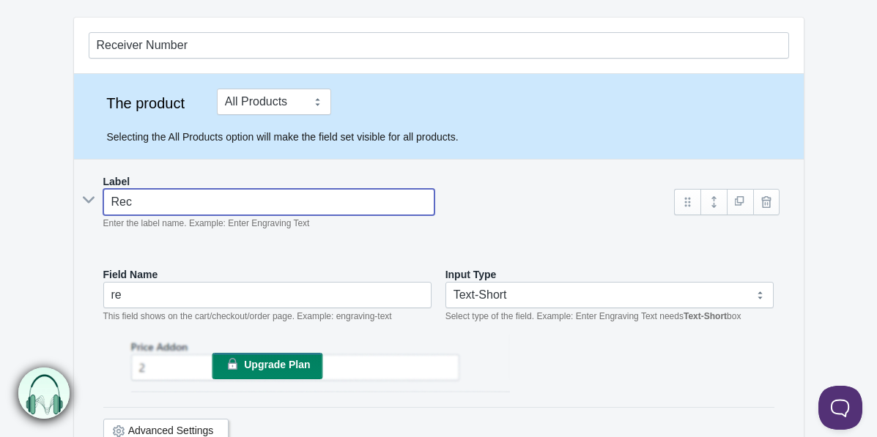
type input "rec"
type input "Rece"
type input "rece"
type input "Recei"
type input "recei"
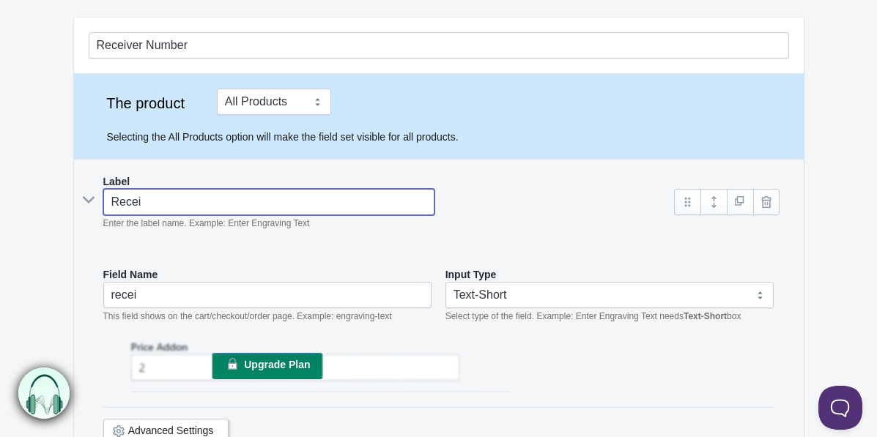
type input "Receiv"
type input "receiv"
type input "Receive"
type input "receive"
type input "Receiver"
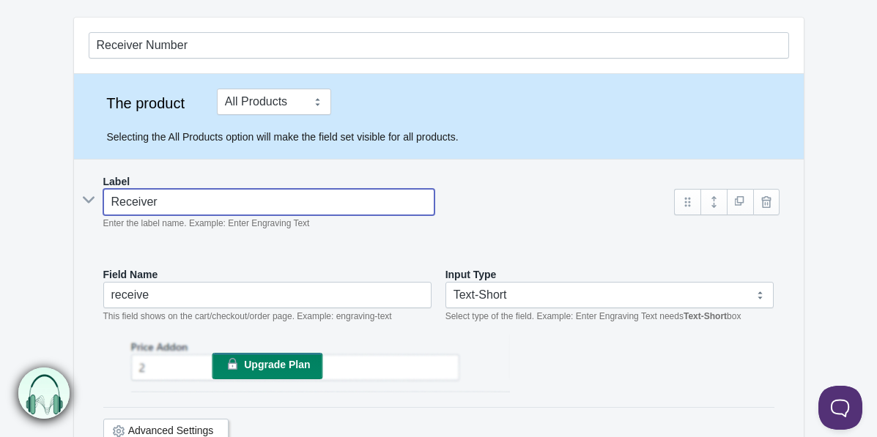
type input "receiver"
type input "Receiver N"
type input "receiver-n"
type input "Receiver Nu"
type input "receiver-nu"
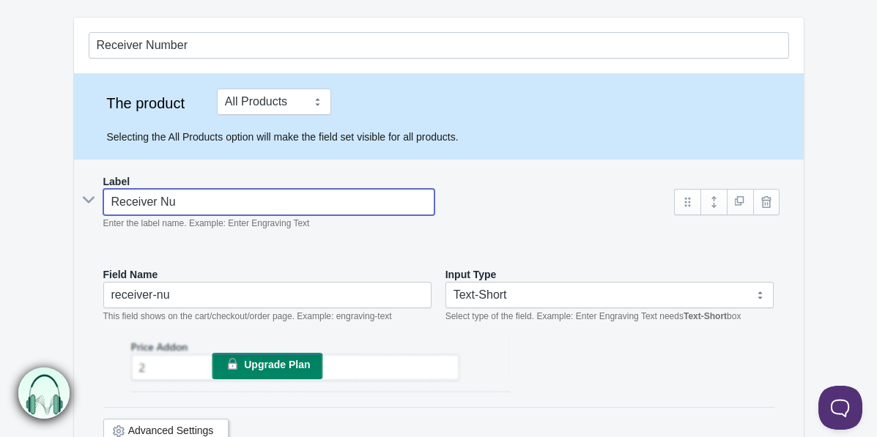
type input "Receiver Num"
type input "receiver-num"
type input "Receiver Numb"
type input "receiver-numb"
type input "Receiver Numbe"
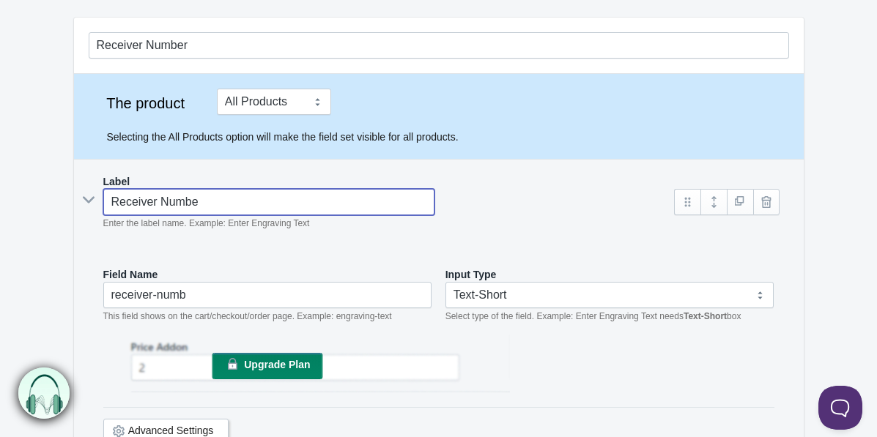
type input "receiver-numbe"
type input "Receiver Number"
type input "receiver-number"
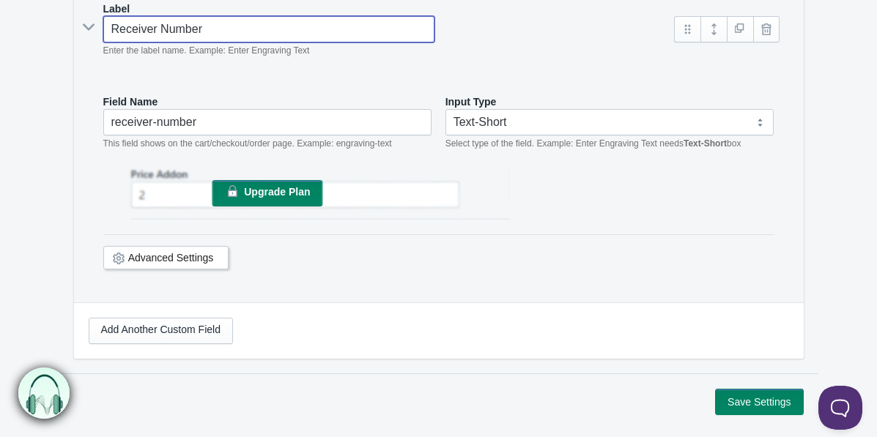
scroll to position [299, 0]
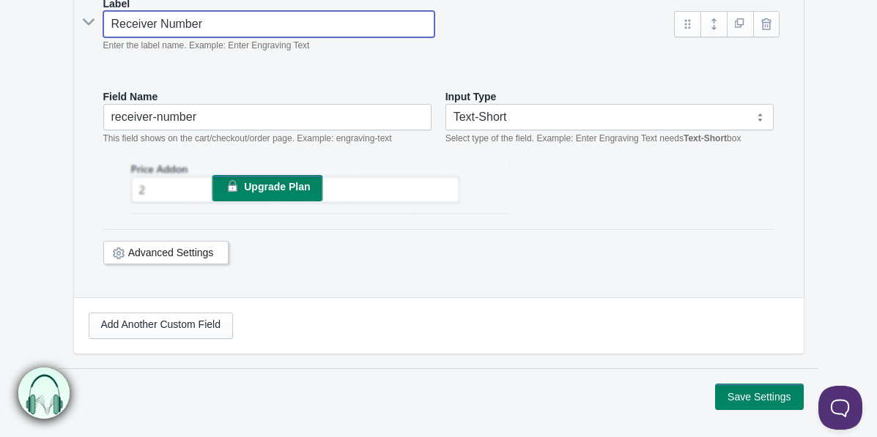
type input "Receiver Number"
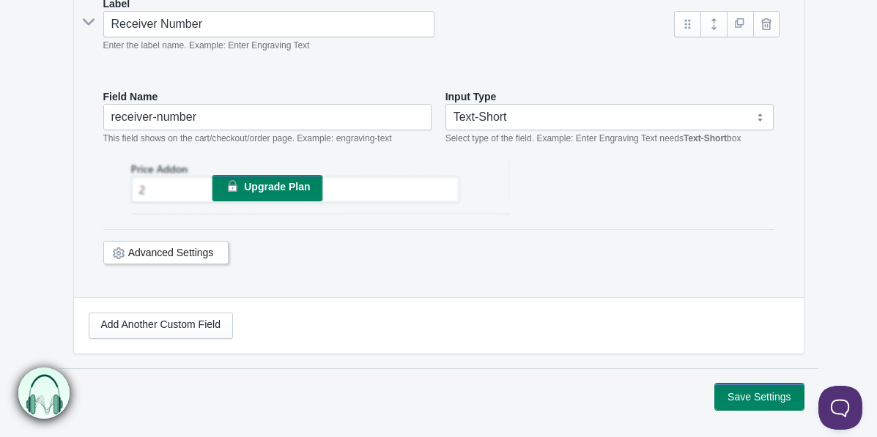
click at [731, 394] on button "Save Settings" at bounding box center [759, 397] width 88 height 26
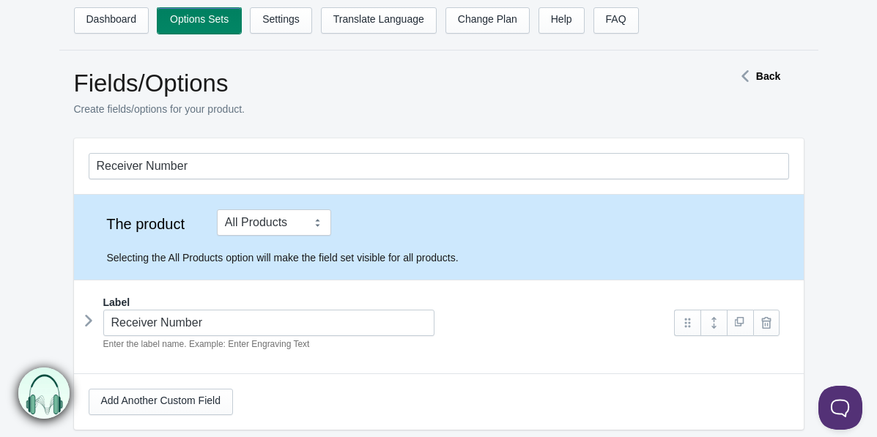
click at [221, 20] on link "Options Sets" at bounding box center [200, 20] width 84 height 26
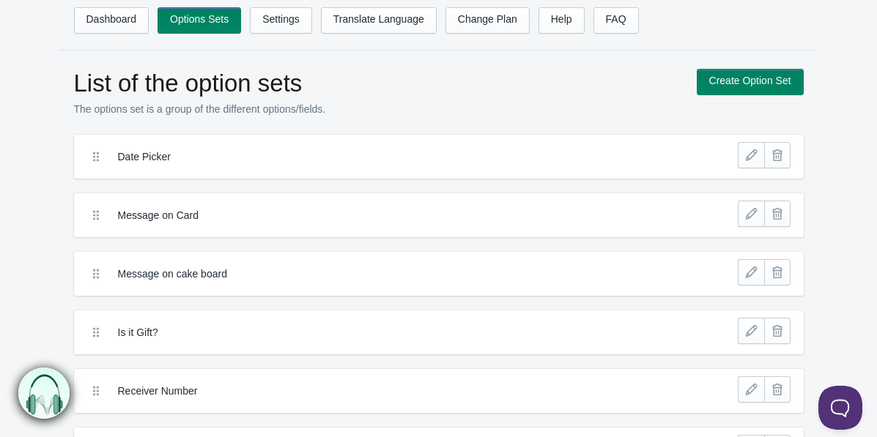
click at [98, 335] on icon at bounding box center [96, 332] width 15 height 15
click at [344, 319] on div "Is it Gift?" at bounding box center [402, 332] width 642 height 29
click at [163, 327] on label "Is it Gift?" at bounding box center [385, 332] width 534 height 15
click at [150, 327] on label "Is it Gift?" at bounding box center [385, 332] width 534 height 15
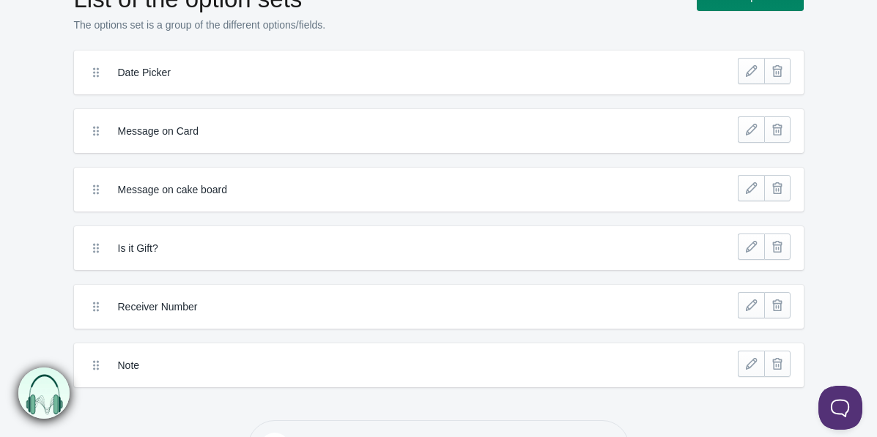
scroll to position [102, 0]
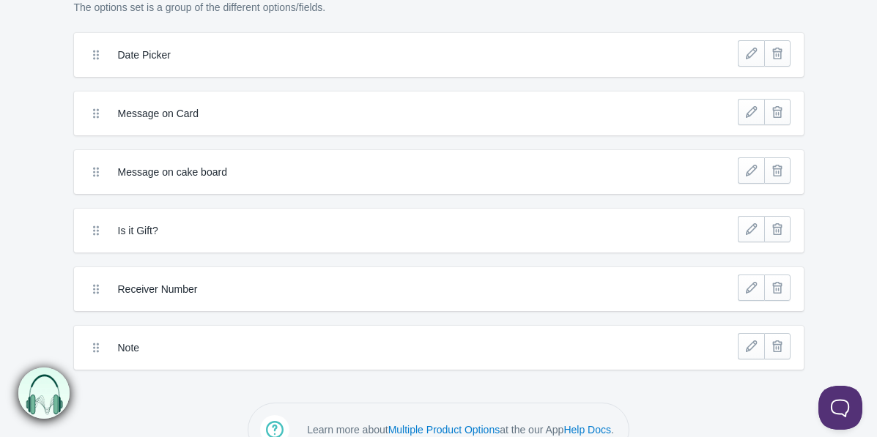
click at [147, 232] on label "Is it Gift?" at bounding box center [385, 230] width 534 height 15
click at [754, 228] on link at bounding box center [751, 229] width 26 height 26
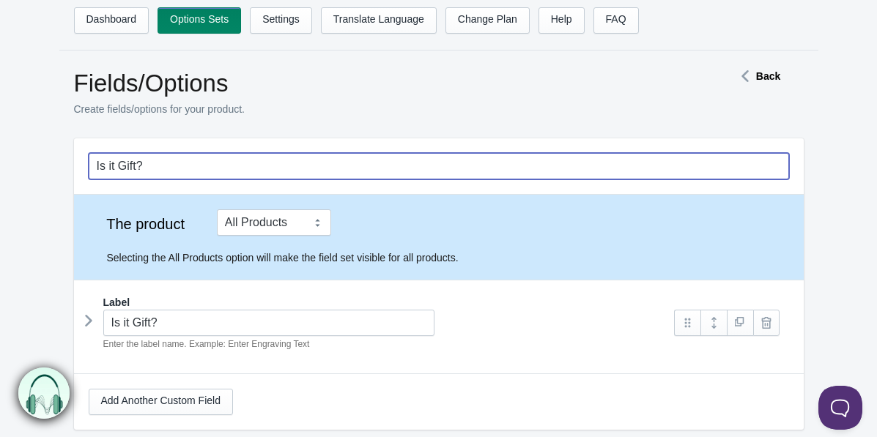
click at [406, 168] on input "Is it Gift?" at bounding box center [439, 166] width 700 height 26
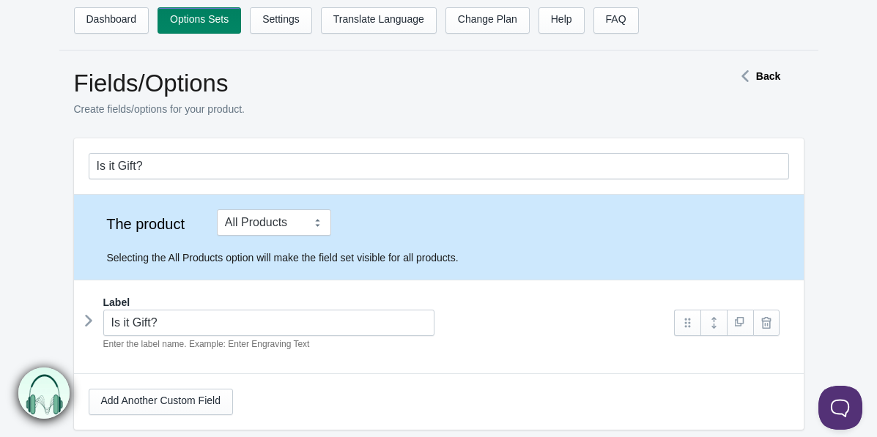
click at [376, 235] on div "The product Tag Vendor Type URL Handle All Products is The shopify tags are lab…" at bounding box center [439, 238] width 700 height 56
click at [369, 257] on p "Selecting the All Products option will make the field set visible for all produ…" at bounding box center [448, 258] width 682 height 15
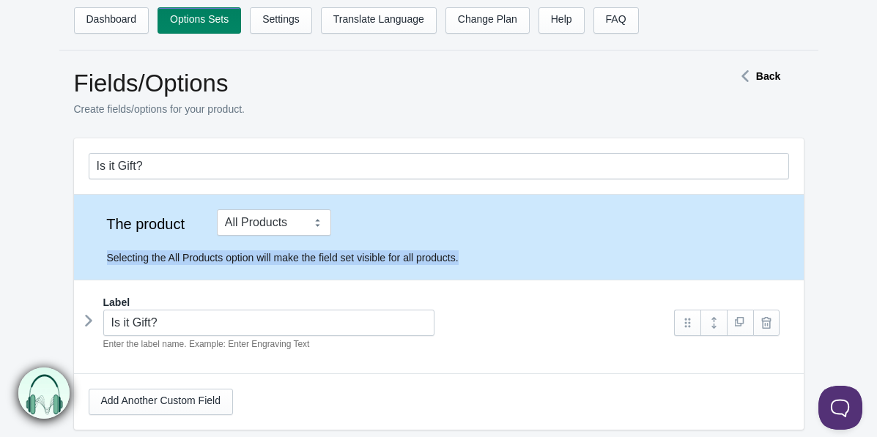
click at [369, 257] on p "Selecting the All Products option will make the field set visible for all produ…" at bounding box center [448, 258] width 682 height 15
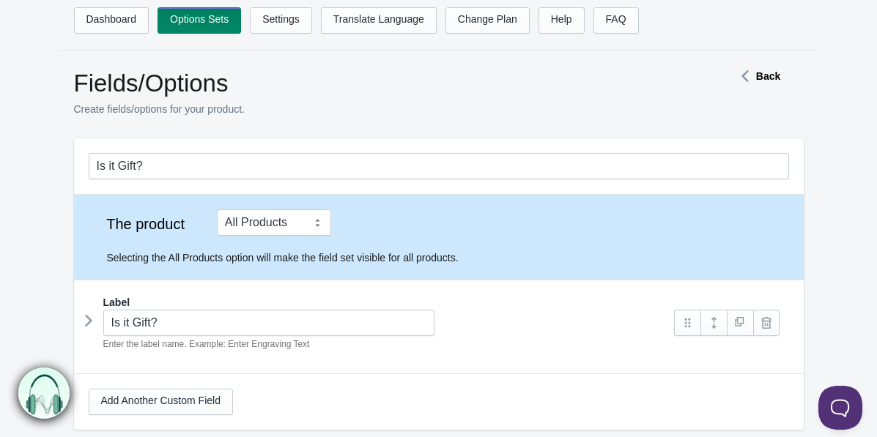
click at [395, 230] on div "The product Tag Vendor Type URL Handle All Products is The shopify tags are lab…" at bounding box center [439, 238] width 700 height 56
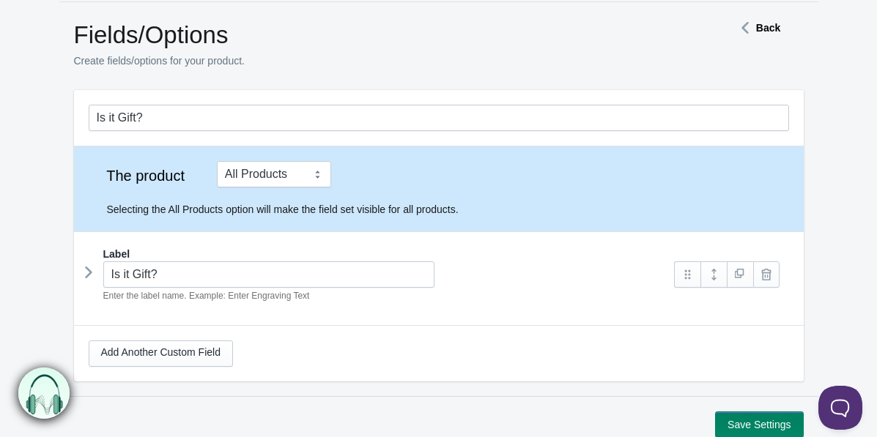
scroll to position [53, 0]
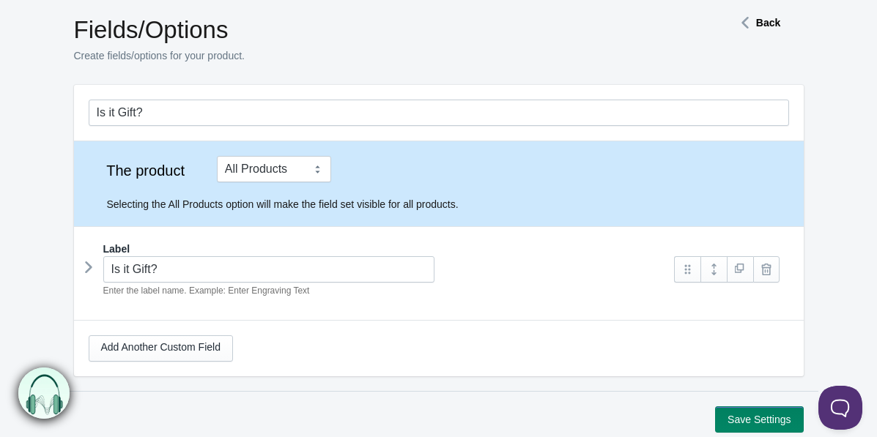
click at [89, 262] on icon at bounding box center [89, 267] width 0 height 22
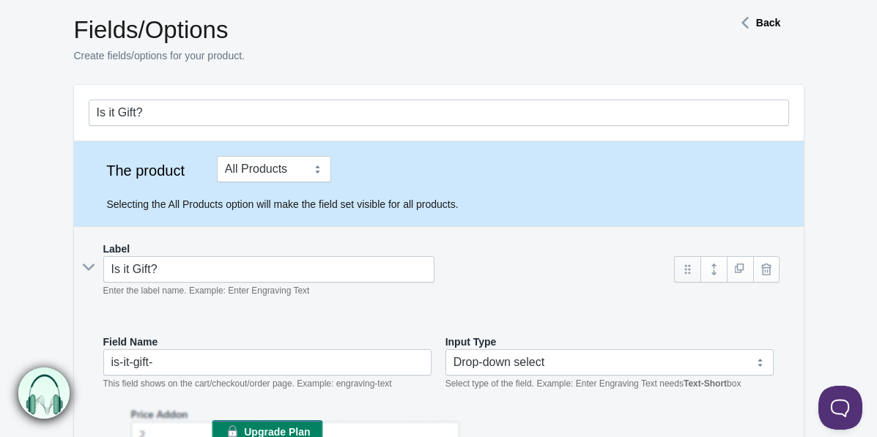
click at [687, 274] on link at bounding box center [687, 269] width 26 height 26
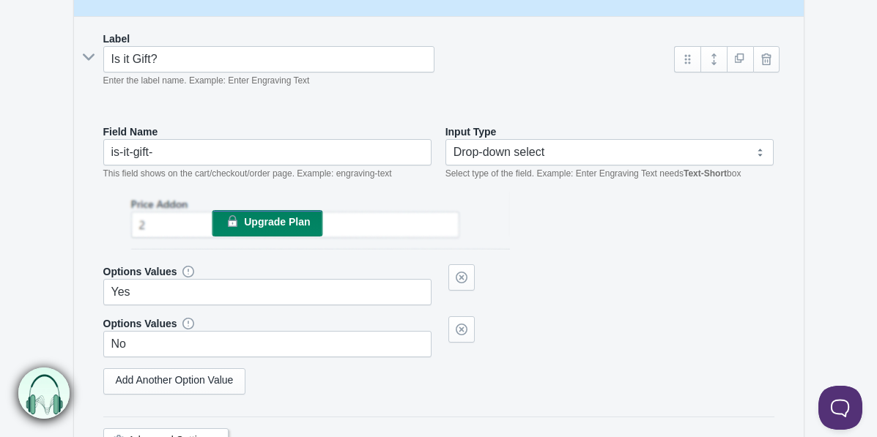
scroll to position [267, 0]
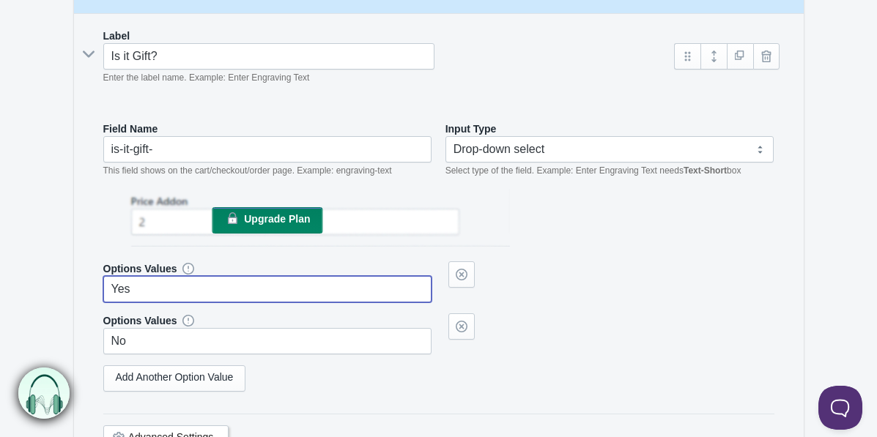
click at [366, 291] on input "Yes" at bounding box center [267, 289] width 329 height 26
click at [188, 321] on icon at bounding box center [188, 321] width 0 height 0
click at [188, 269] on icon at bounding box center [188, 269] width 0 height 0
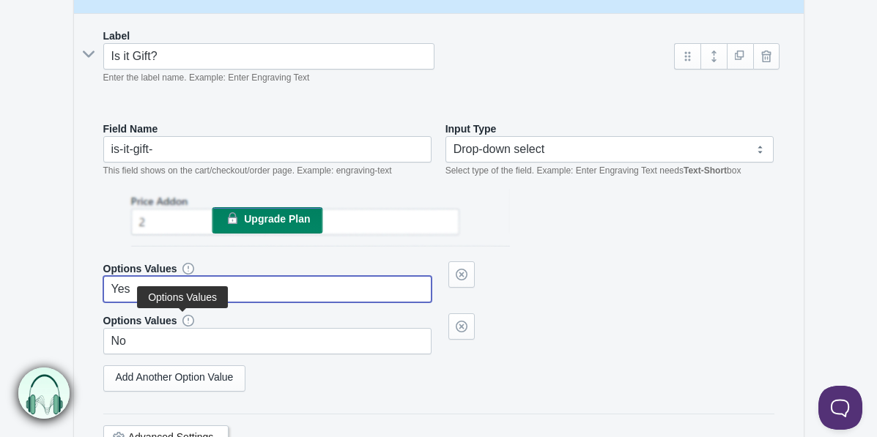
click at [188, 321] on icon at bounding box center [188, 321] width 0 height 0
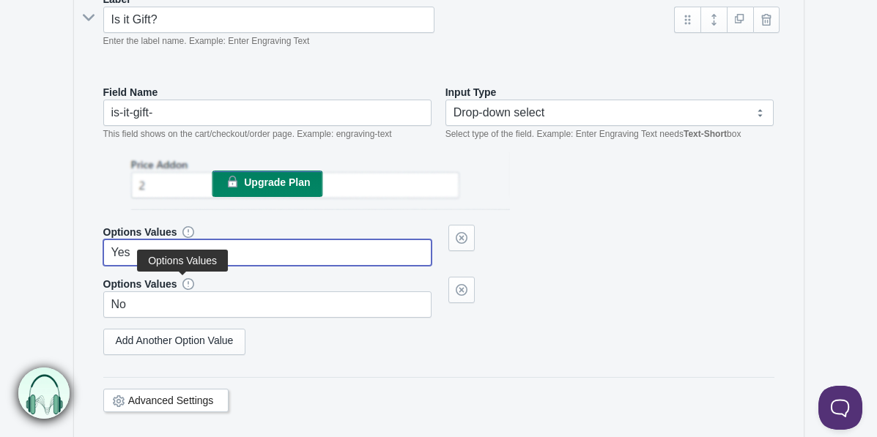
scroll to position [332, 0]
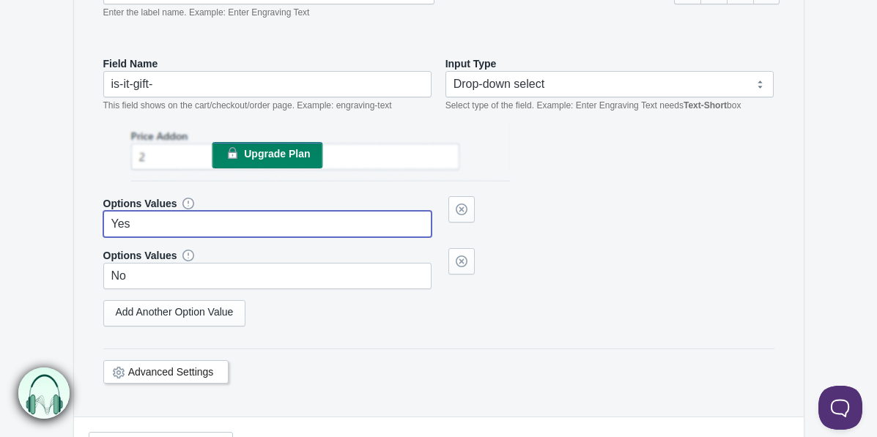
click at [185, 375] on link "Advanced Settings" at bounding box center [171, 372] width 86 height 12
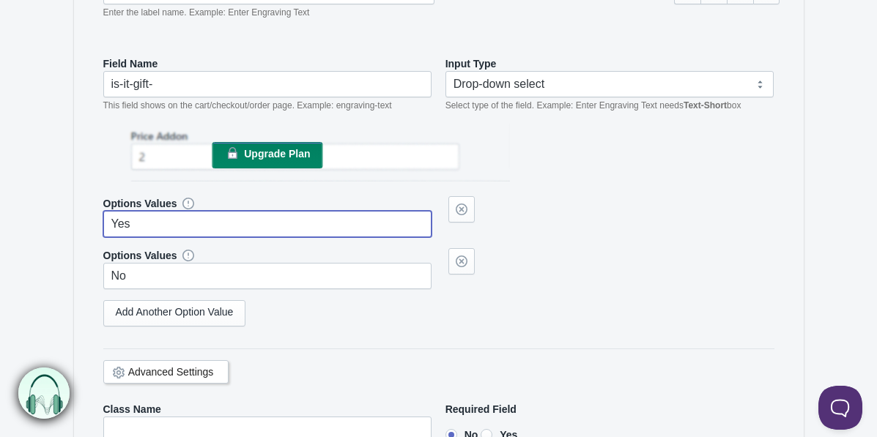
scroll to position [438, 0]
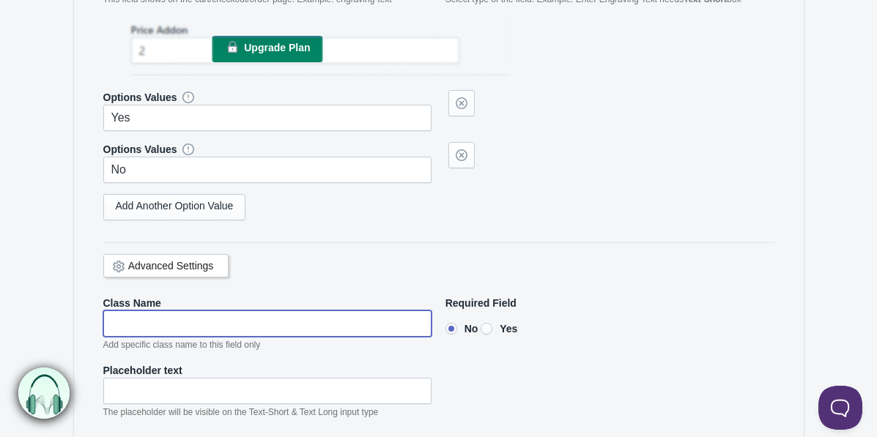
click at [331, 311] on input"] "text" at bounding box center [267, 324] width 329 height 26
click at [219, 345] on em "Add specific class name to this field only" at bounding box center [182, 345] width 158 height 10
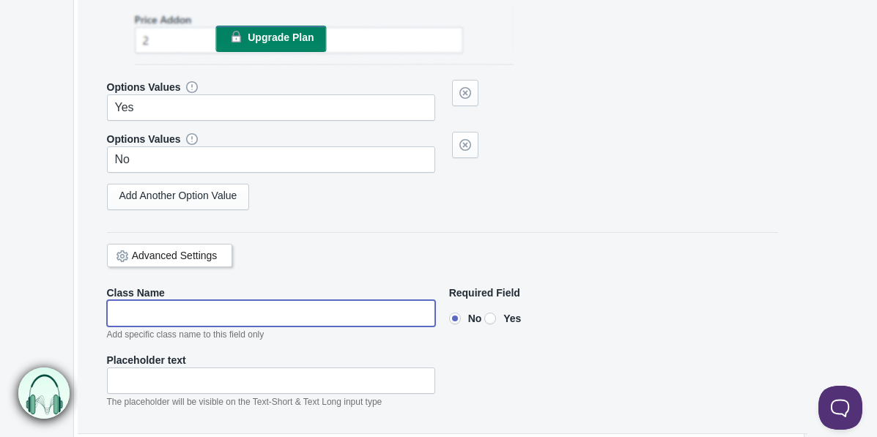
drag, startPoint x: 271, startPoint y: 341, endPoint x: 275, endPoint y: 330, distance: 11.8
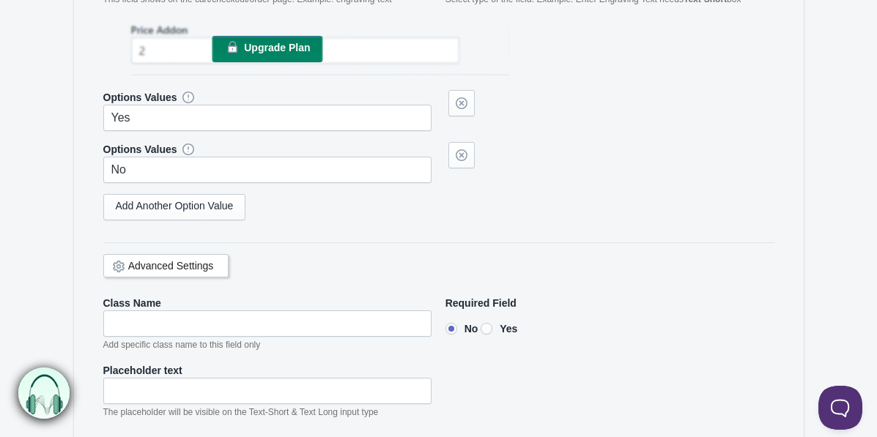
click at [233, 346] on em "Add specific class name to this field only" at bounding box center [182, 345] width 158 height 10
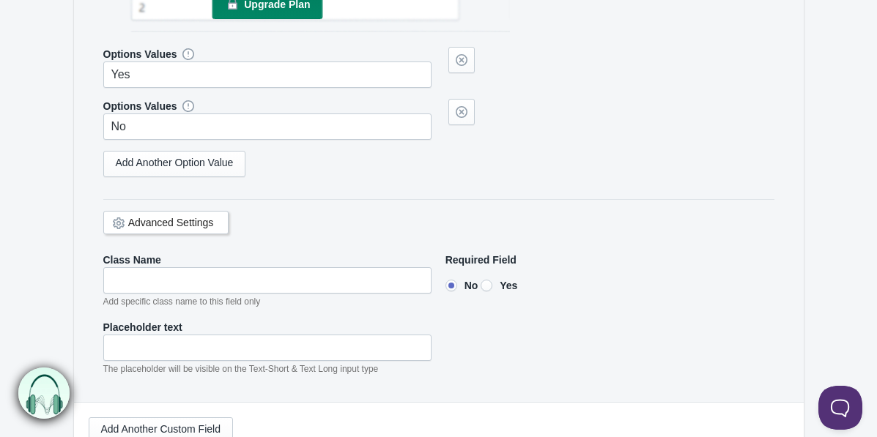
scroll to position [484, 0]
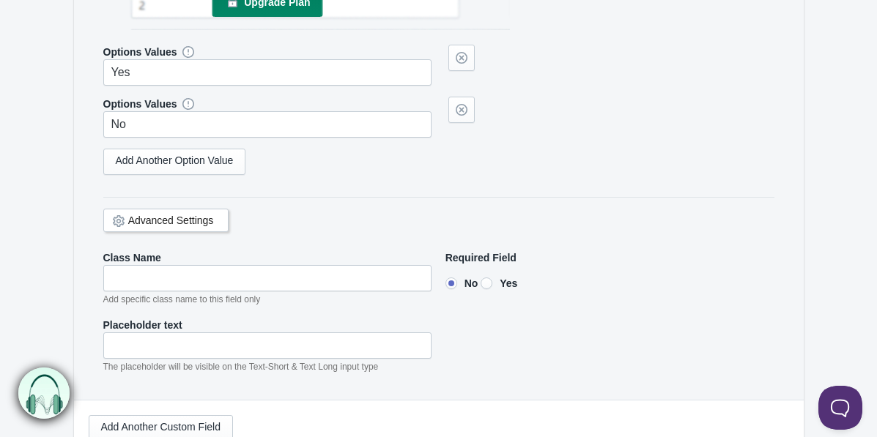
click at [233, 300] on em "Add specific class name to this field only" at bounding box center [182, 300] width 158 height 10
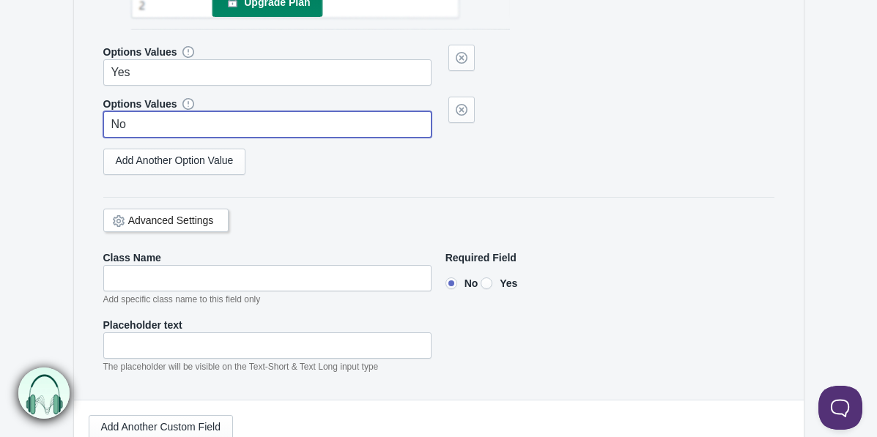
click at [190, 119] on input "No" at bounding box center [267, 124] width 329 height 26
click at [341, 231] on div "Advanced Settings" at bounding box center [438, 218] width 671 height 42
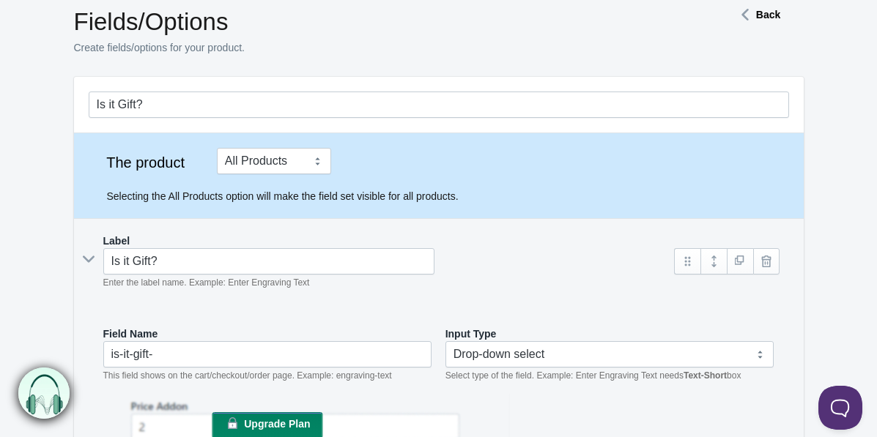
scroll to position [0, 0]
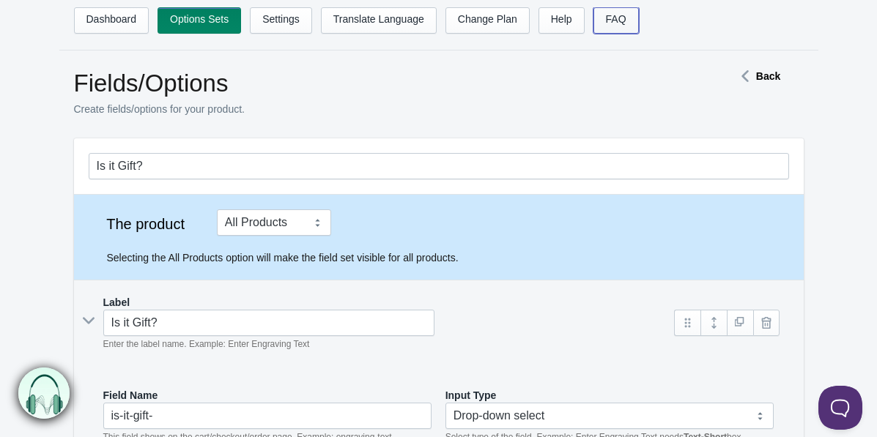
click at [614, 20] on link "FAQ" at bounding box center [615, 20] width 45 height 26
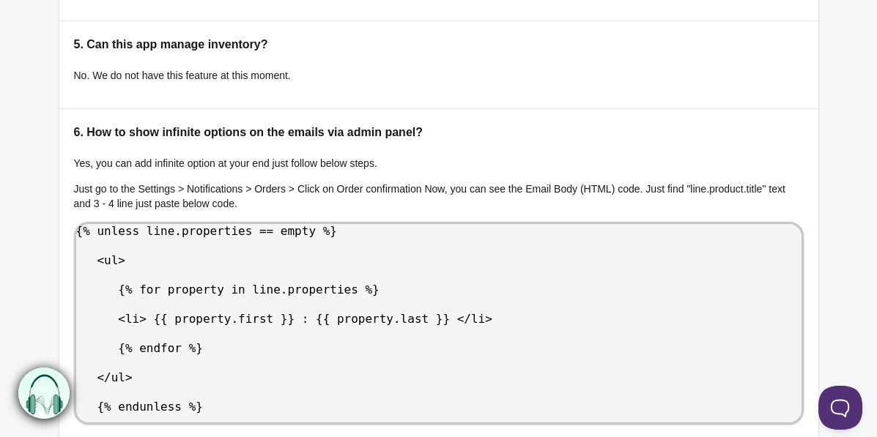
scroll to position [481, 0]
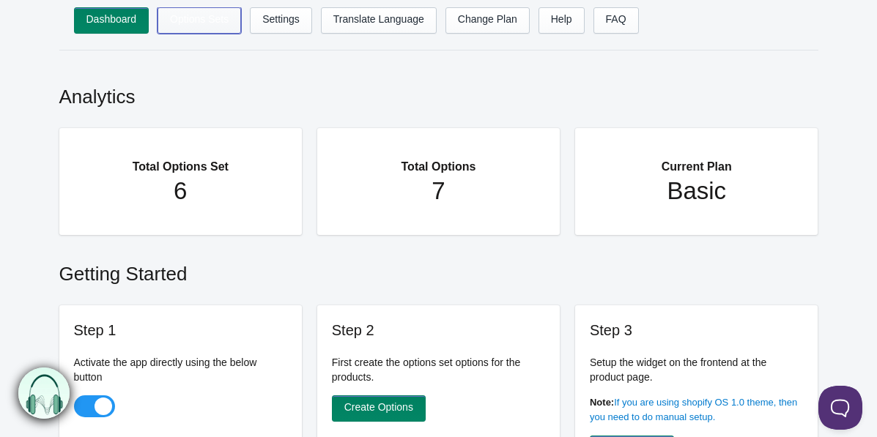
click at [208, 21] on link "Options Sets" at bounding box center [200, 20] width 84 height 26
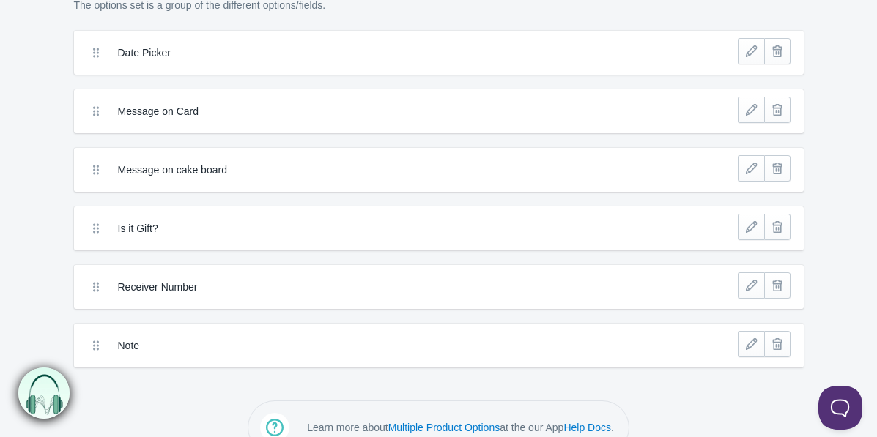
scroll to position [122, 0]
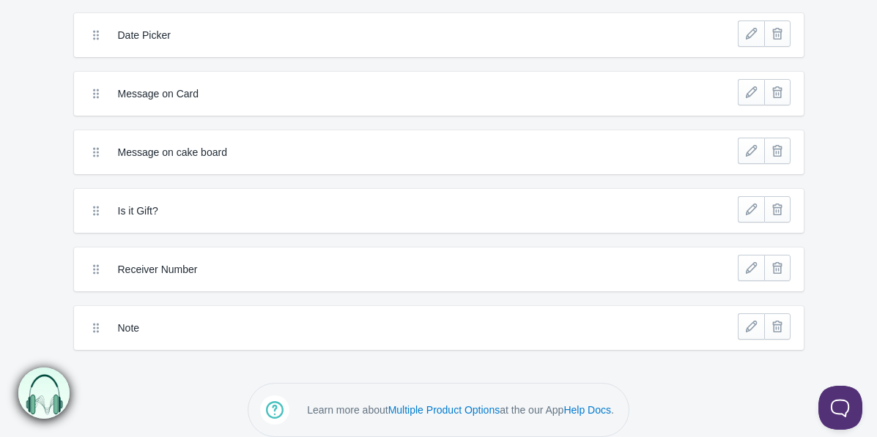
click at [130, 265] on label "Receiver Number" at bounding box center [385, 269] width 534 height 15
click at [95, 271] on icon at bounding box center [96, 269] width 15 height 15
click at [747, 264] on link at bounding box center [751, 268] width 26 height 26
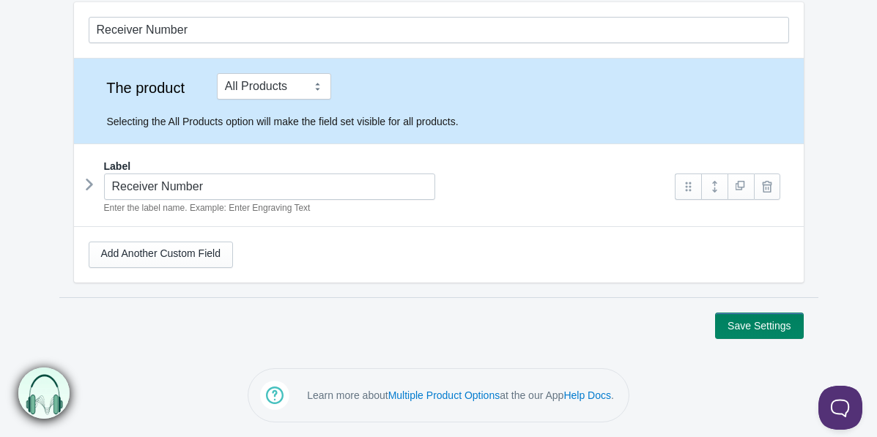
scroll to position [54, 0]
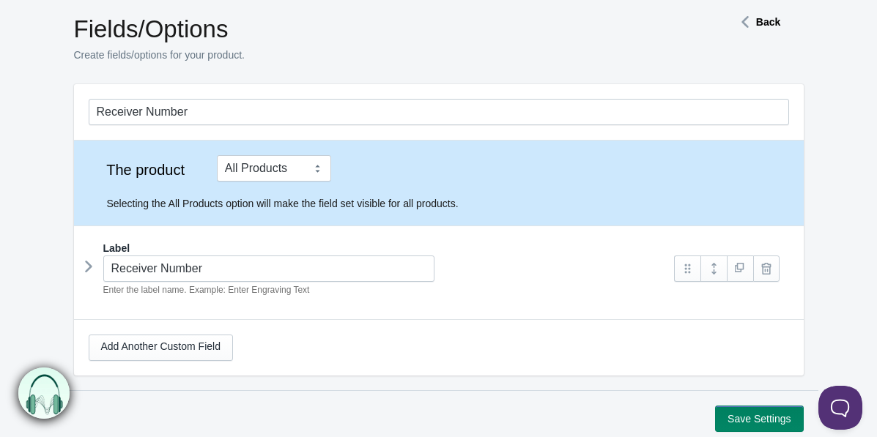
click at [89, 268] on icon at bounding box center [89, 267] width 0 height 22
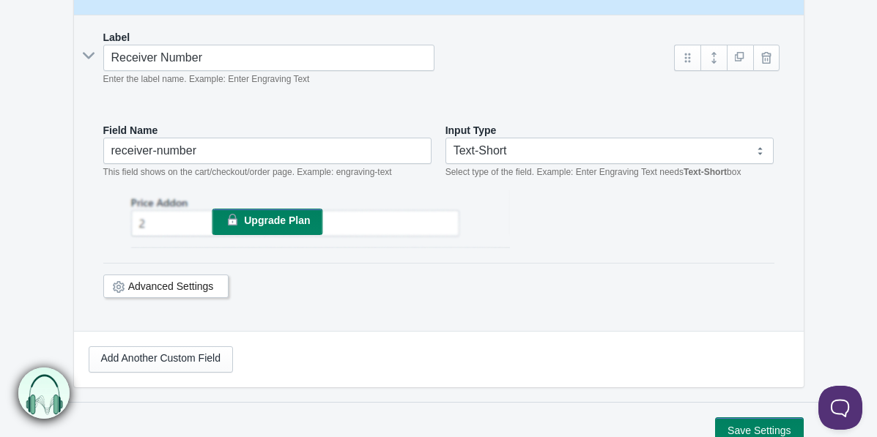
scroll to position [267, 0]
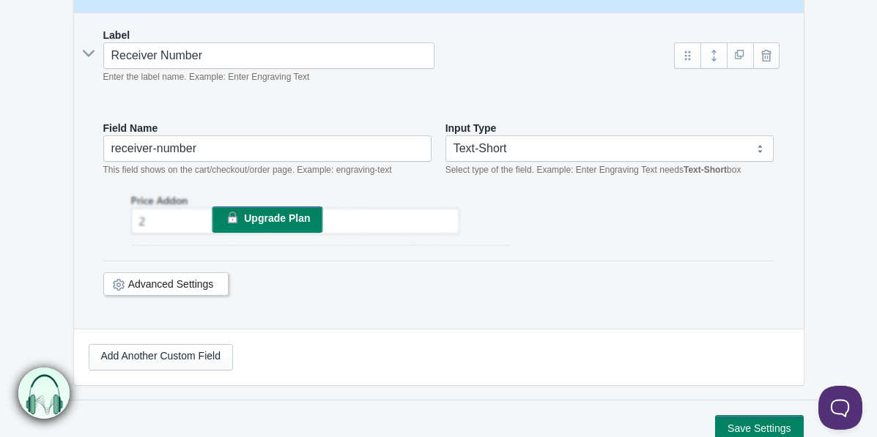
click at [157, 280] on link "Advanced Settings" at bounding box center [171, 284] width 86 height 12
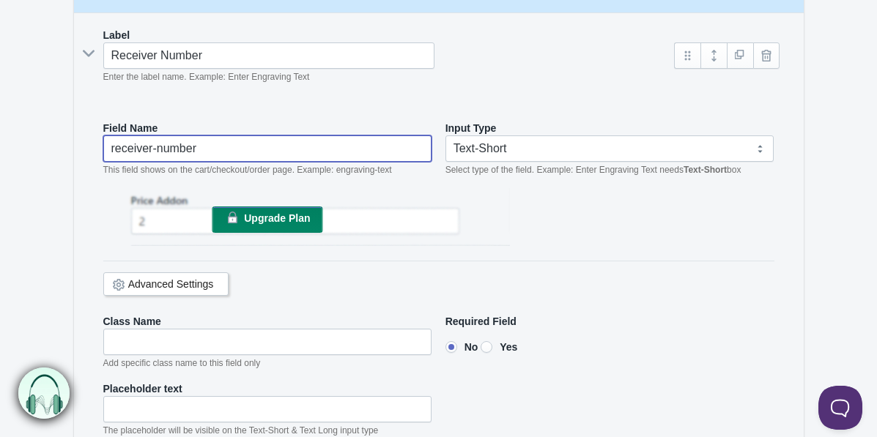
click at [182, 144] on input "receiver-number" at bounding box center [267, 149] width 329 height 26
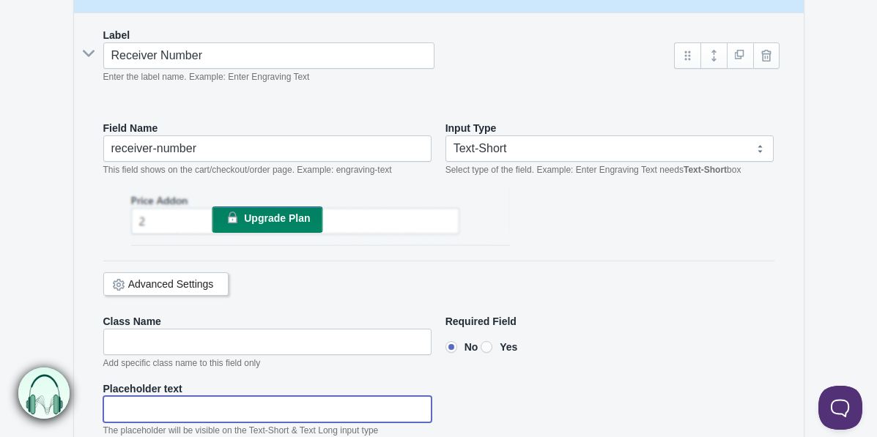
click at [133, 401] on input"] "text" at bounding box center [267, 409] width 329 height 26
paste input"] "receiver-number"
drag, startPoint x: 205, startPoint y: 409, endPoint x: 99, endPoint y: 399, distance: 106.7
click at [98, 399] on div "Field Name receiver-number This field shows on the cart/checkout/order page. Ex…" at bounding box center [439, 285] width 700 height 358
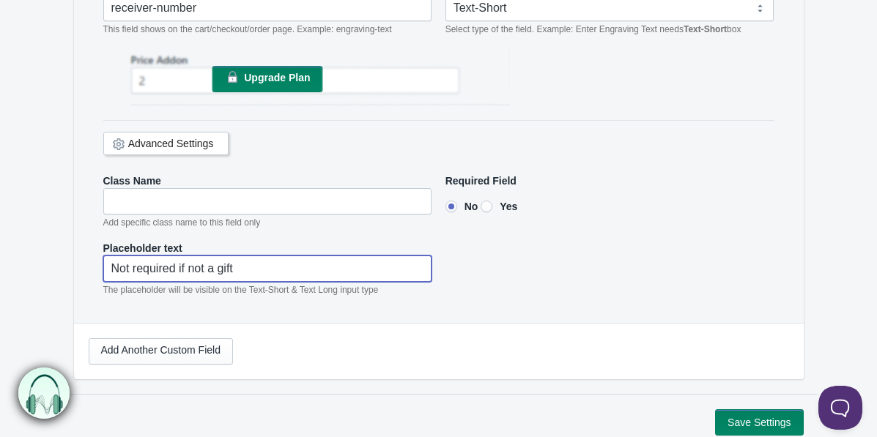
scroll to position [414, 0]
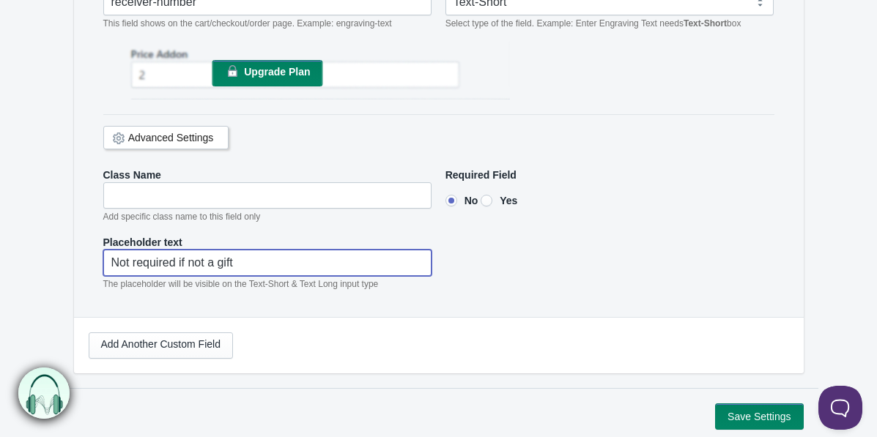
type input"] "Not required if not a gift"
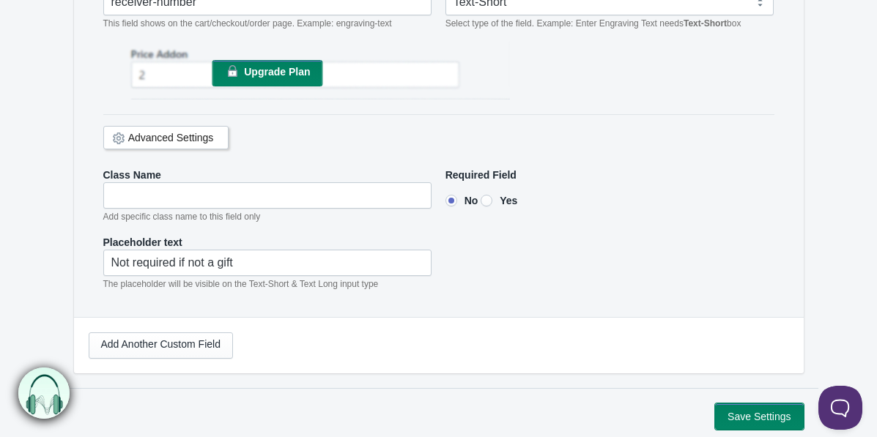
click at [727, 404] on button "Save Settings" at bounding box center [759, 417] width 88 height 26
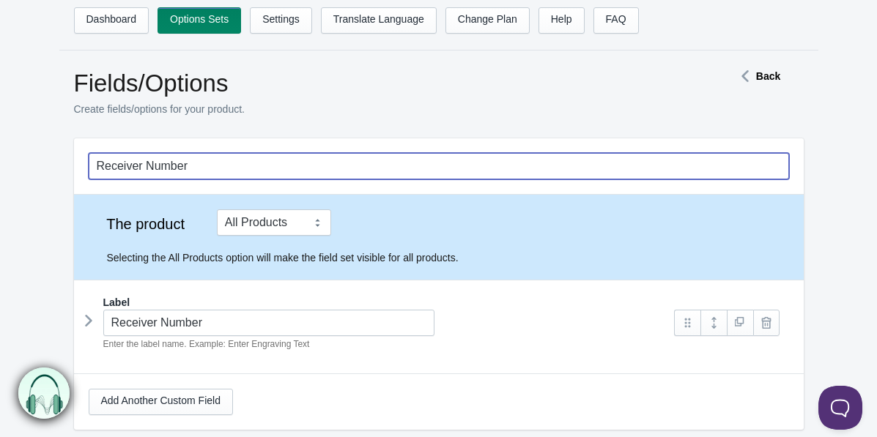
click at [240, 163] on input "Receiver Number" at bounding box center [439, 166] width 700 height 26
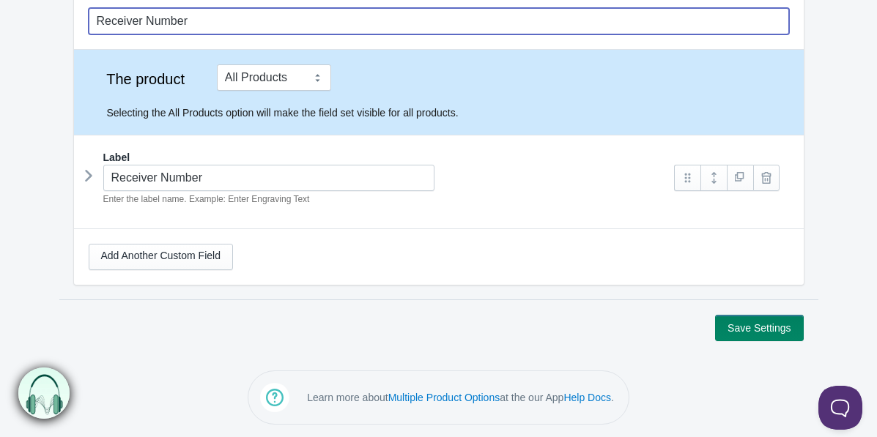
scroll to position [147, 0]
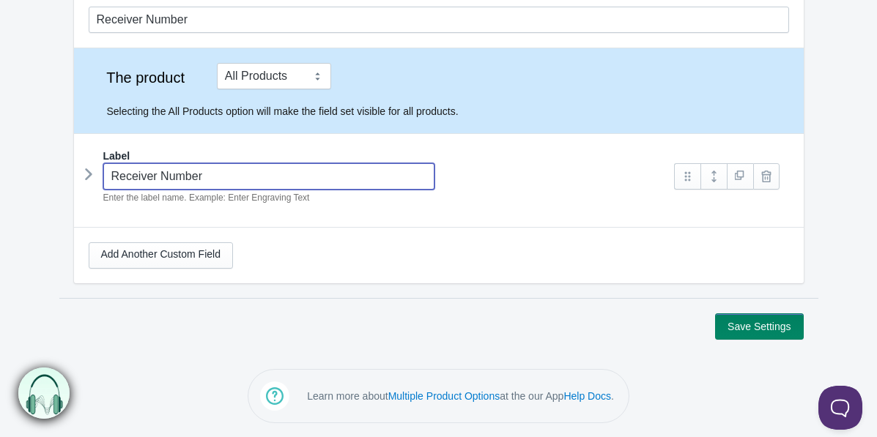
click at [233, 173] on input "Receiver Number" at bounding box center [269, 176] width 332 height 26
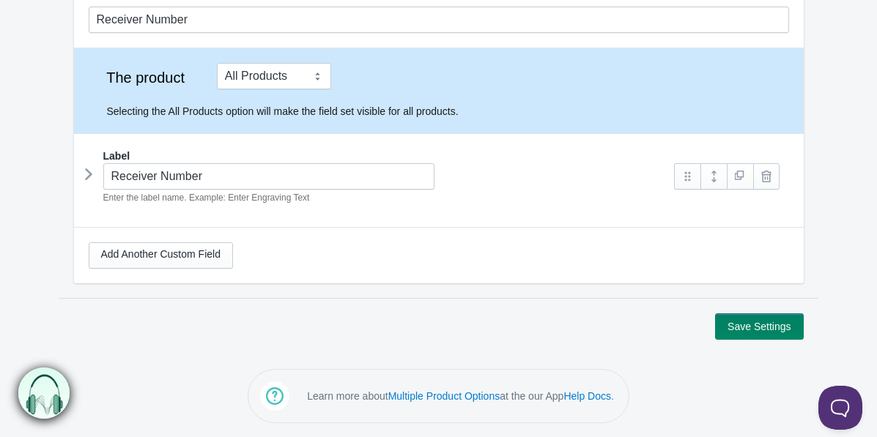
click at [133, 223] on div "Receiver Number The product Tag Vendor Type URL Handle All Products is Product …" at bounding box center [439, 138] width 730 height 292
click at [168, 190] on div "Receiver Number Enter the label name. Example: Enter Engraving Text" at bounding box center [375, 184] width 572 height 42
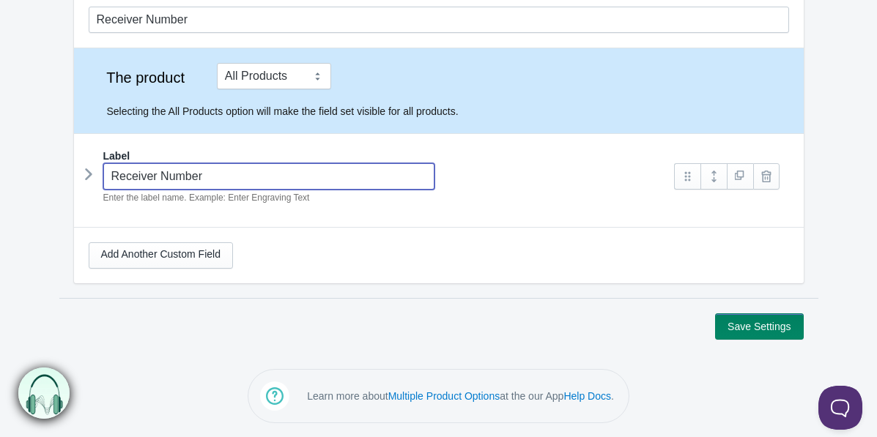
click at [171, 177] on input "Receiver Number" at bounding box center [269, 176] width 332 height 26
type input "Receiver Number (If it is a Gift)"
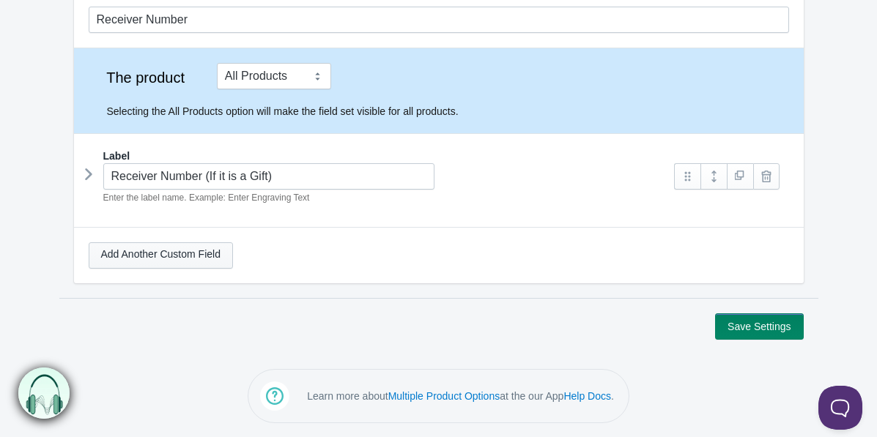
click at [211, 251] on link "Add Another Custom Field" at bounding box center [161, 255] width 144 height 26
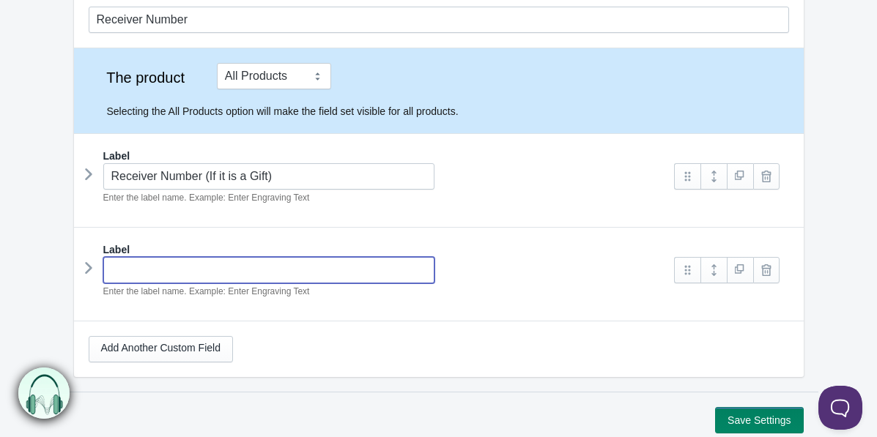
click at [207, 265] on input "text" at bounding box center [269, 270] width 332 height 26
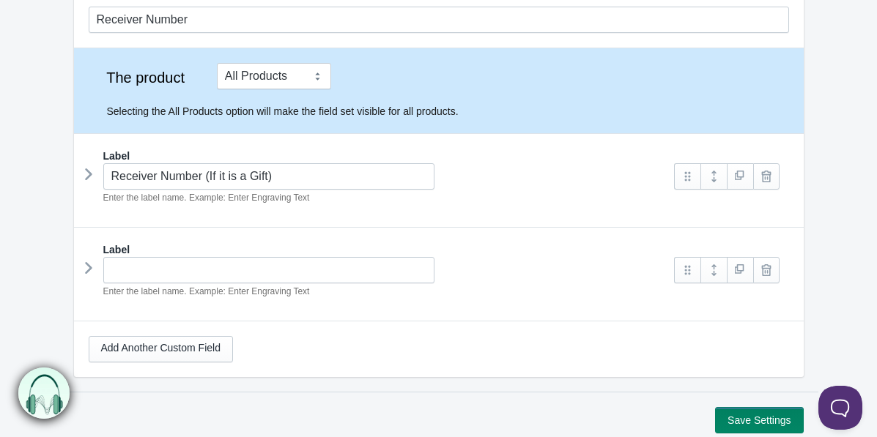
click at [89, 262] on icon at bounding box center [89, 268] width 0 height 22
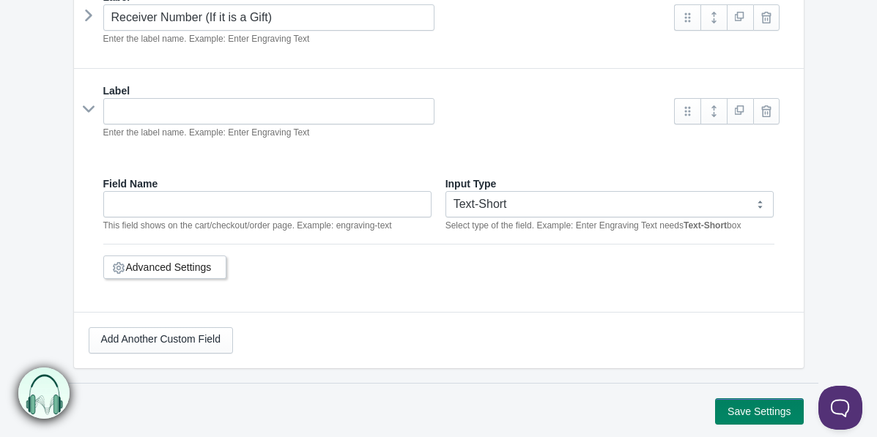
scroll to position [390, 0]
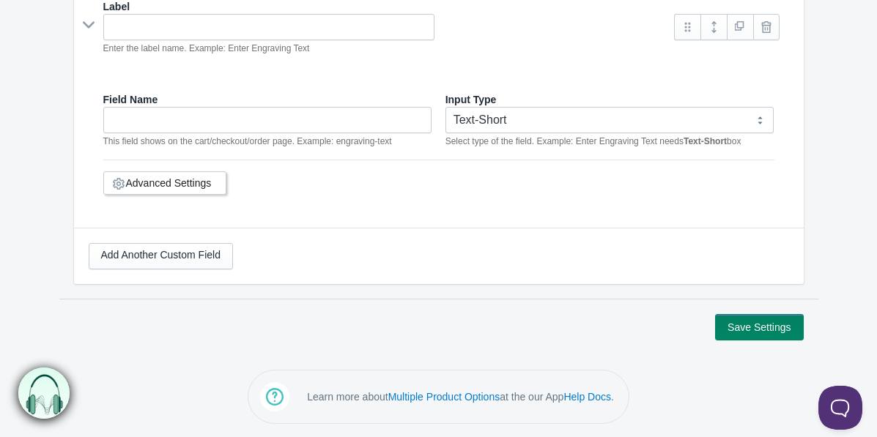
click at [712, 325] on div "Save Settings" at bounding box center [439, 327] width 730 height 26
click at [722, 325] on button "Save Settings" at bounding box center [759, 327] width 88 height 26
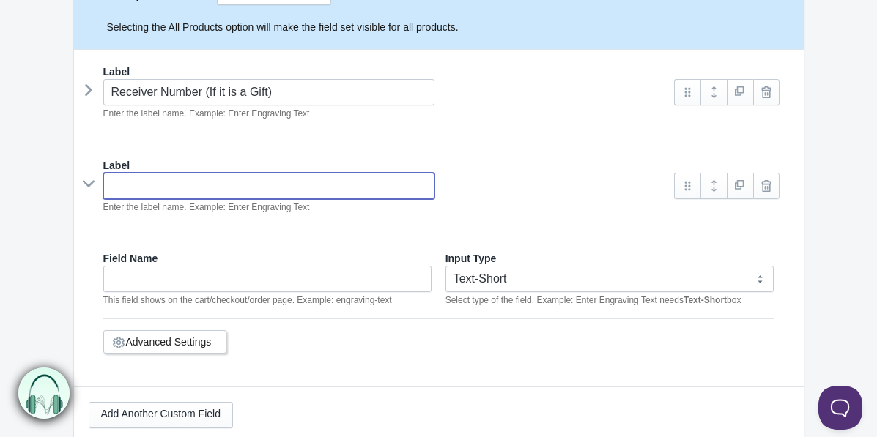
scroll to position [211, 0]
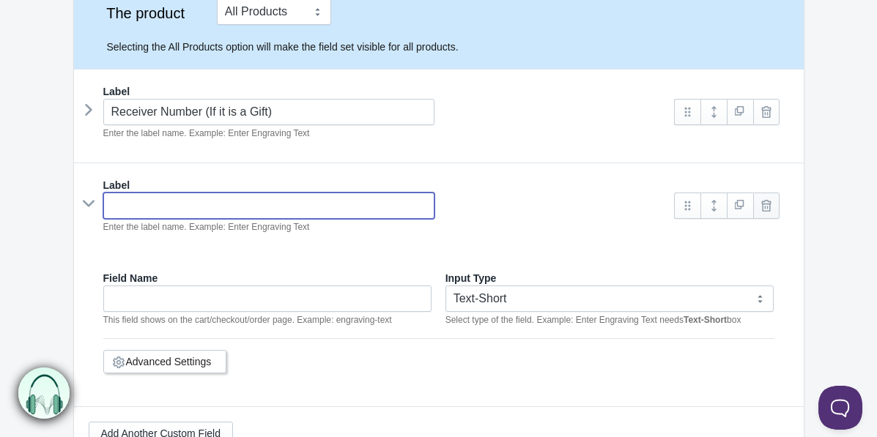
click at [763, 203] on link at bounding box center [766, 206] width 26 height 26
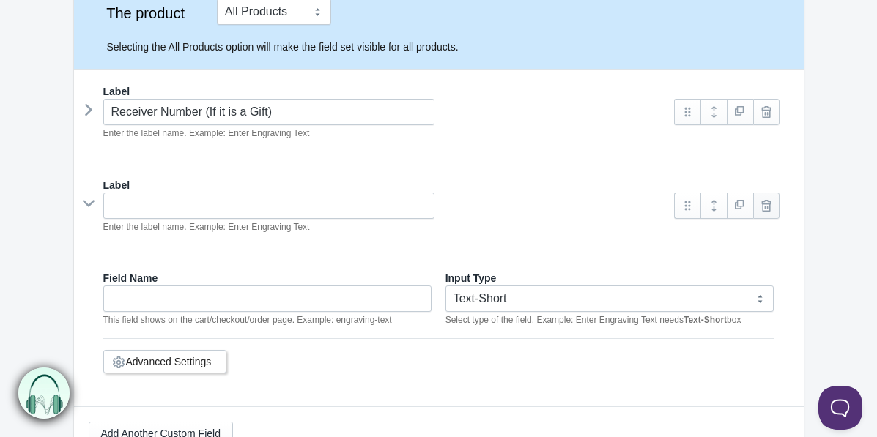
scroll to position [147, 0]
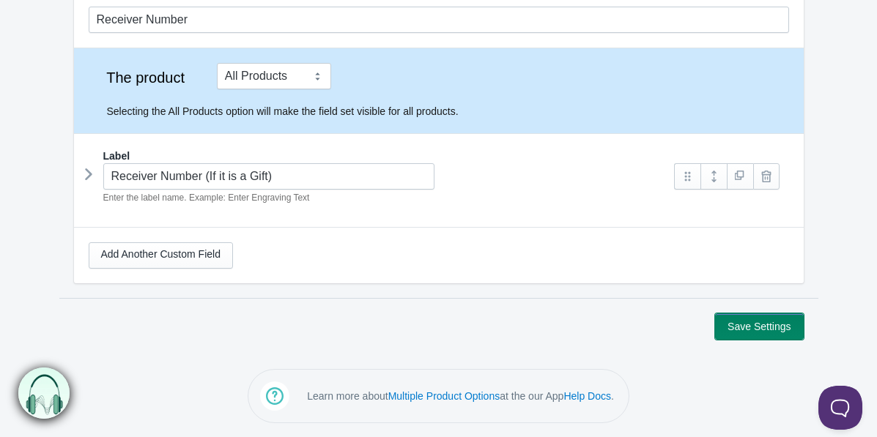
click at [731, 319] on button "Save Settings" at bounding box center [759, 327] width 88 height 26
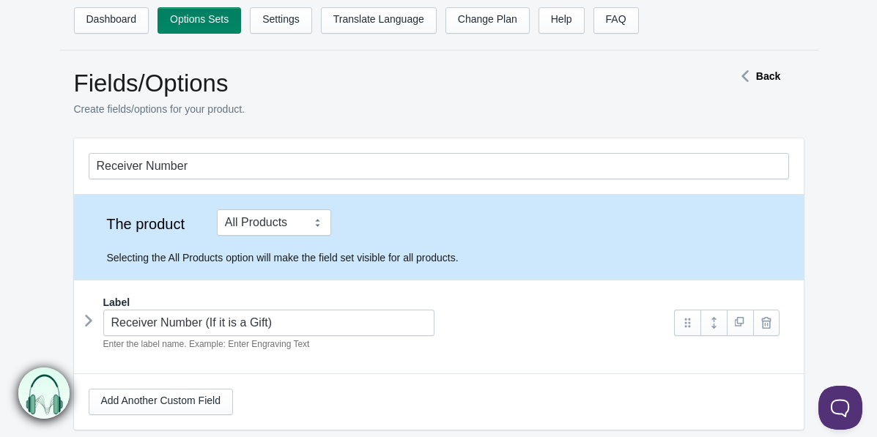
scroll to position [147, 0]
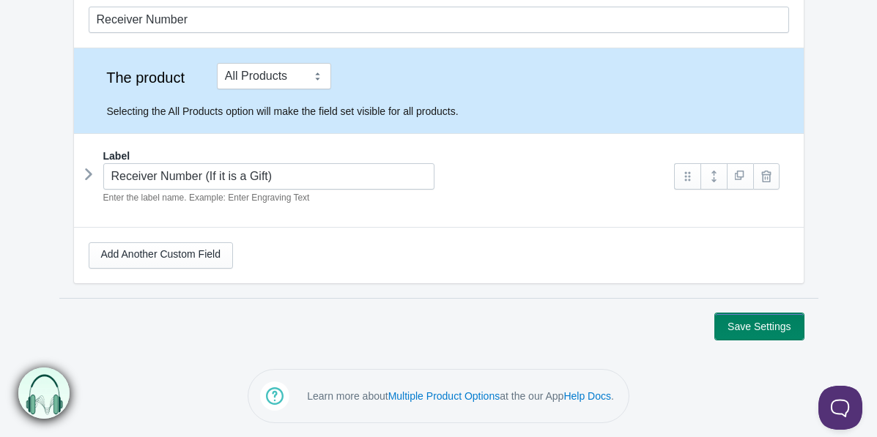
click at [749, 321] on button "Save Settings" at bounding box center [759, 327] width 88 height 26
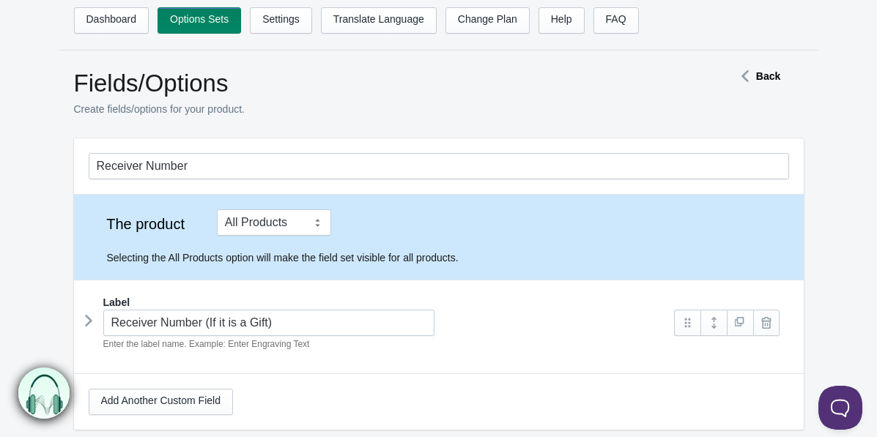
click at [774, 78] on strong "Back" at bounding box center [768, 76] width 24 height 12
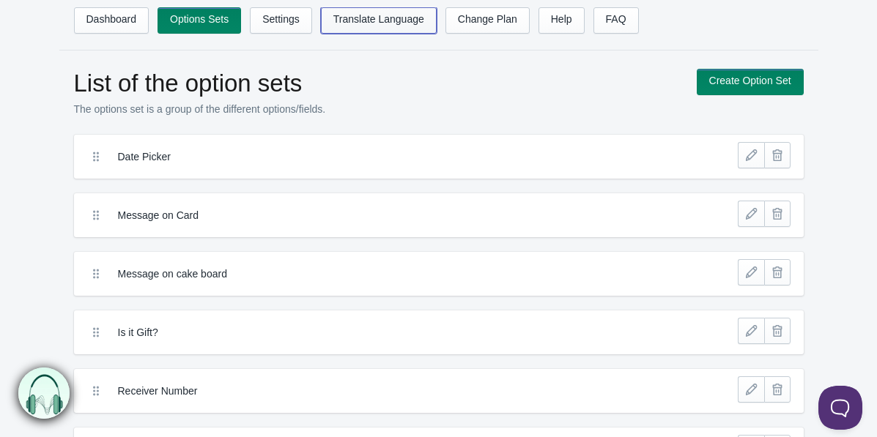
click at [416, 22] on link "Translate Language" at bounding box center [379, 20] width 116 height 26
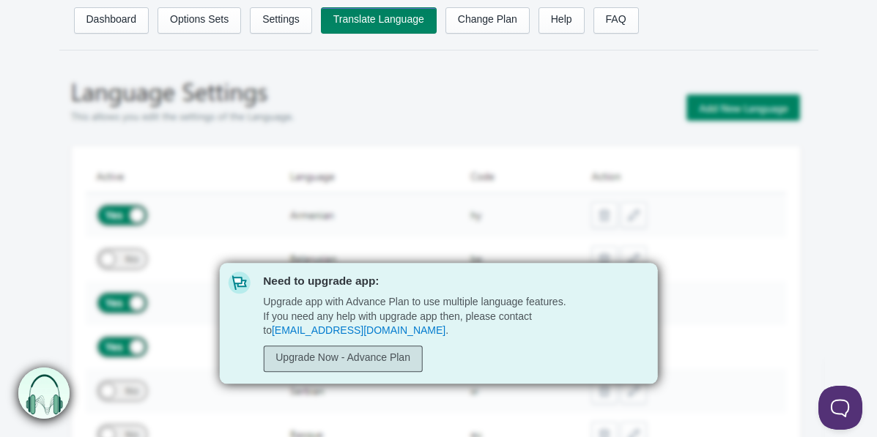
click at [341, 357] on link "Upgrade Now - Advance Plan" at bounding box center [343, 359] width 160 height 26
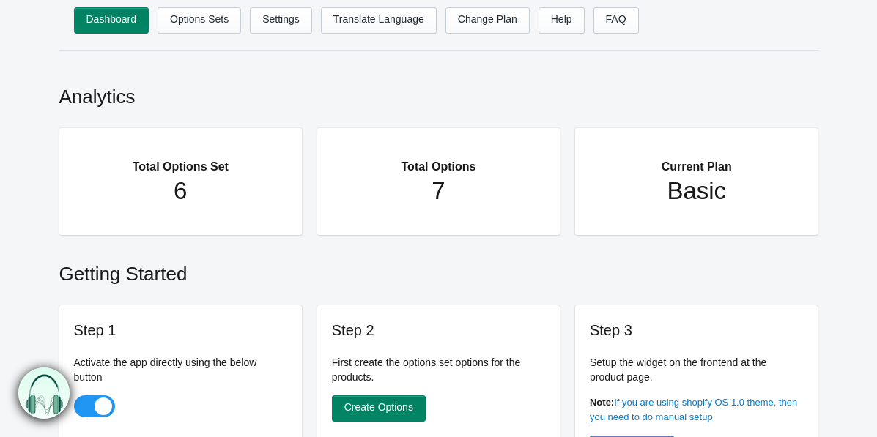
click at [188, 165] on h2 "Total Options Set" at bounding box center [181, 160] width 185 height 34
click at [461, 169] on h2 "Total Options" at bounding box center [439, 160] width 185 height 34
click at [694, 164] on h2 "Current Plan" at bounding box center [696, 160] width 185 height 34
click at [692, 179] on h1 "Basic" at bounding box center [696, 191] width 185 height 29
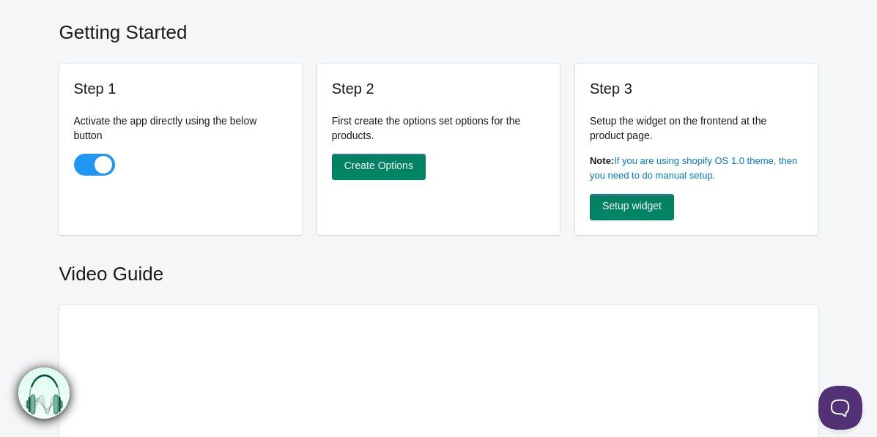
scroll to position [262, 0]
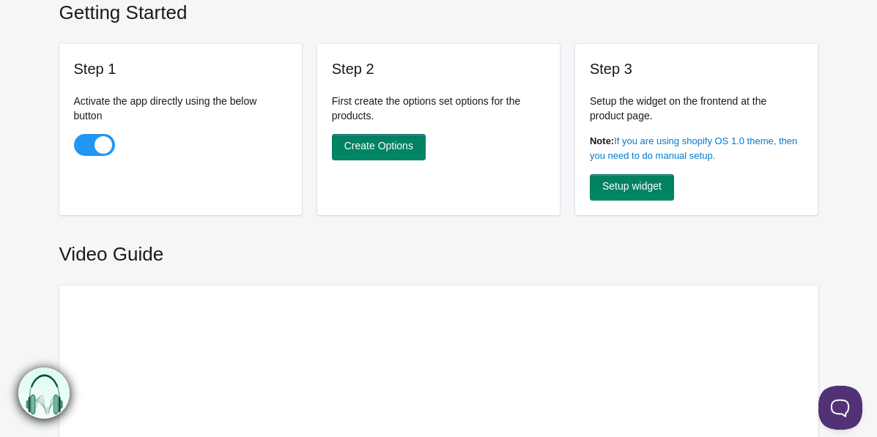
click at [95, 144] on span at bounding box center [94, 145] width 41 height 22
click at [75, 146] on input "checkbox" at bounding box center [74, 146] width 1 height 1
click at [95, 144] on span at bounding box center [94, 145] width 41 height 22
click at [75, 146] on input "checkbox" at bounding box center [74, 146] width 1 height 1
checkbox input "true"
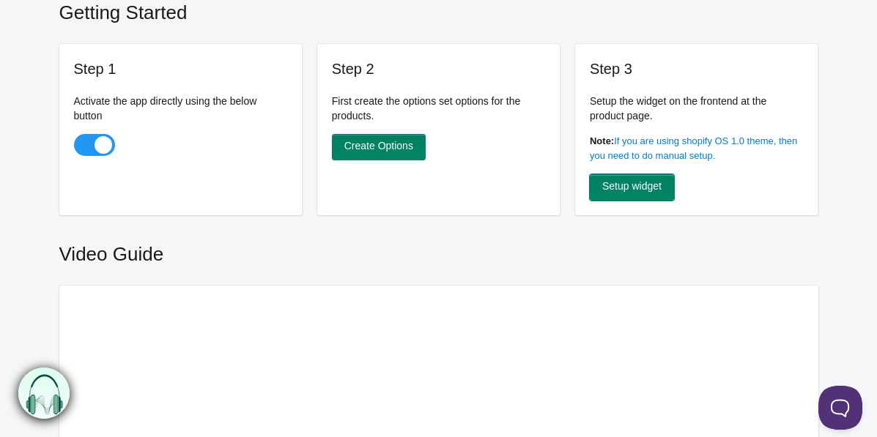
click at [599, 187] on link "Setup widget" at bounding box center [632, 187] width 84 height 26
